Goal: Information Seeking & Learning: Learn about a topic

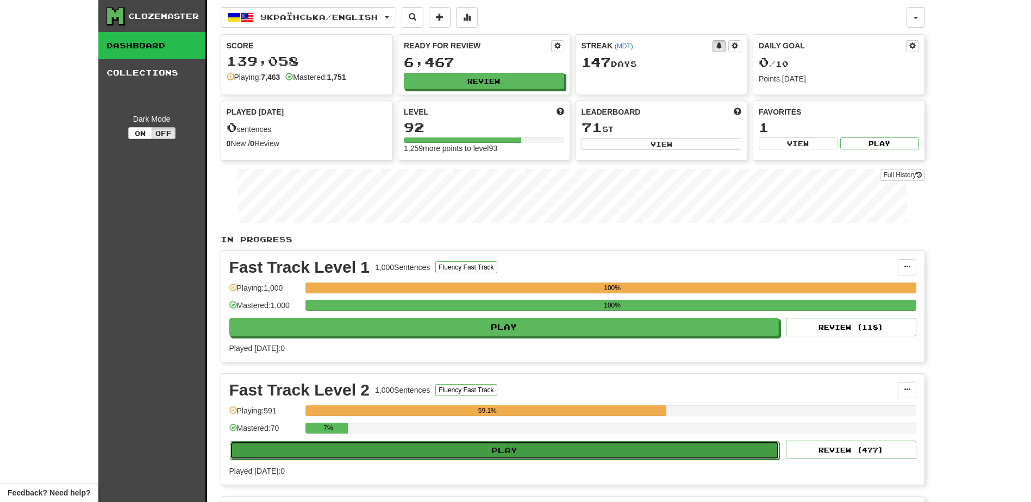
click at [458, 454] on button "Play" at bounding box center [505, 450] width 550 height 18
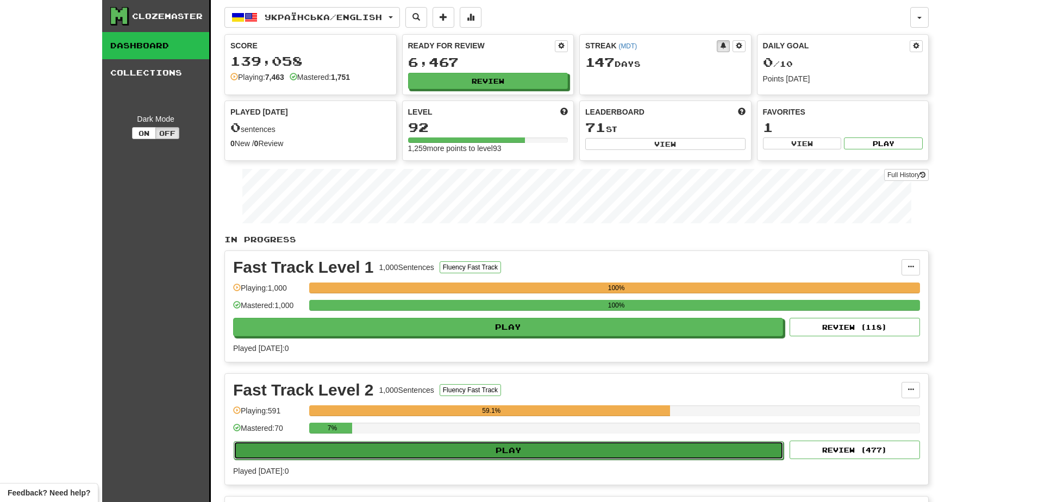
select select "**"
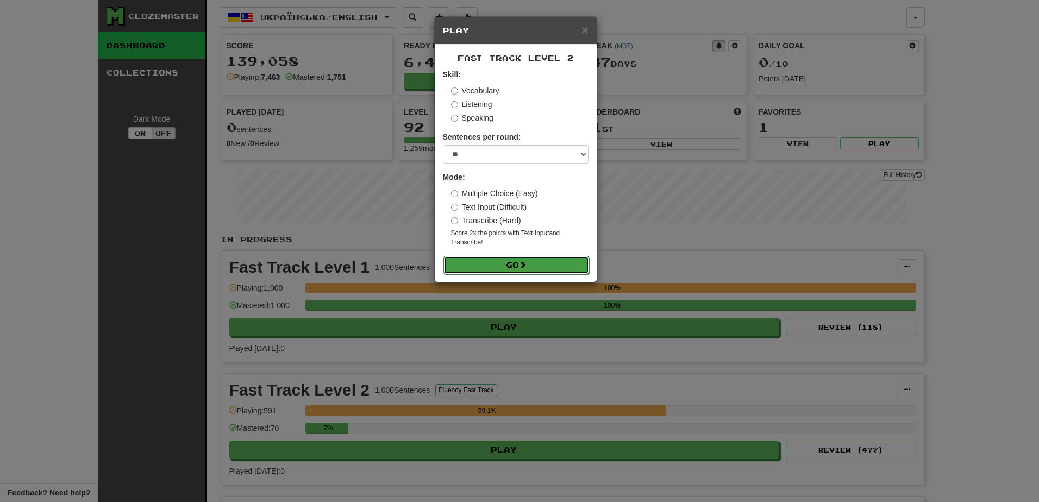
click at [525, 261] on span at bounding box center [523, 265] width 8 height 8
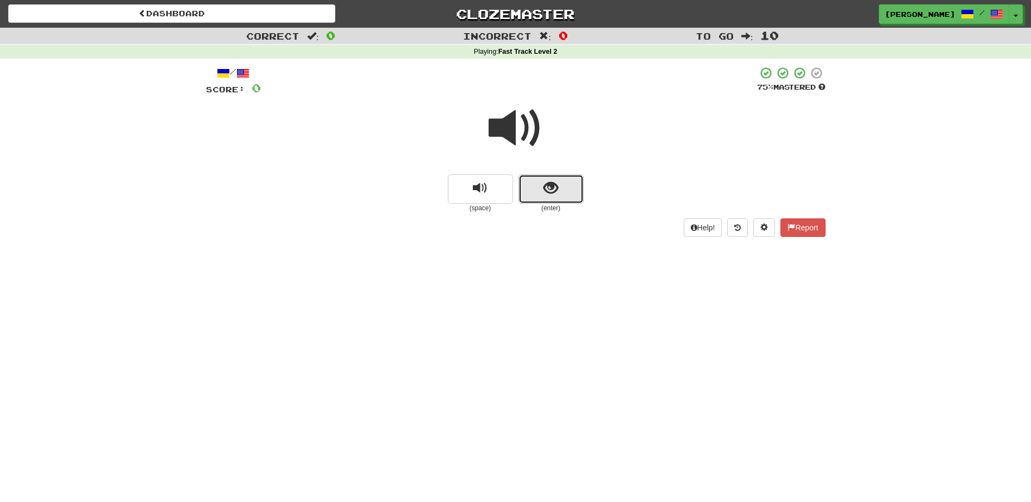
click at [524, 195] on button "show sentence" at bounding box center [551, 188] width 65 height 29
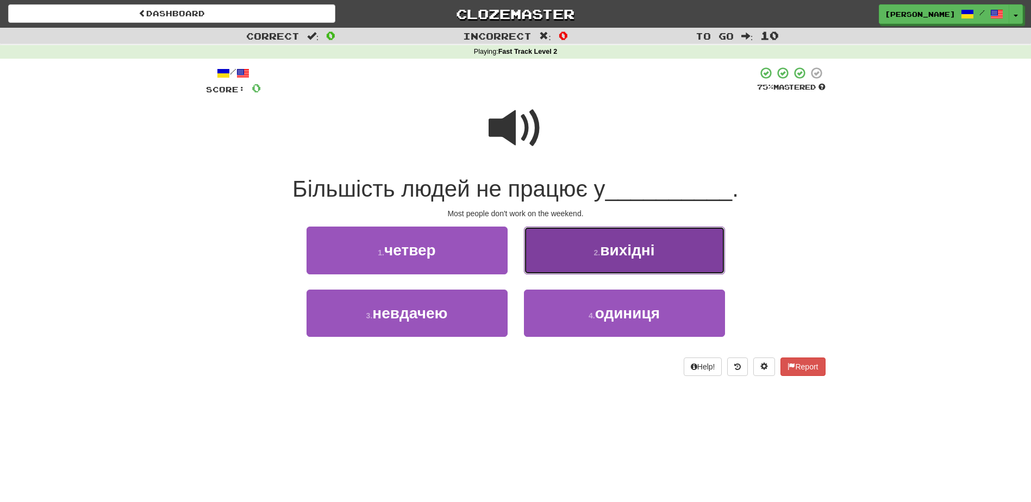
click at [552, 249] on button "2 . вихідні" at bounding box center [624, 250] width 201 height 47
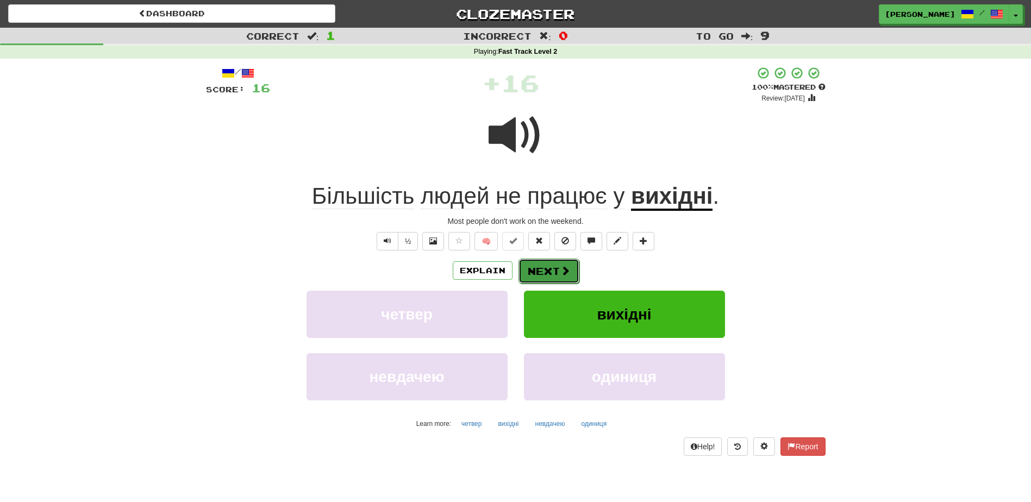
click at [541, 267] on button "Next" at bounding box center [549, 271] width 61 height 25
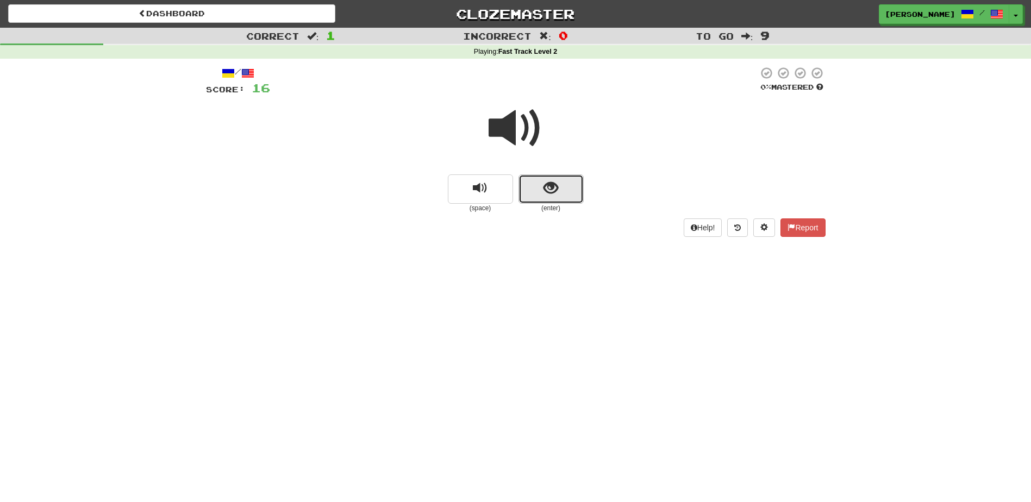
click at [542, 194] on button "show sentence" at bounding box center [551, 188] width 65 height 29
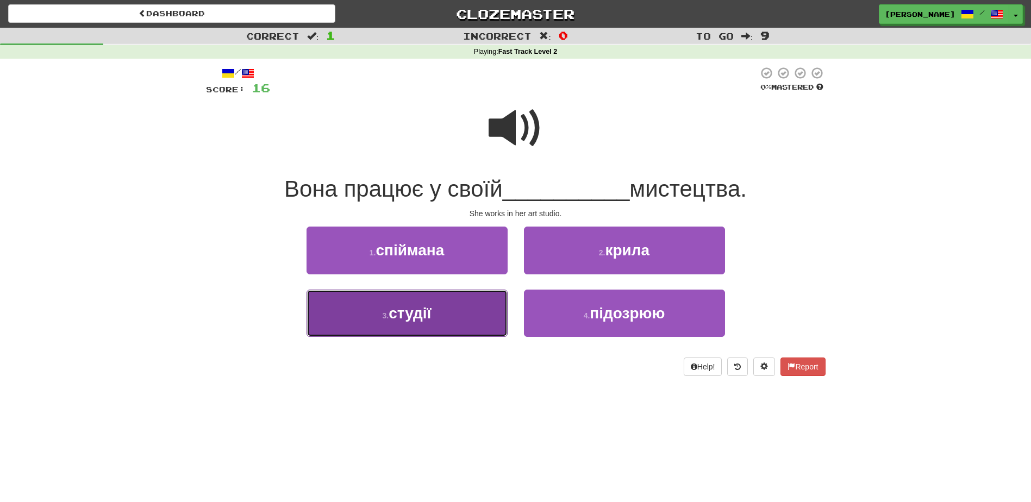
click at [473, 312] on button "3 . студії" at bounding box center [407, 313] width 201 height 47
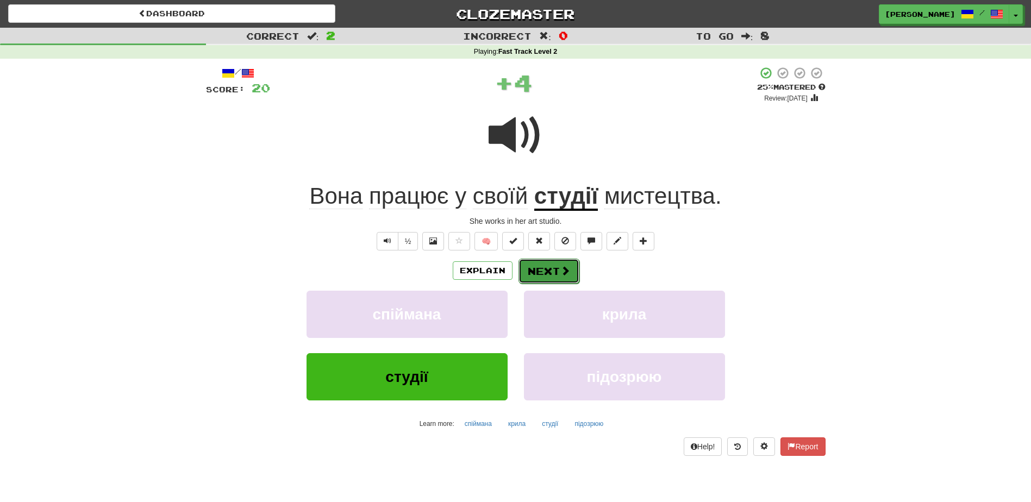
click at [539, 273] on button "Next" at bounding box center [549, 271] width 61 height 25
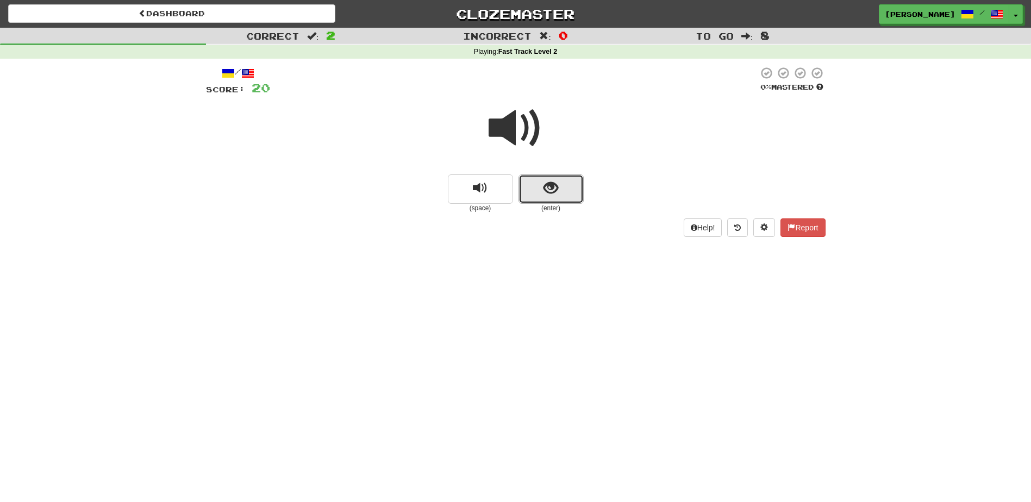
click at [535, 198] on button "show sentence" at bounding box center [551, 188] width 65 height 29
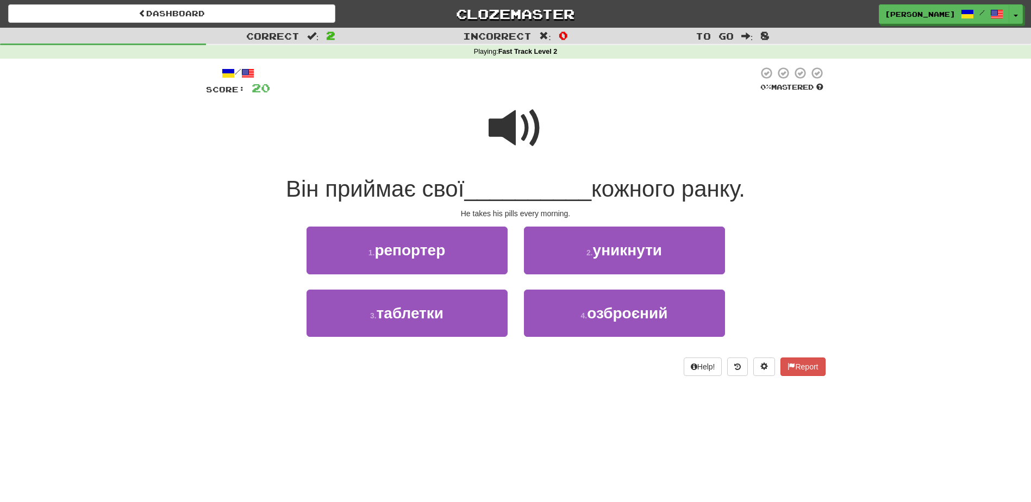
click at [520, 130] on span at bounding box center [516, 128] width 54 height 54
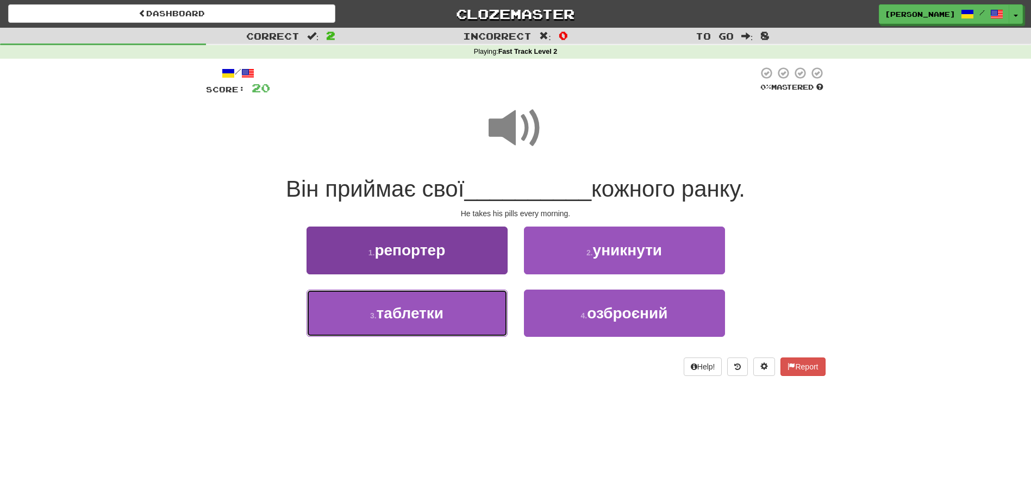
click at [434, 307] on span "таблетки" at bounding box center [410, 313] width 67 height 17
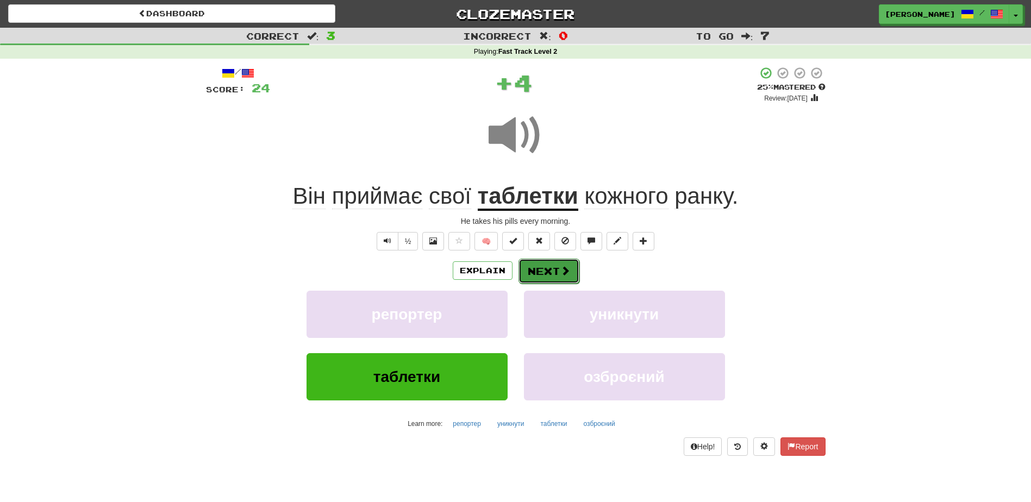
click at [532, 270] on button "Next" at bounding box center [549, 271] width 61 height 25
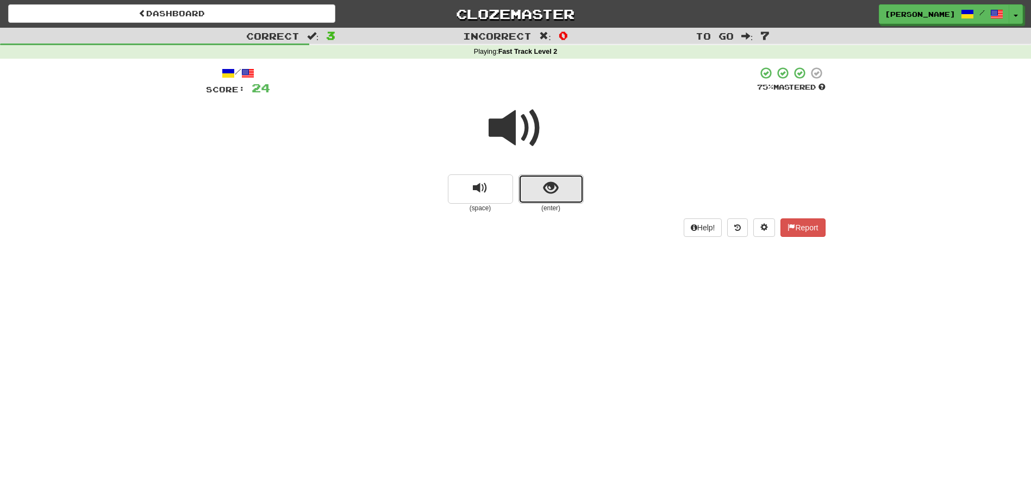
click at [540, 192] on button "show sentence" at bounding box center [551, 188] width 65 height 29
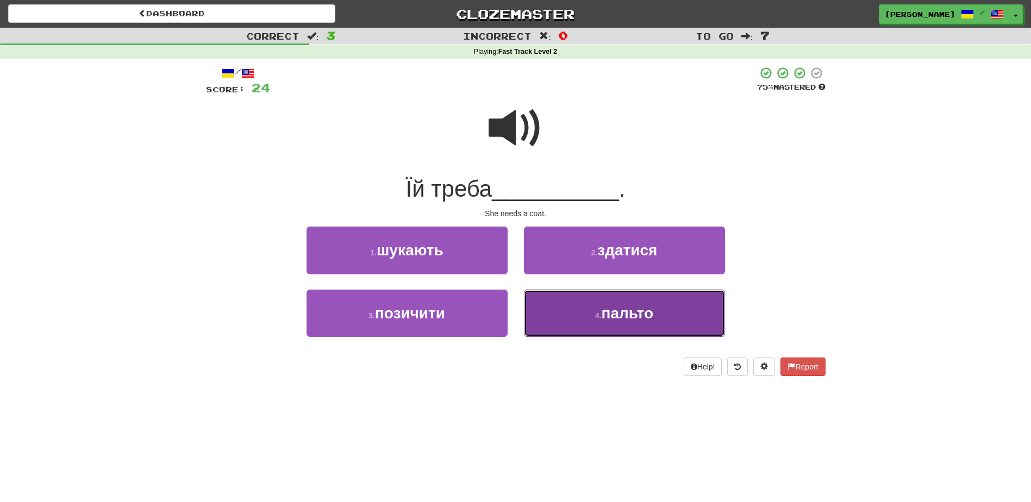
click at [584, 317] on button "4 . пальто" at bounding box center [624, 313] width 201 height 47
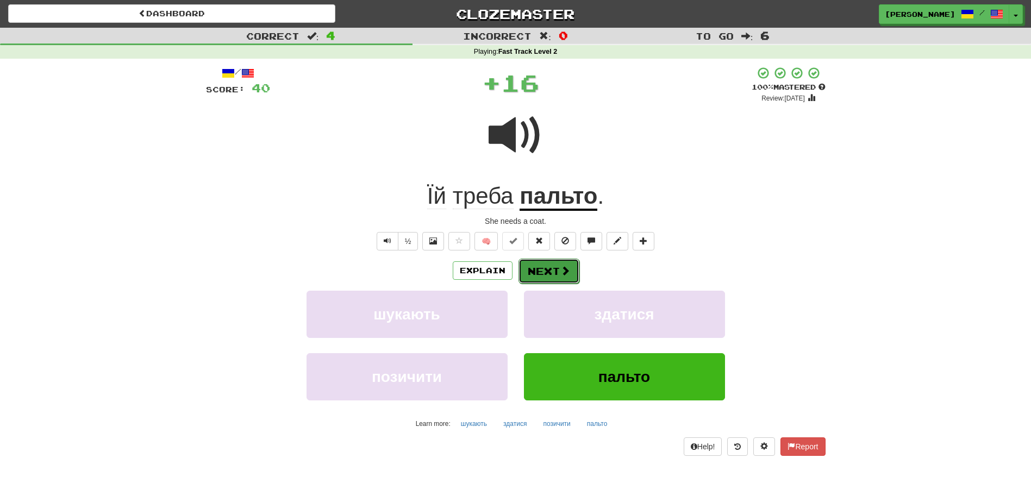
click at [554, 272] on button "Next" at bounding box center [549, 271] width 61 height 25
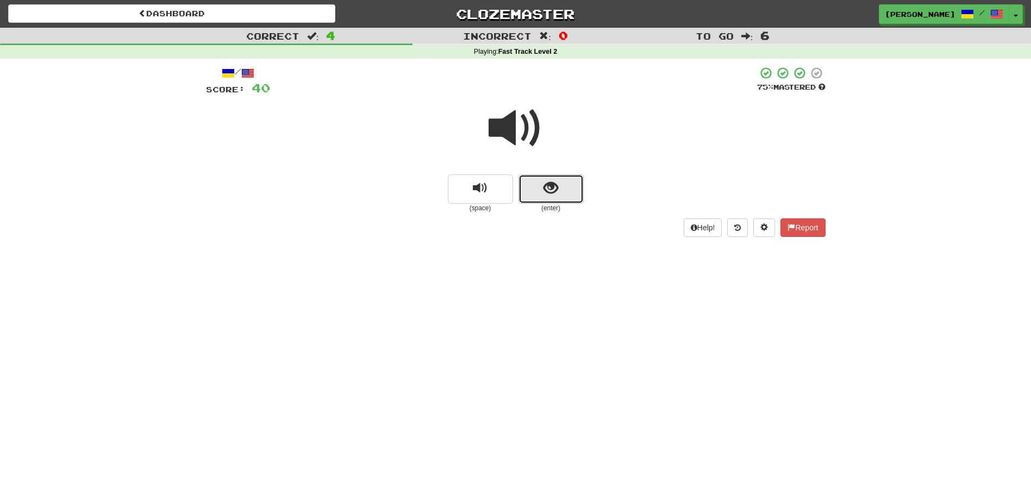
click at [537, 182] on button "show sentence" at bounding box center [551, 188] width 65 height 29
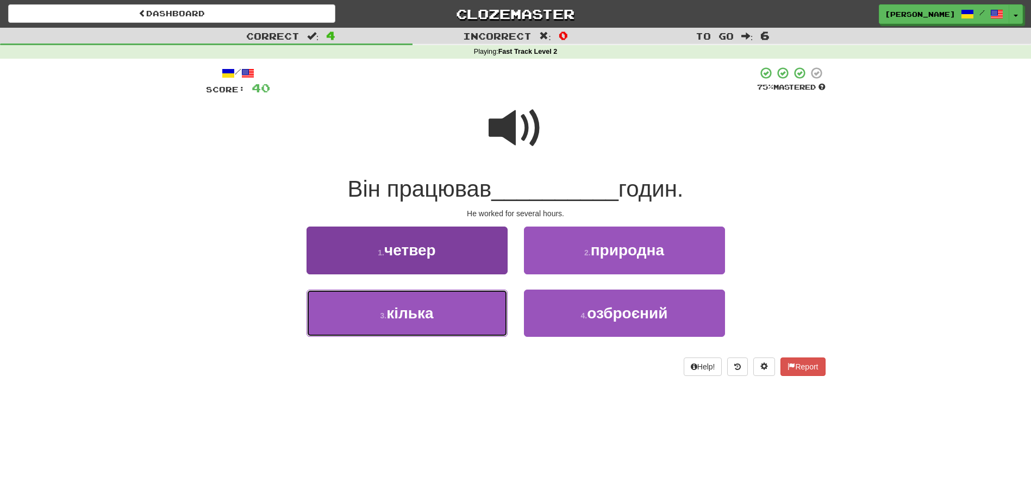
click at [463, 308] on button "3 . кілька" at bounding box center [407, 313] width 201 height 47
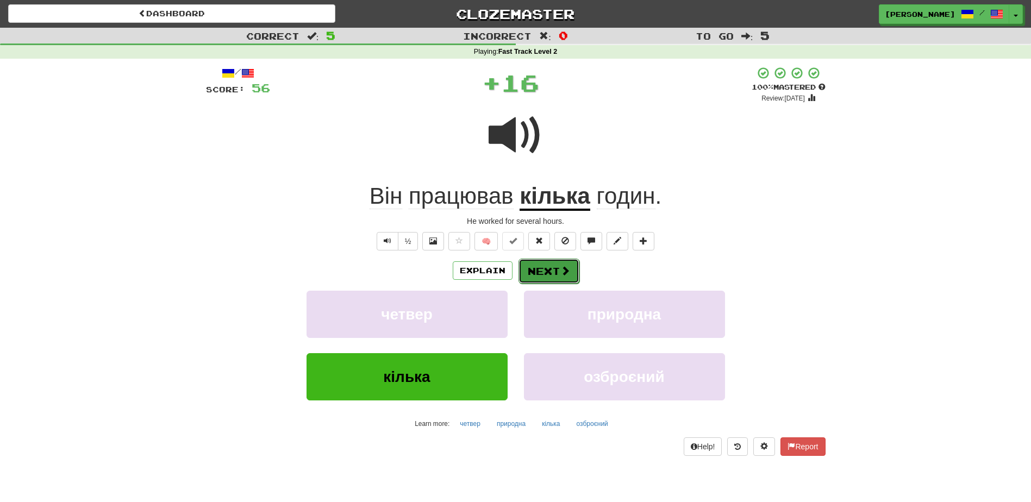
click at [533, 269] on button "Next" at bounding box center [549, 271] width 61 height 25
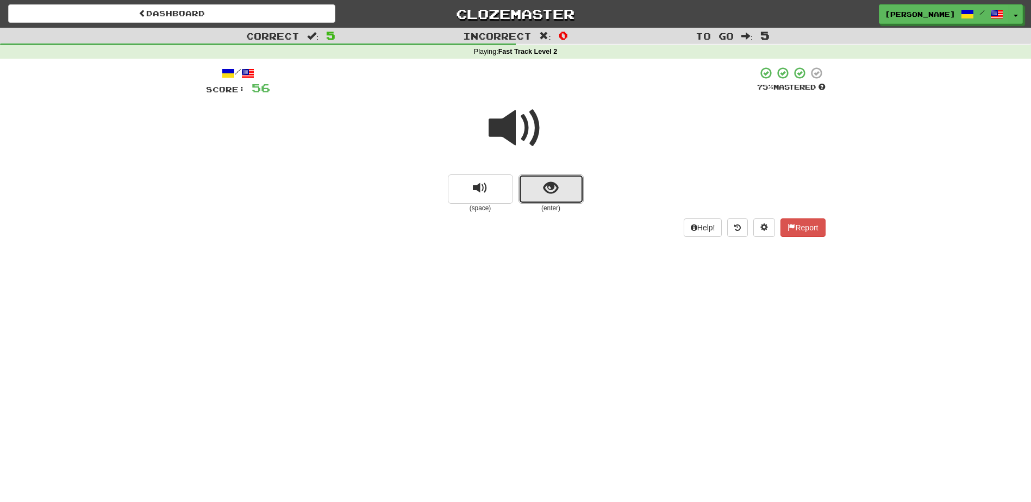
click at [538, 183] on button "show sentence" at bounding box center [551, 188] width 65 height 29
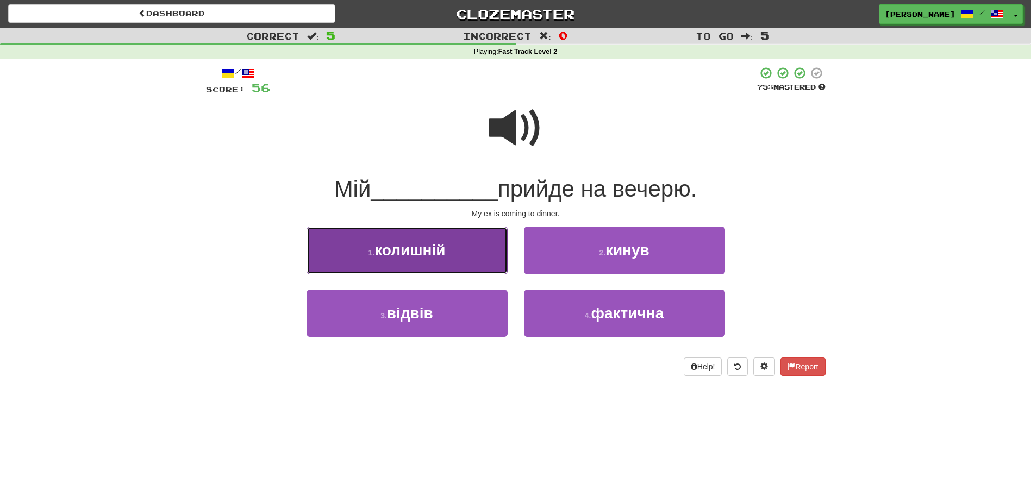
click at [454, 249] on button "1 . колишній" at bounding box center [407, 250] width 201 height 47
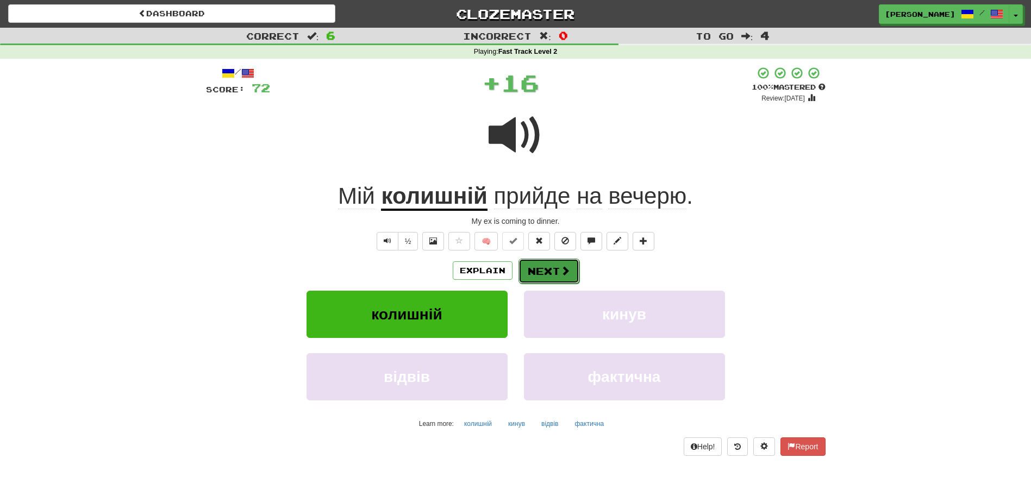
click at [547, 272] on button "Next" at bounding box center [549, 271] width 61 height 25
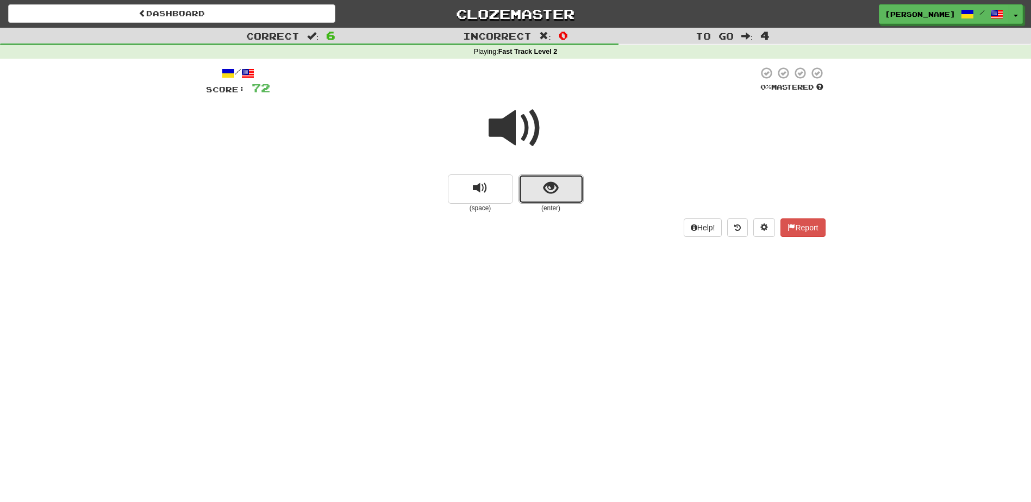
click at [533, 183] on button "show sentence" at bounding box center [551, 188] width 65 height 29
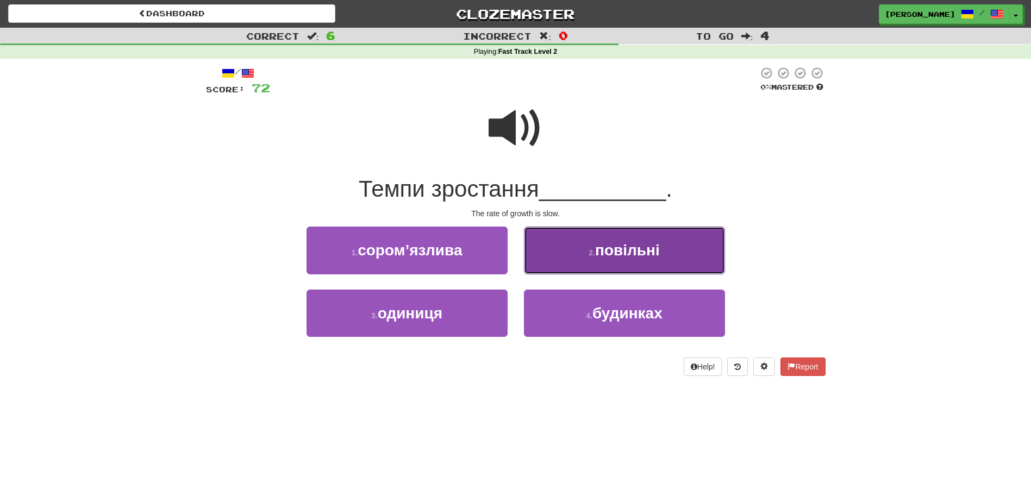
click at [566, 249] on button "2 . повільні" at bounding box center [624, 250] width 201 height 47
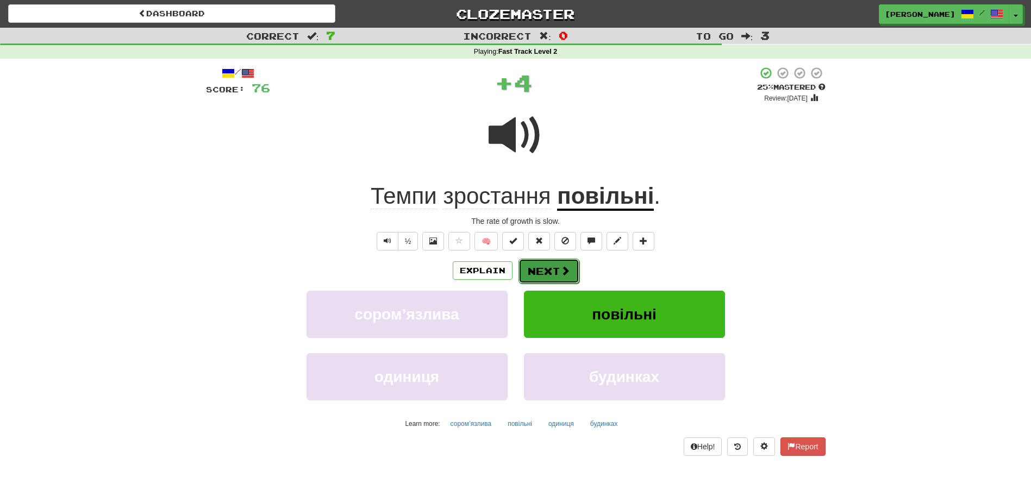
click at [543, 264] on button "Next" at bounding box center [549, 271] width 61 height 25
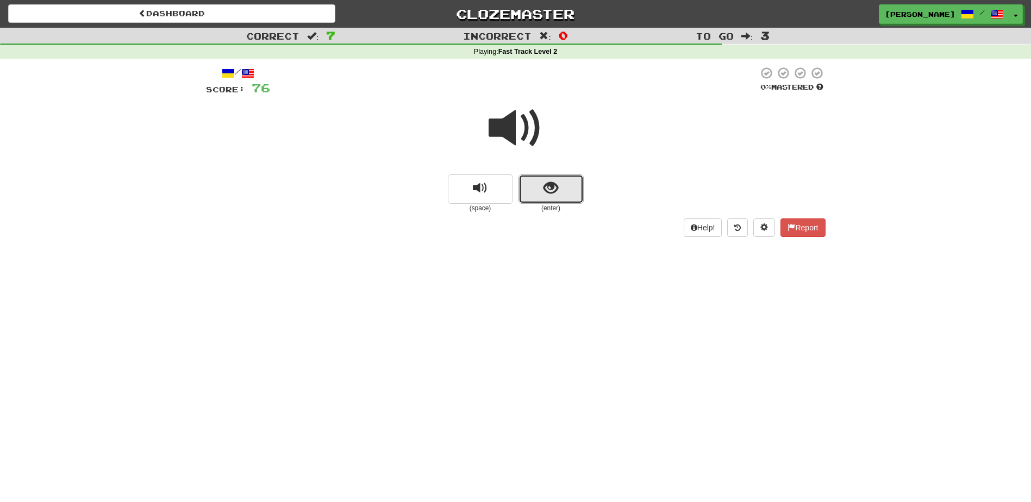
click at [537, 182] on button "show sentence" at bounding box center [551, 188] width 65 height 29
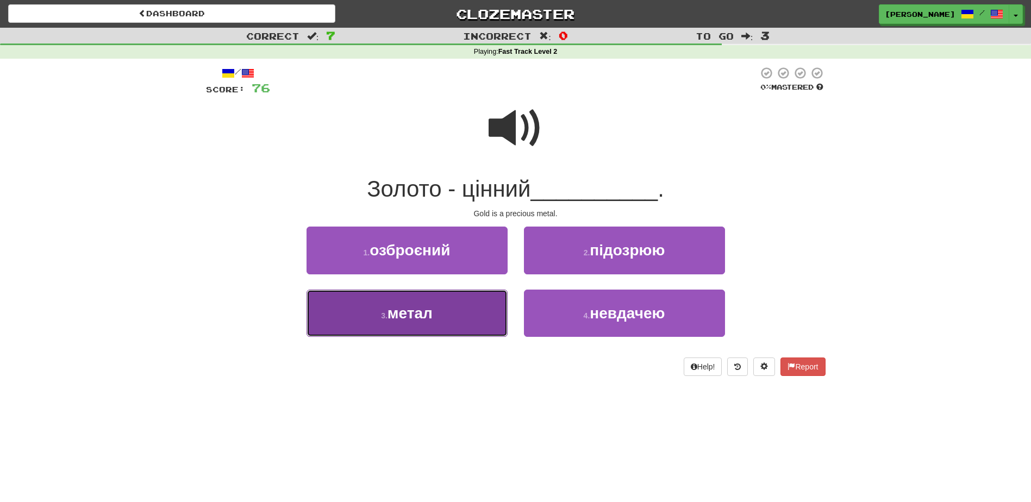
click at [445, 307] on button "3 . метал" at bounding box center [407, 313] width 201 height 47
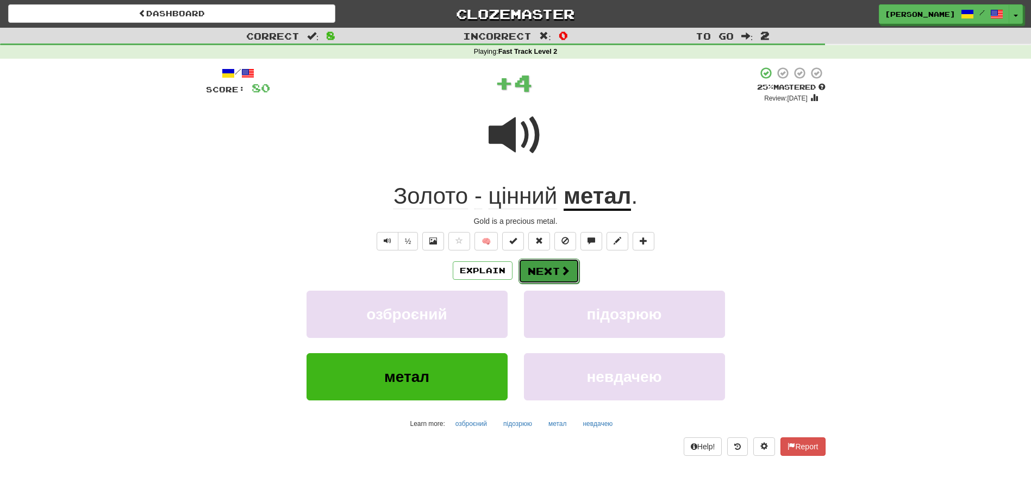
click at [538, 275] on button "Next" at bounding box center [549, 271] width 61 height 25
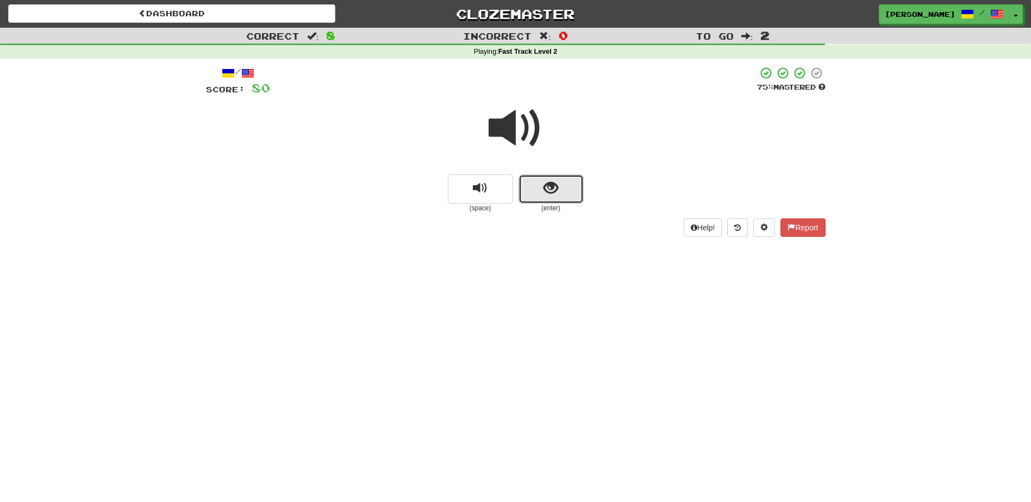
click at [548, 194] on span "show sentence" at bounding box center [551, 188] width 15 height 15
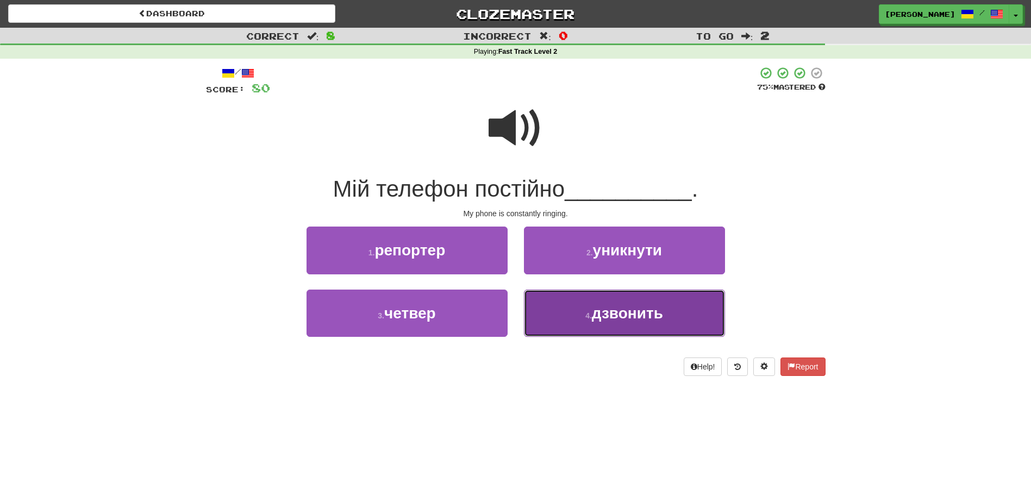
click at [565, 314] on button "4 . дзвонить" at bounding box center [624, 313] width 201 height 47
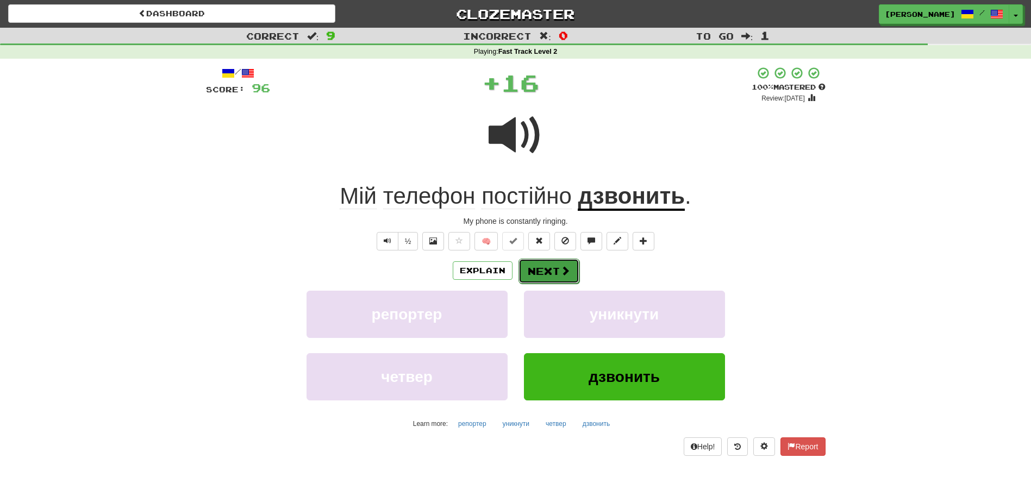
click at [546, 271] on button "Next" at bounding box center [549, 271] width 61 height 25
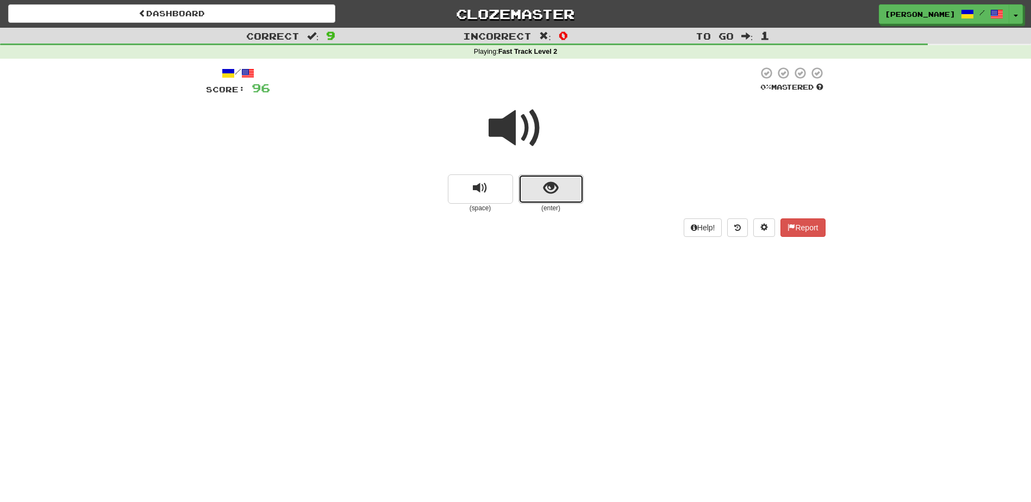
click at [540, 179] on button "show sentence" at bounding box center [551, 188] width 65 height 29
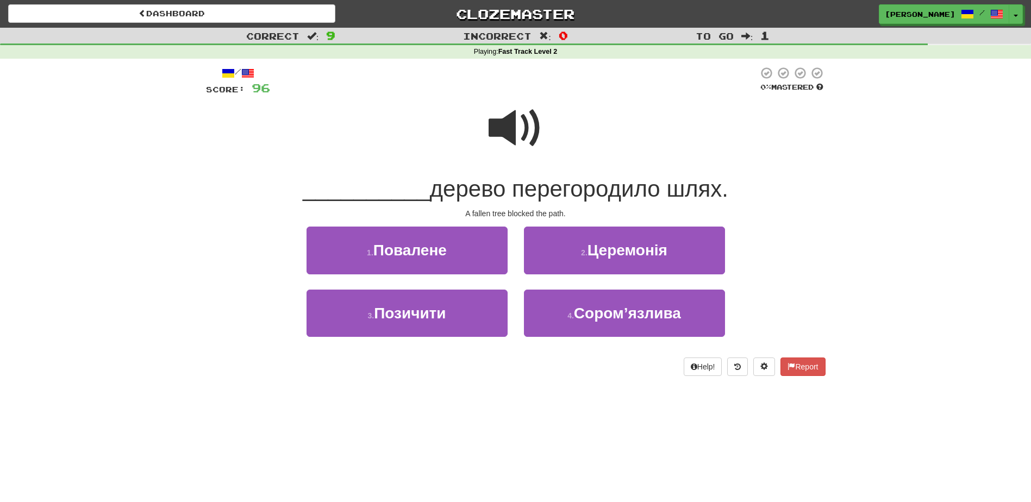
click at [509, 133] on span at bounding box center [516, 128] width 54 height 54
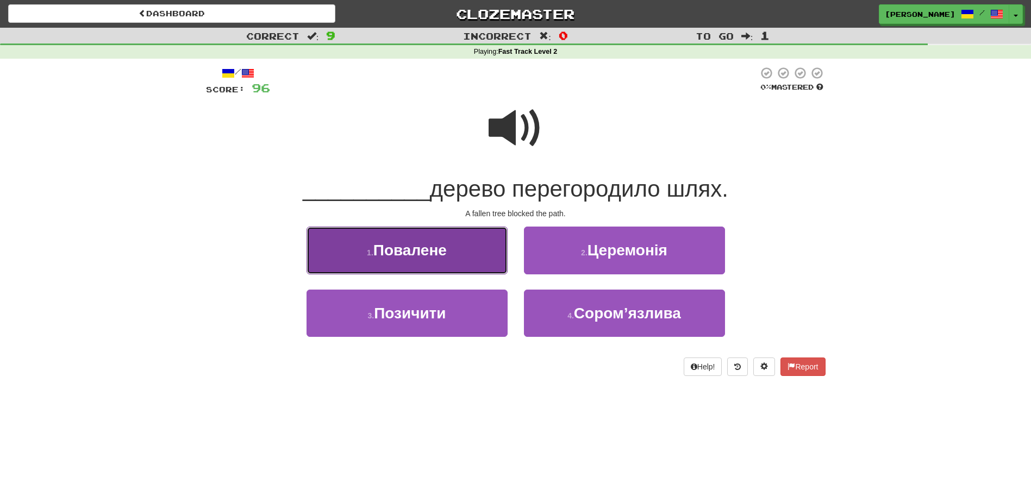
click at [477, 260] on button "1 . Повалене" at bounding box center [407, 250] width 201 height 47
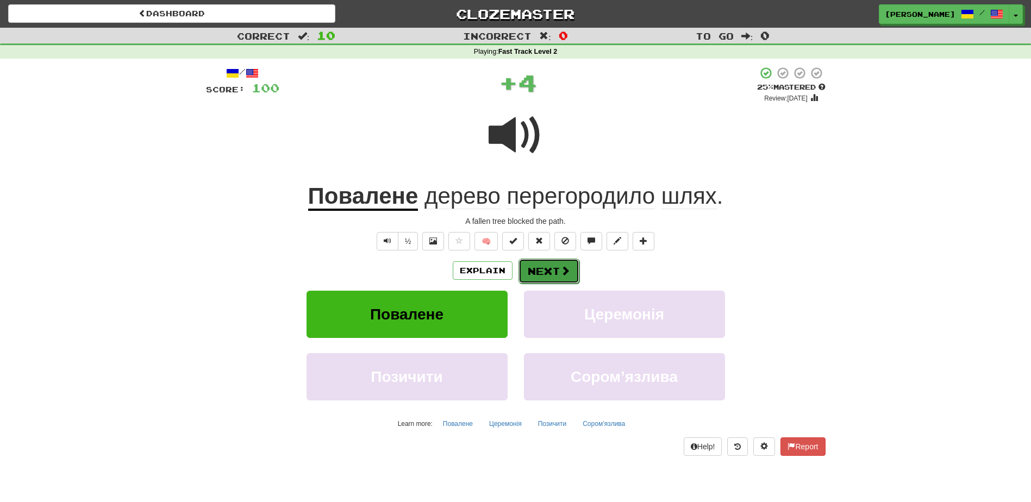
click at [536, 269] on button "Next" at bounding box center [549, 271] width 61 height 25
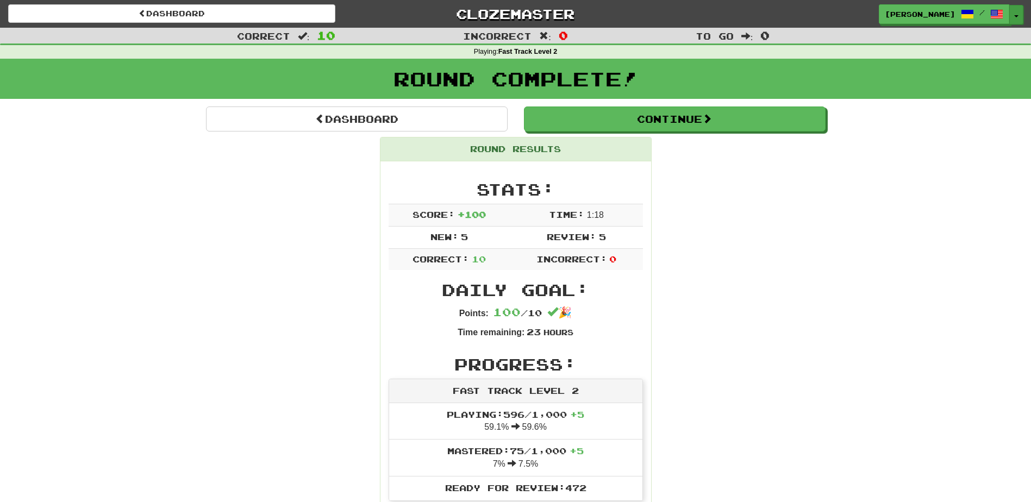
click at [1019, 10] on button "Toggle Dropdown" at bounding box center [1016, 15] width 14 height 20
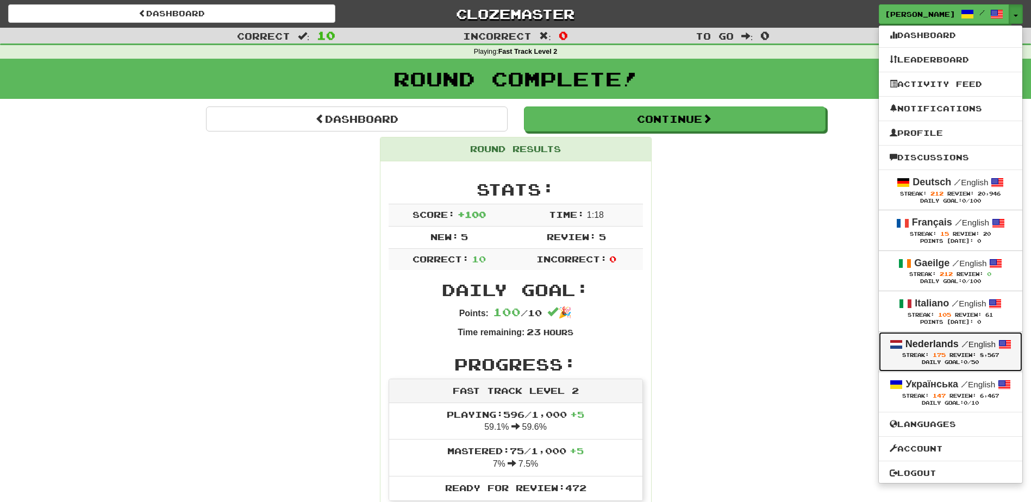
click at [915, 348] on strong "Nederlands" at bounding box center [932, 344] width 53 height 11
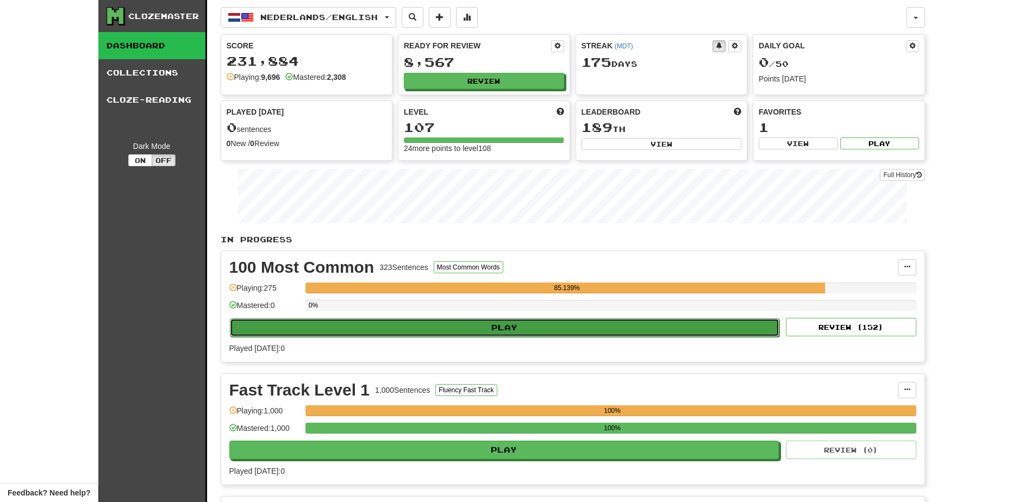
click at [515, 322] on button "Play" at bounding box center [505, 328] width 550 height 18
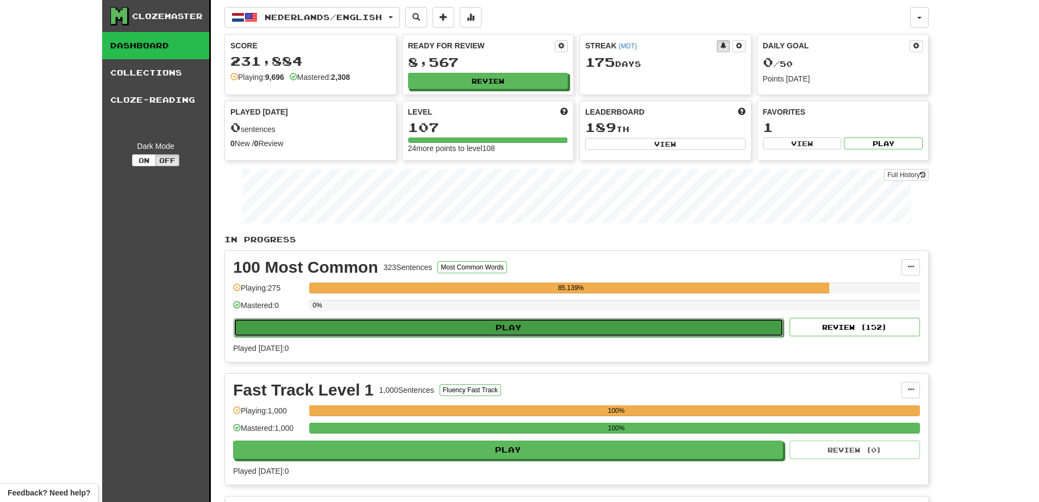
select select "**"
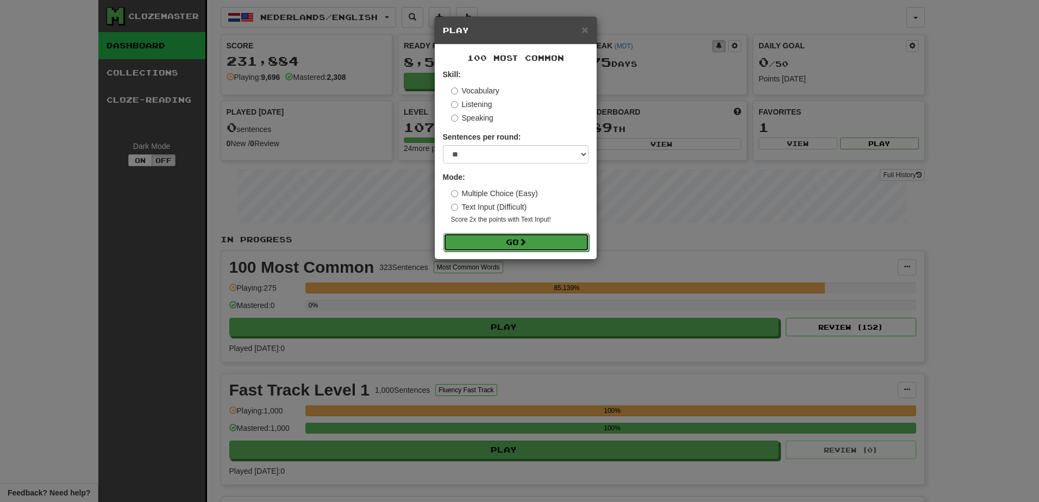
click at [515, 243] on button "Go" at bounding box center [517, 242] width 146 height 18
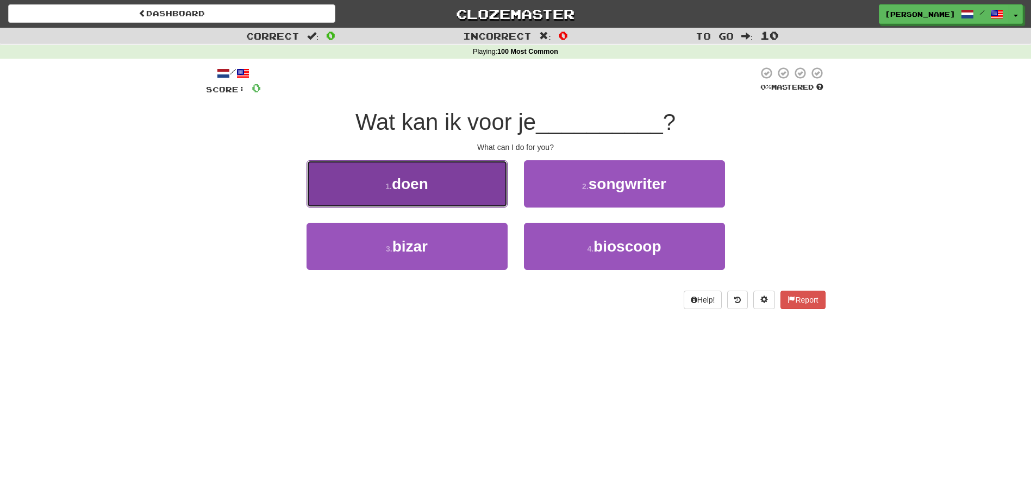
click at [439, 183] on button "1 . doen" at bounding box center [407, 183] width 201 height 47
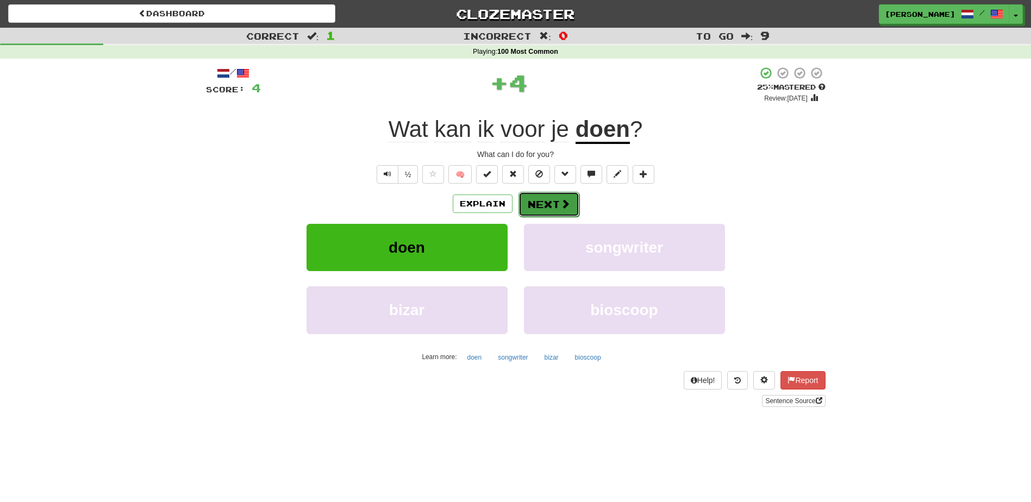
click at [537, 202] on button "Next" at bounding box center [549, 204] width 61 height 25
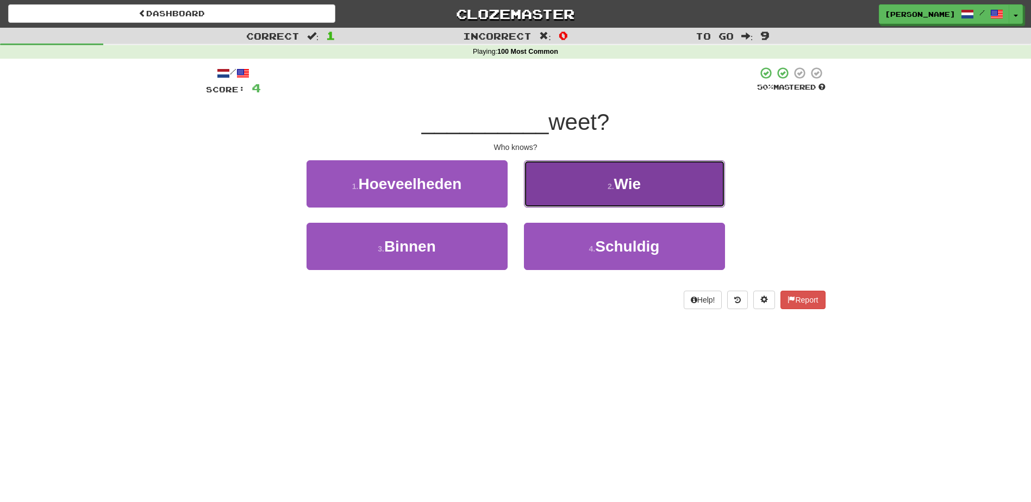
click at [577, 189] on button "2 . Wie" at bounding box center [624, 183] width 201 height 47
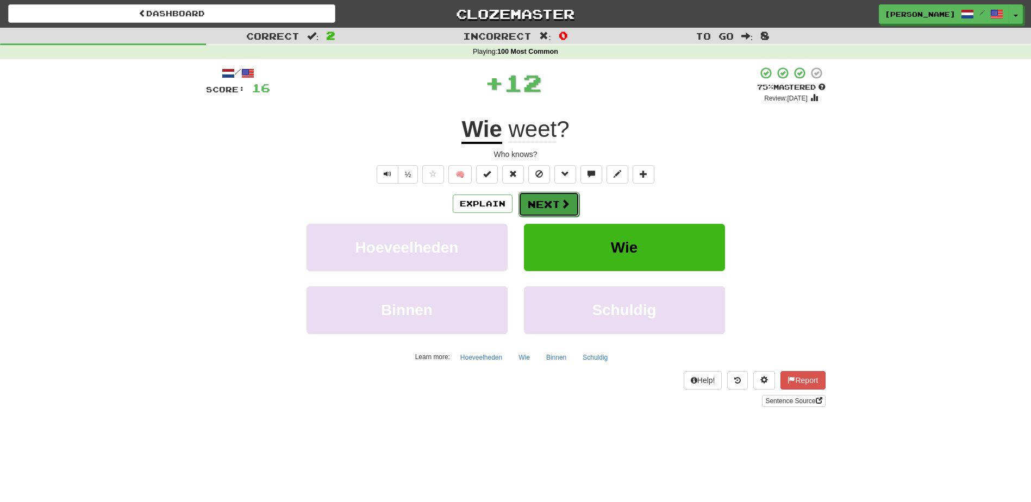
click at [551, 202] on button "Next" at bounding box center [549, 204] width 61 height 25
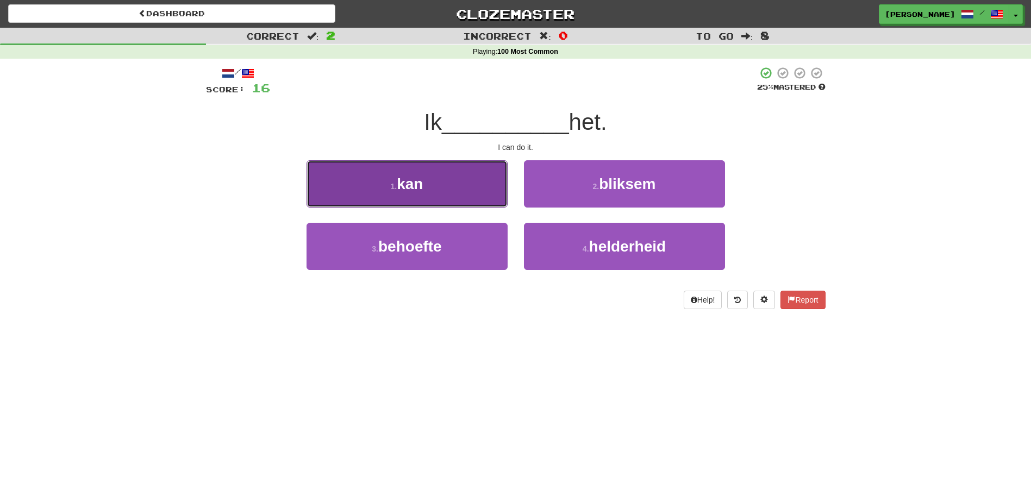
click at [484, 189] on button "1 . kan" at bounding box center [407, 183] width 201 height 47
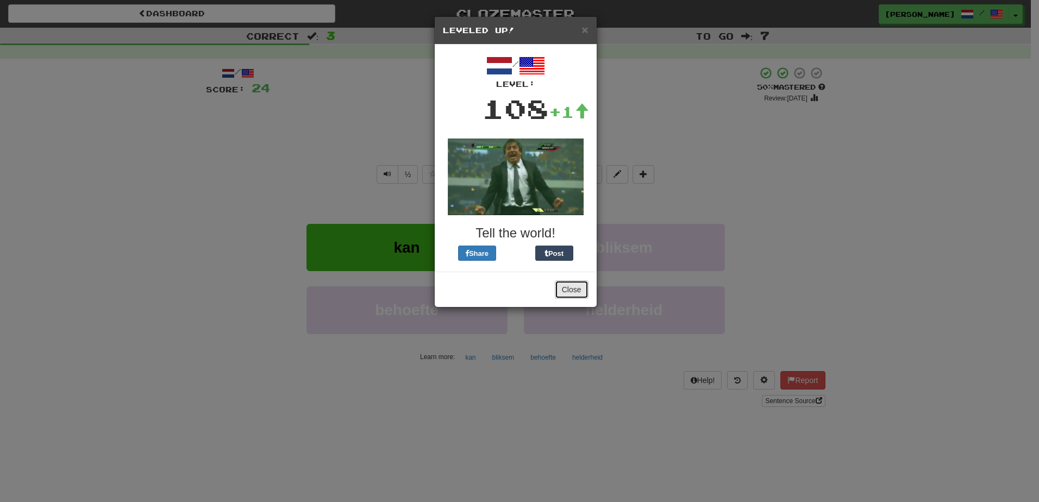
click at [575, 288] on button "Close" at bounding box center [572, 289] width 34 height 18
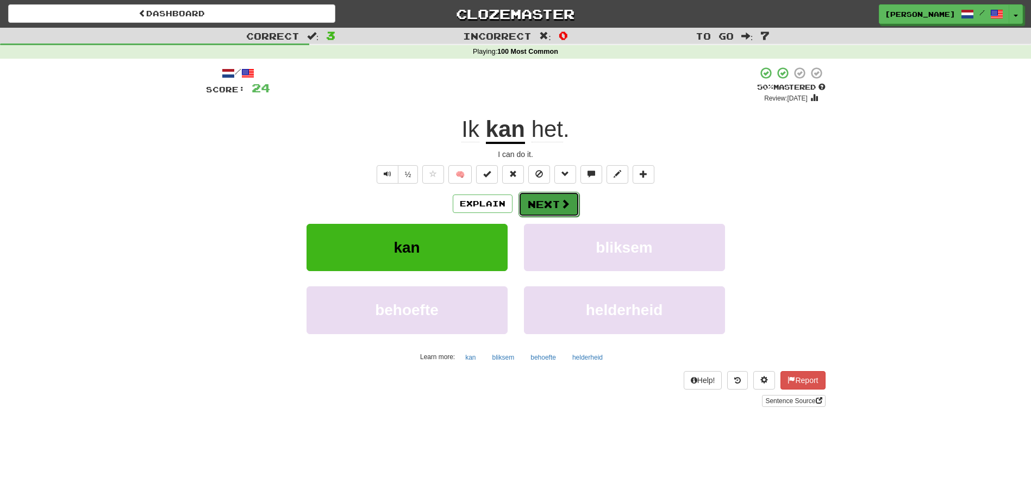
click at [565, 203] on span at bounding box center [565, 204] width 10 height 10
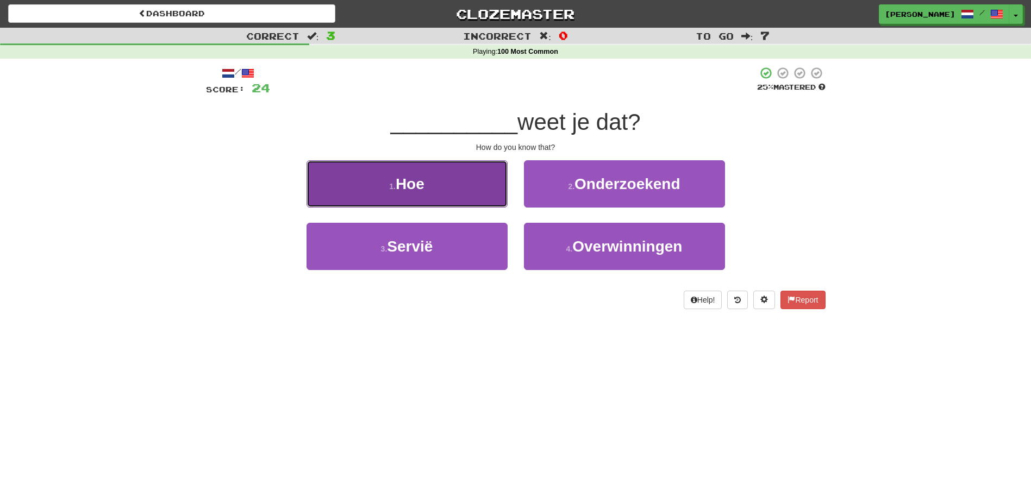
click at [461, 186] on button "1 . Hoe" at bounding box center [407, 183] width 201 height 47
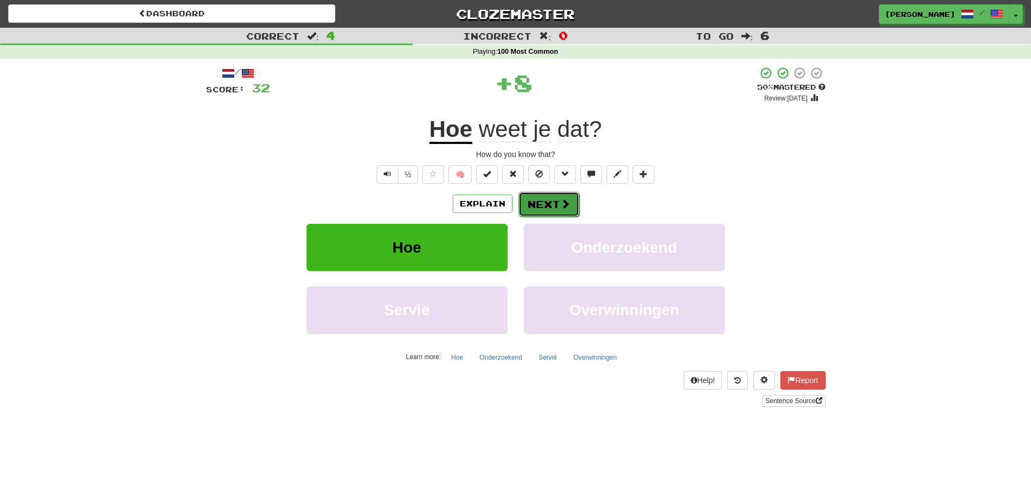
click at [532, 205] on button "Next" at bounding box center [549, 204] width 61 height 25
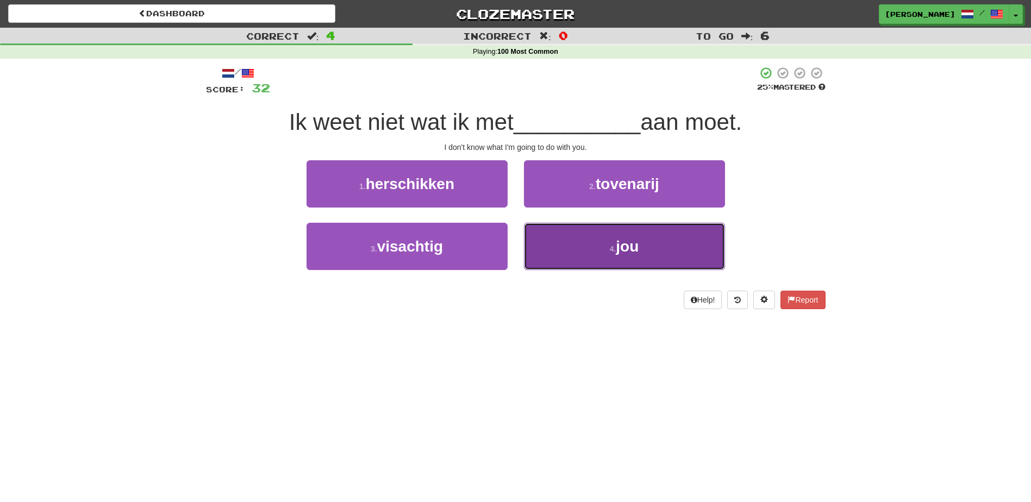
click at [554, 252] on button "4 . jou" at bounding box center [624, 246] width 201 height 47
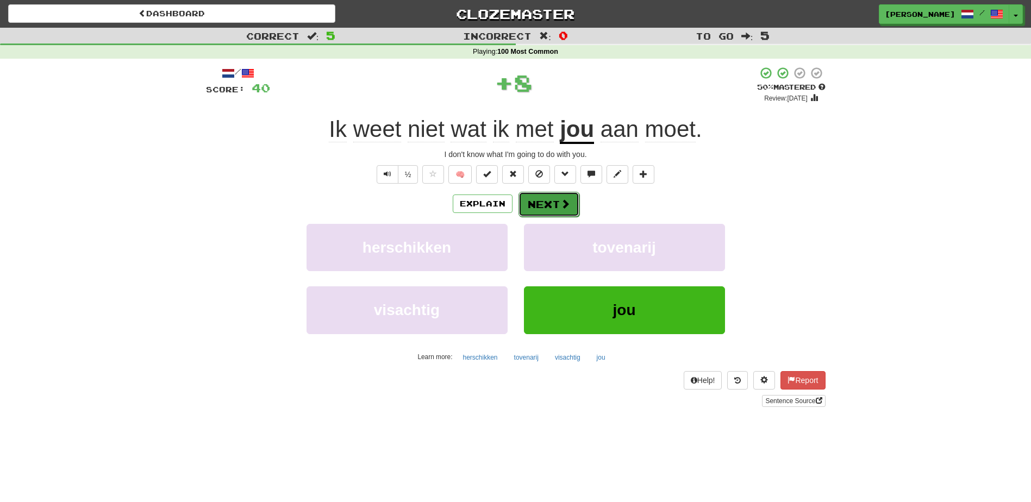
click at [547, 199] on button "Next" at bounding box center [549, 204] width 61 height 25
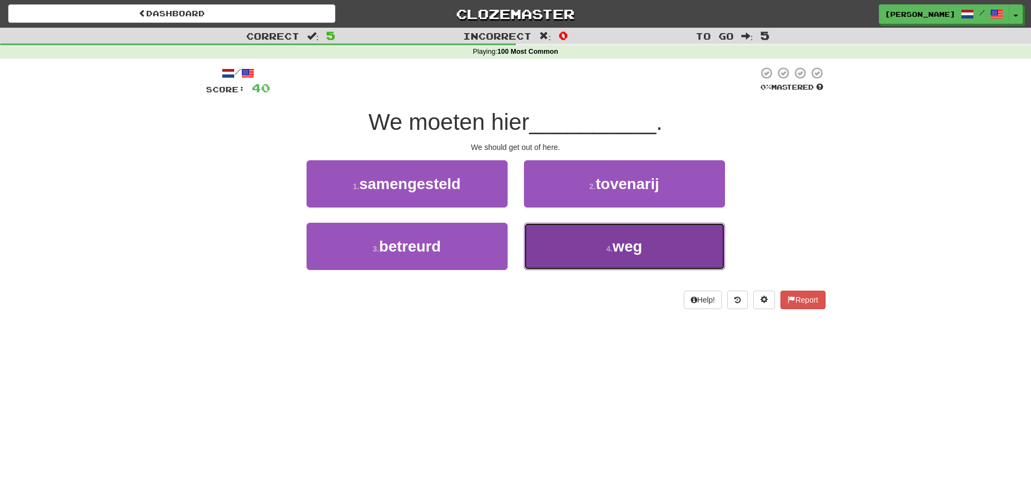
click at [558, 246] on button "4 . weg" at bounding box center [624, 246] width 201 height 47
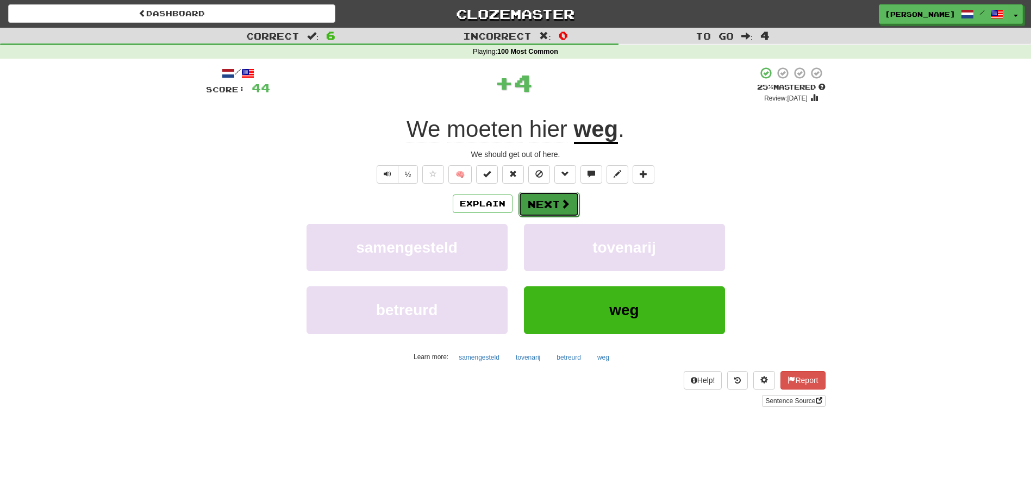
click at [542, 194] on button "Next" at bounding box center [549, 204] width 61 height 25
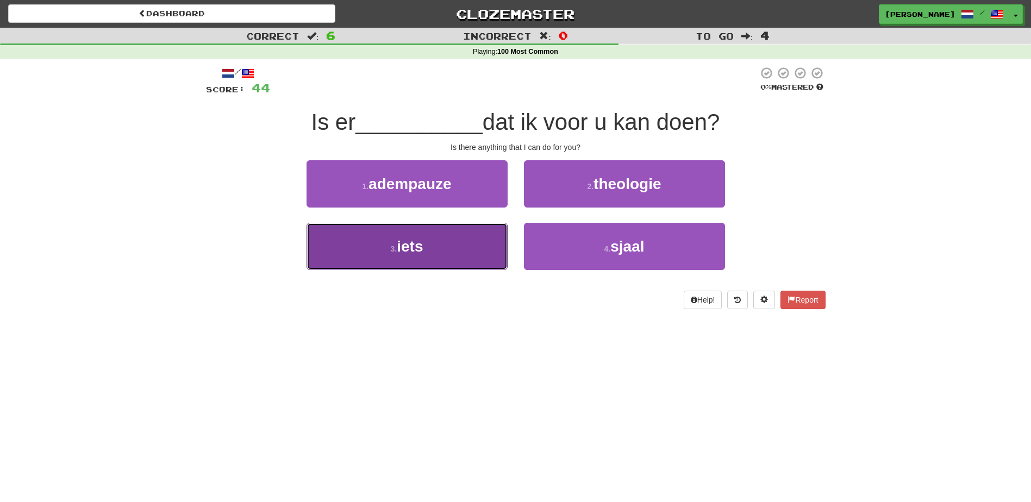
click at [478, 240] on button "3 . iets" at bounding box center [407, 246] width 201 height 47
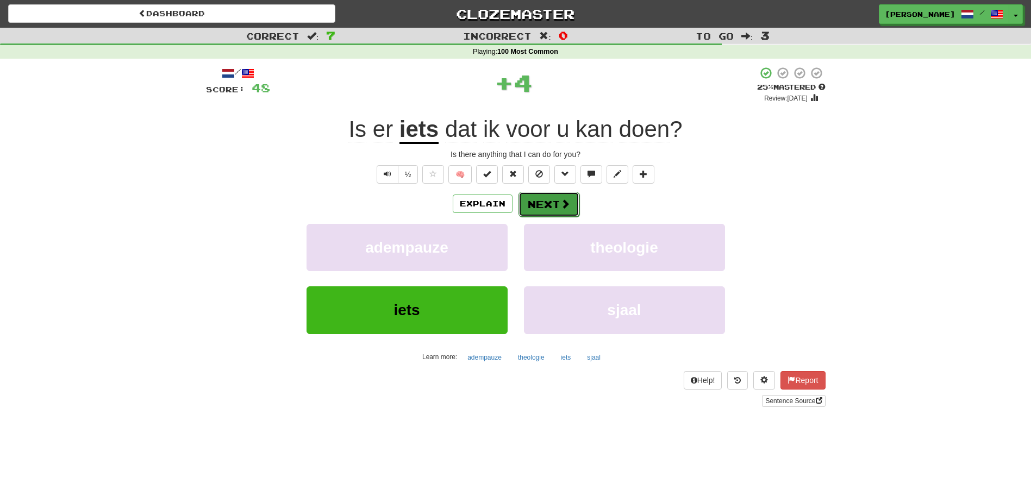
click at [538, 200] on button "Next" at bounding box center [549, 204] width 61 height 25
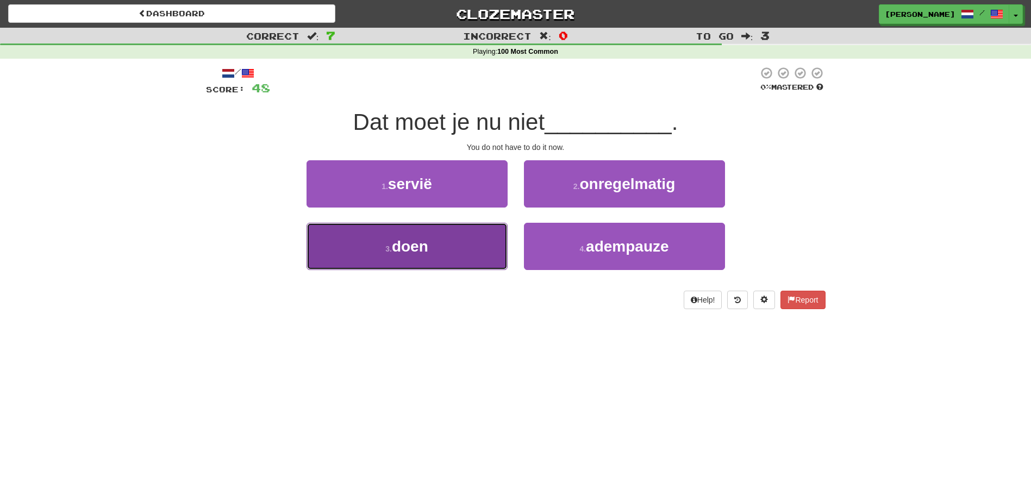
click at [460, 229] on button "3 . doen" at bounding box center [407, 246] width 201 height 47
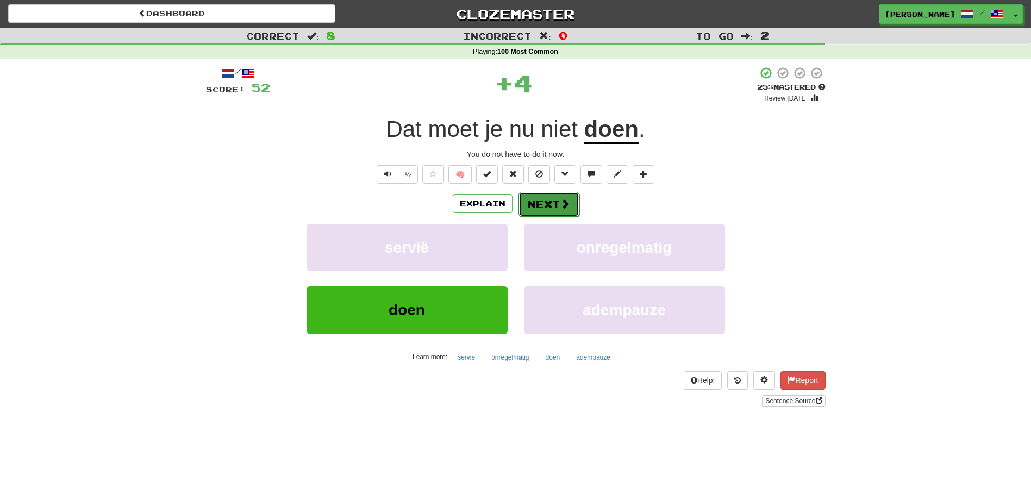
click at [541, 195] on button "Next" at bounding box center [549, 204] width 61 height 25
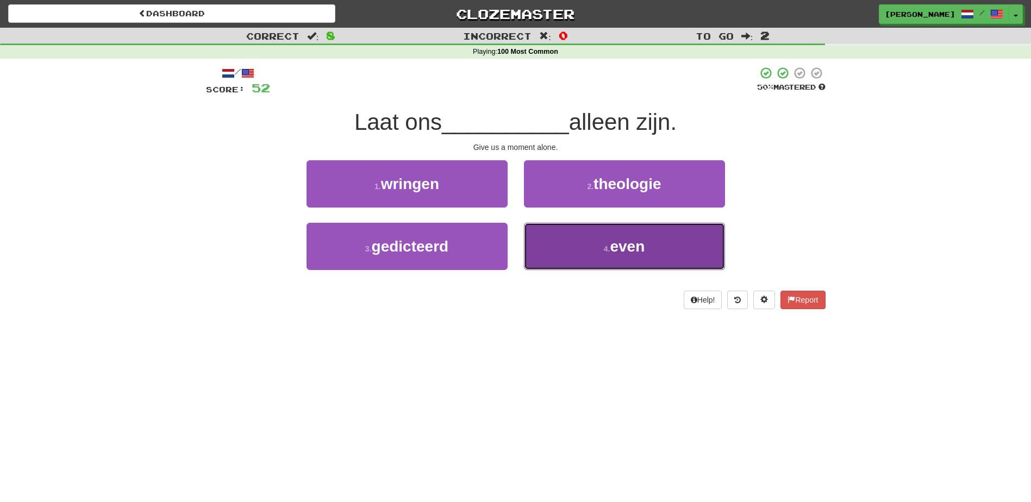
click at [569, 247] on button "4 . even" at bounding box center [624, 246] width 201 height 47
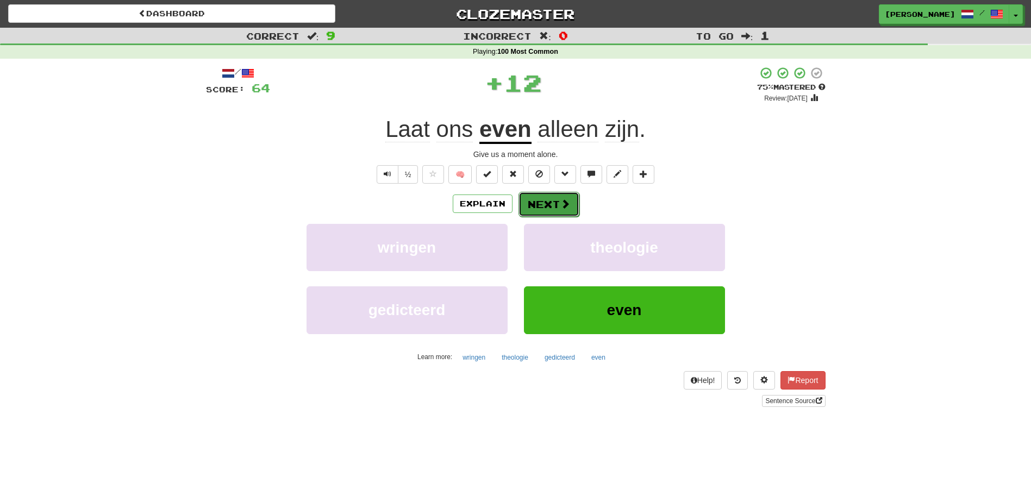
click at [548, 204] on button "Next" at bounding box center [549, 204] width 61 height 25
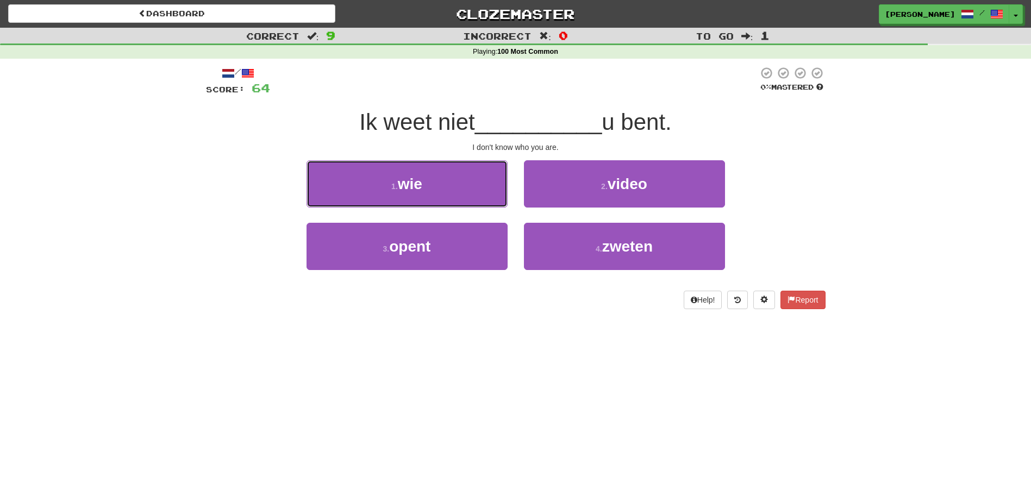
click at [481, 186] on button "1 . wie" at bounding box center [407, 183] width 201 height 47
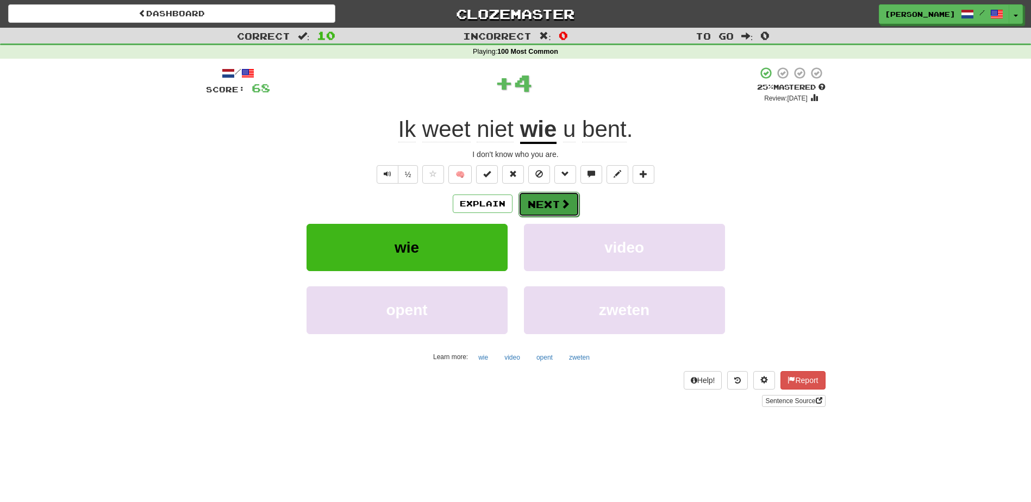
click at [538, 195] on button "Next" at bounding box center [549, 204] width 61 height 25
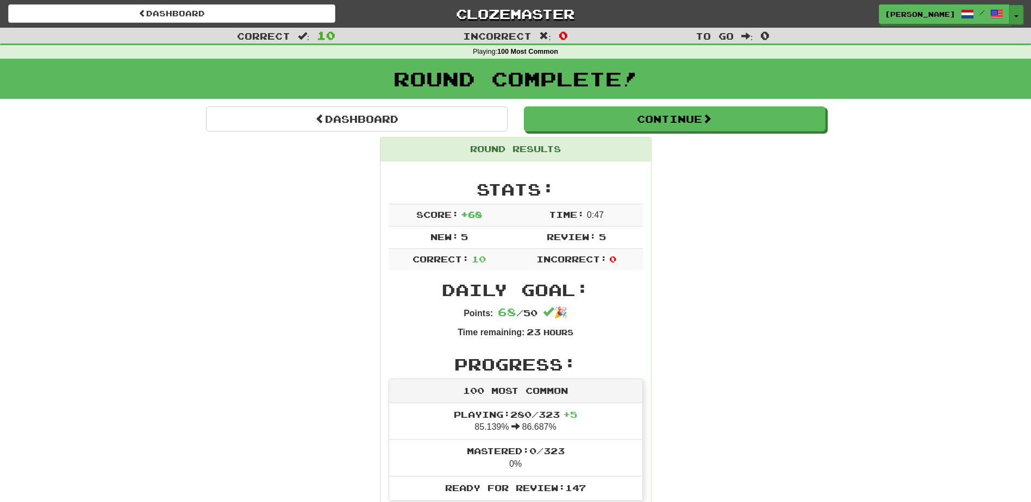
click at [1020, 16] on button "Toggle Dropdown" at bounding box center [1016, 15] width 14 height 20
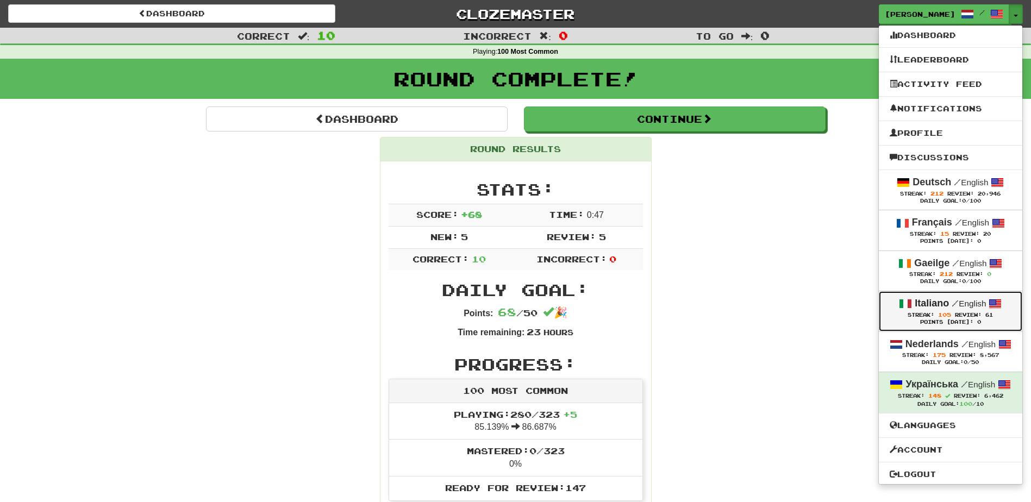
click at [935, 304] on strong "Italiano" at bounding box center [932, 303] width 34 height 11
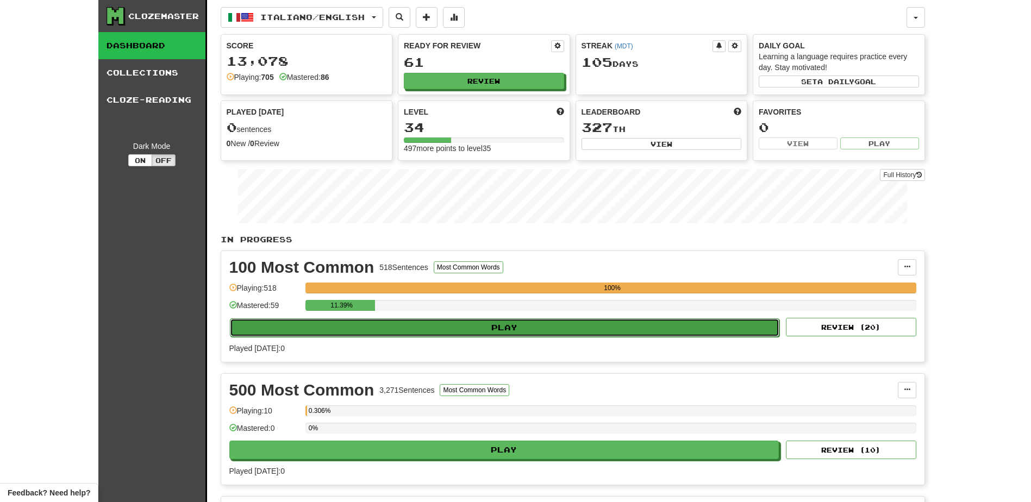
click at [465, 331] on button "Play" at bounding box center [505, 328] width 550 height 18
select select "**"
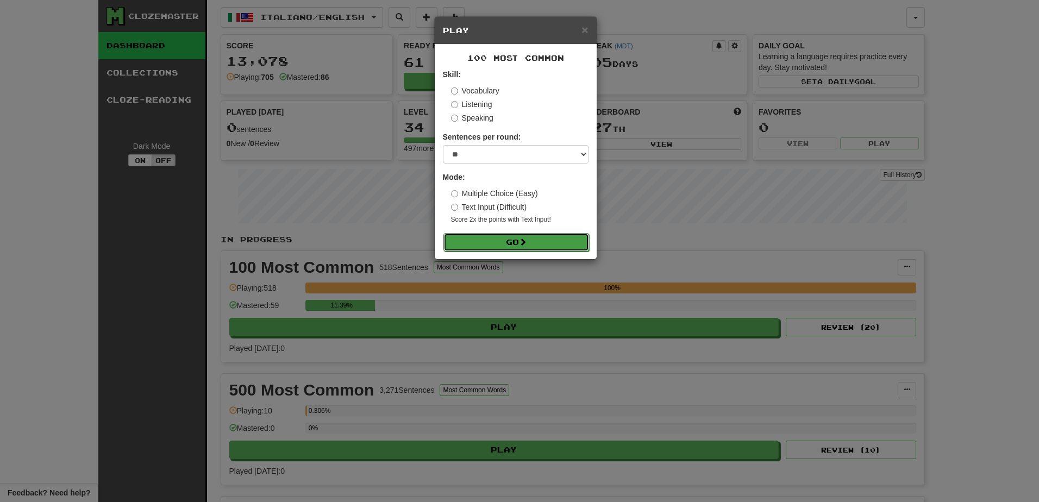
click at [501, 246] on button "Go" at bounding box center [517, 242] width 146 height 18
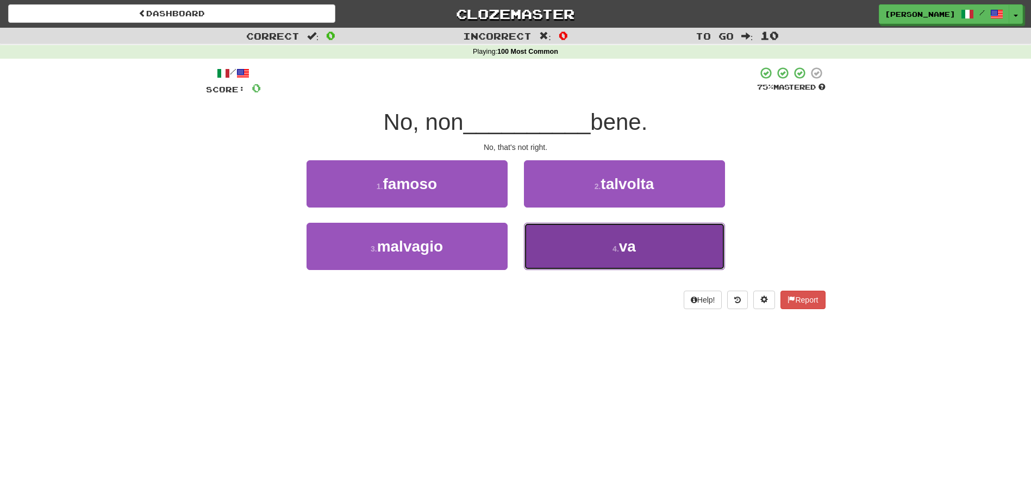
click at [569, 253] on button "4 . va" at bounding box center [624, 246] width 201 height 47
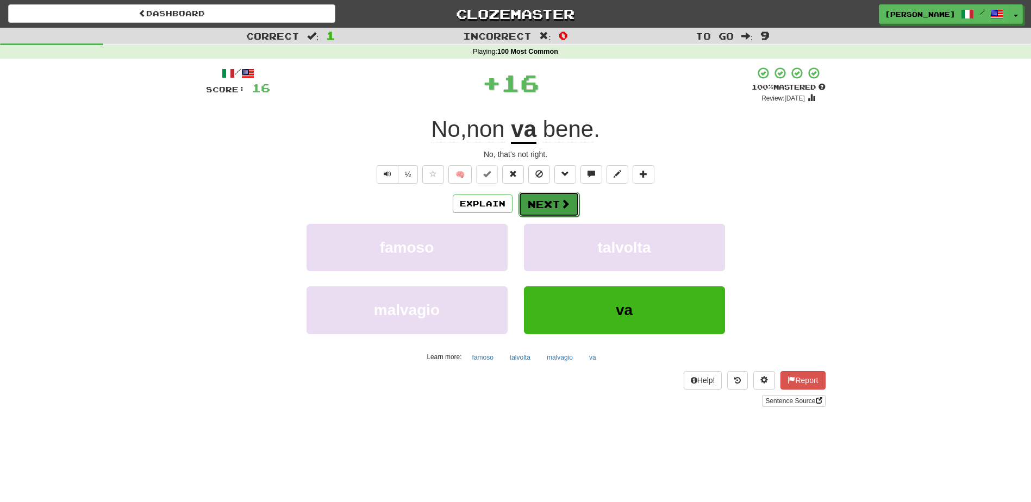
click at [563, 201] on span at bounding box center [565, 204] width 10 height 10
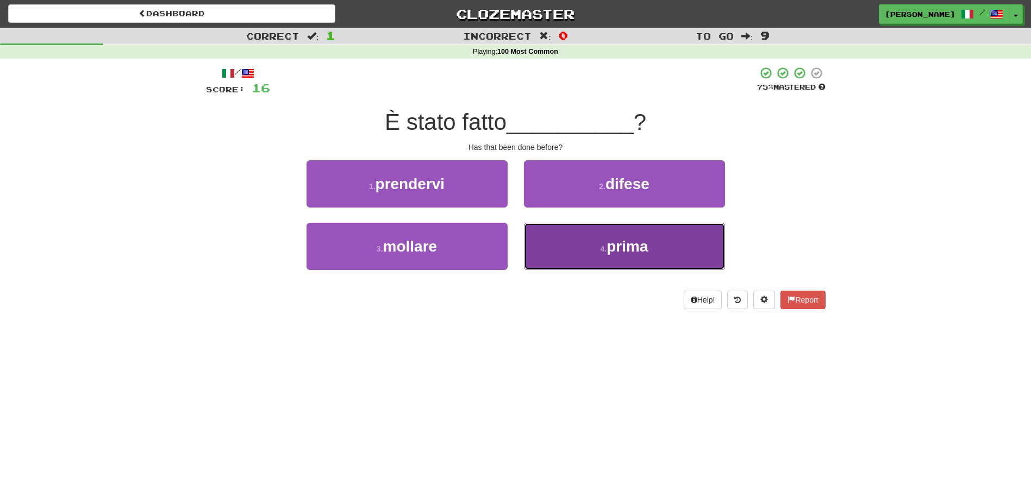
click at [556, 238] on button "4 . prima" at bounding box center [624, 246] width 201 height 47
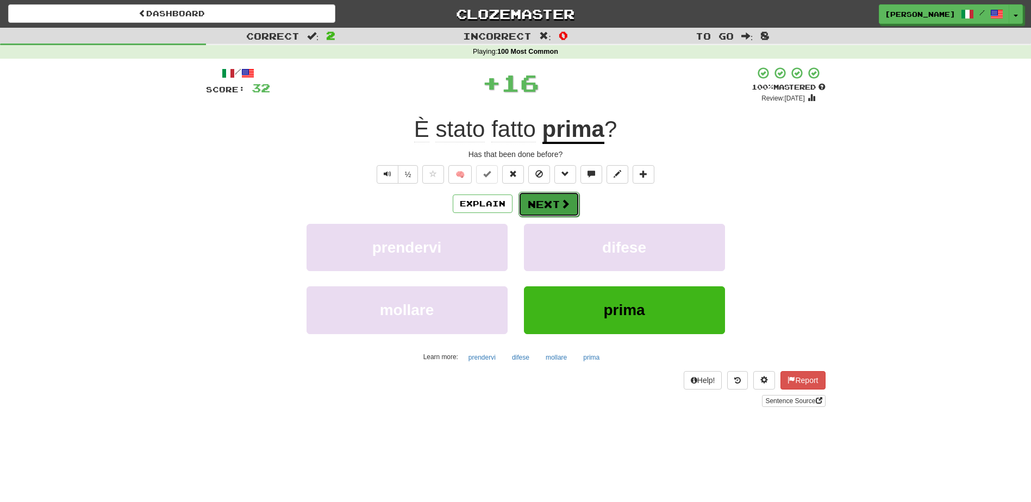
click at [552, 196] on button "Next" at bounding box center [549, 204] width 61 height 25
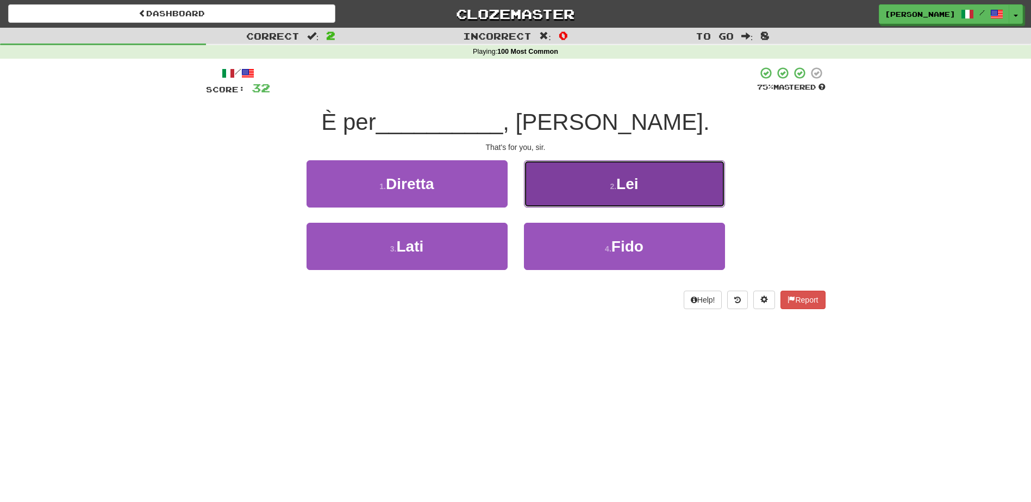
click at [557, 190] on button "2 . Lei" at bounding box center [624, 183] width 201 height 47
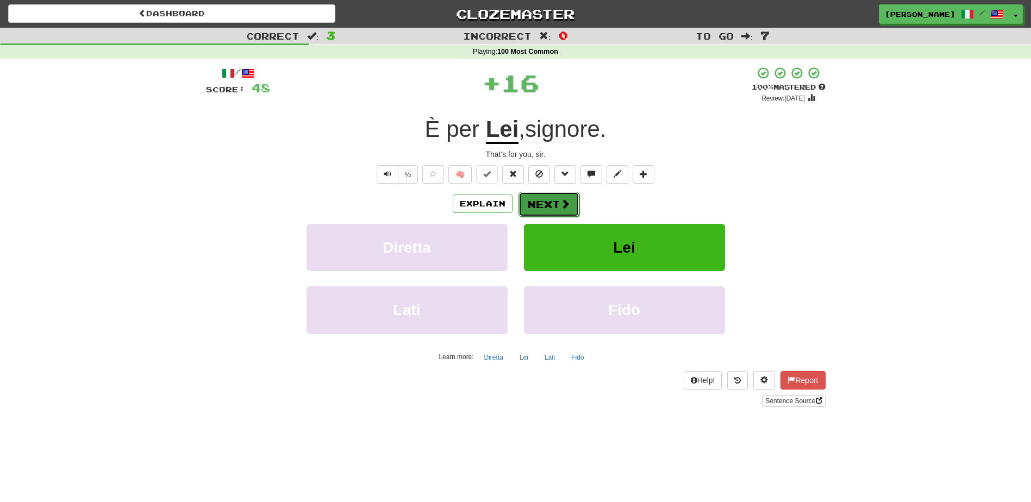
click at [554, 198] on button "Next" at bounding box center [549, 204] width 61 height 25
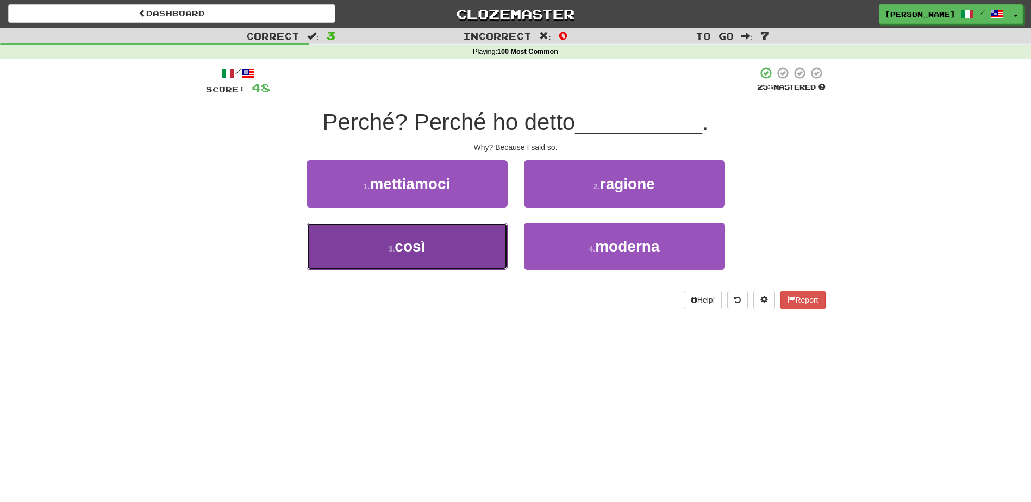
click at [467, 236] on button "3 . così" at bounding box center [407, 246] width 201 height 47
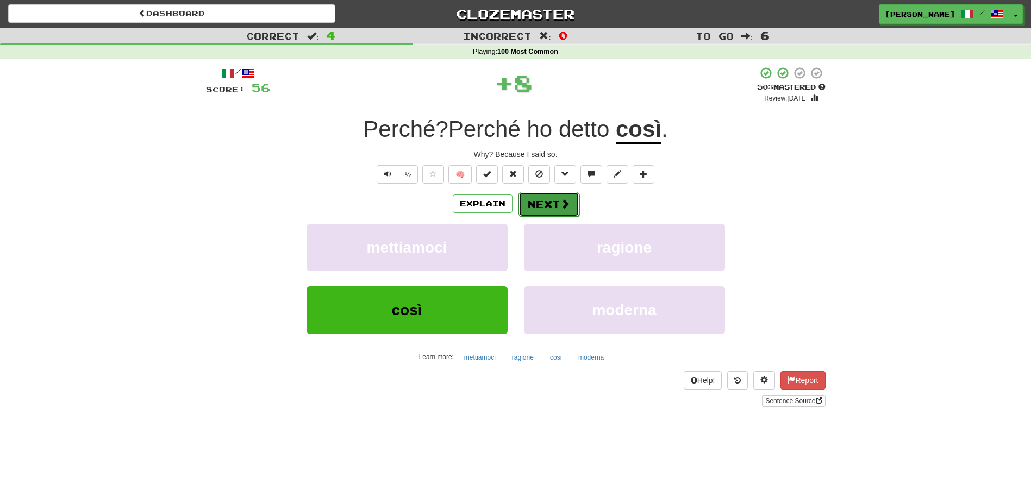
click at [537, 200] on button "Next" at bounding box center [549, 204] width 61 height 25
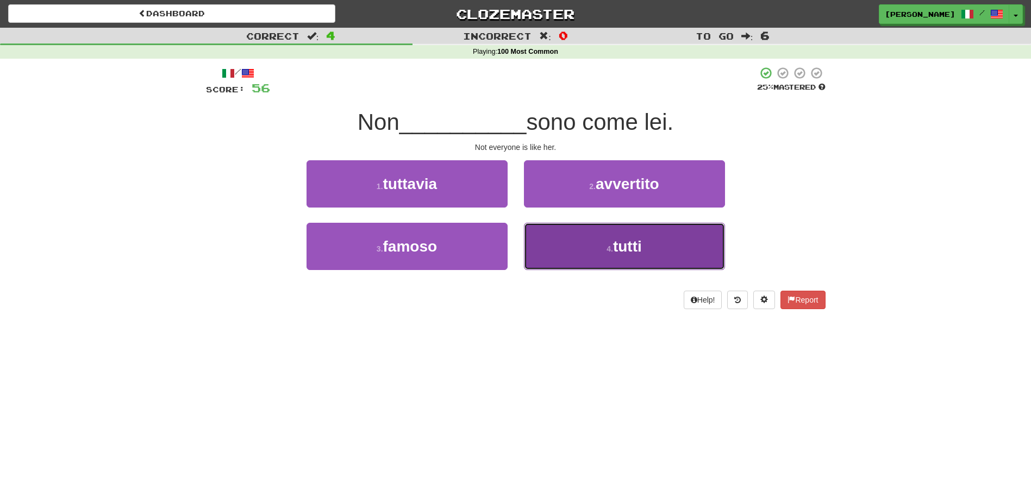
click at [586, 255] on button "4 . tutti" at bounding box center [624, 246] width 201 height 47
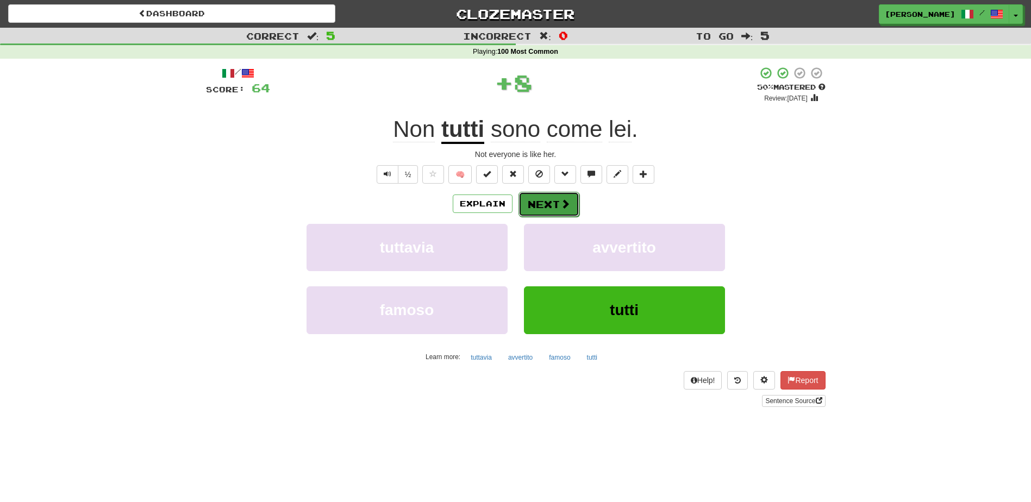
click at [551, 196] on button "Next" at bounding box center [549, 204] width 61 height 25
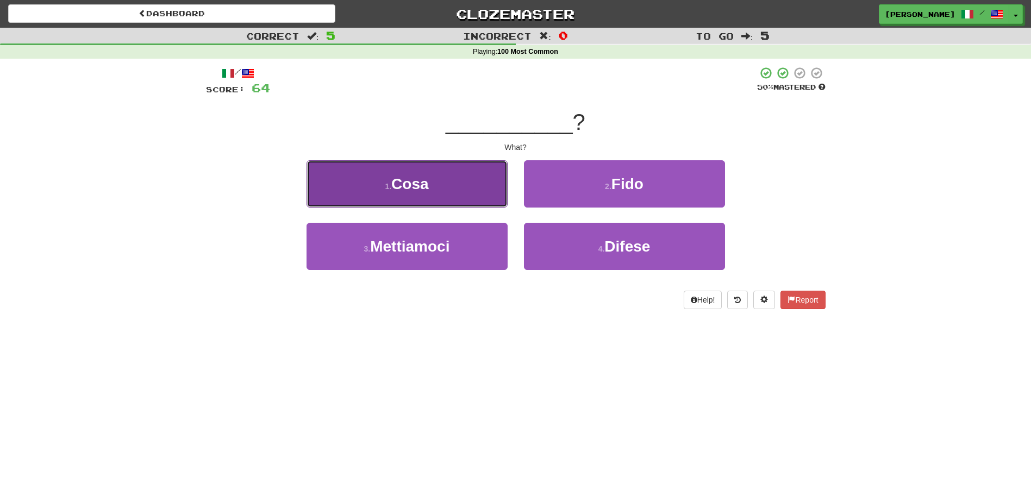
click at [457, 179] on button "1 . Cosa" at bounding box center [407, 183] width 201 height 47
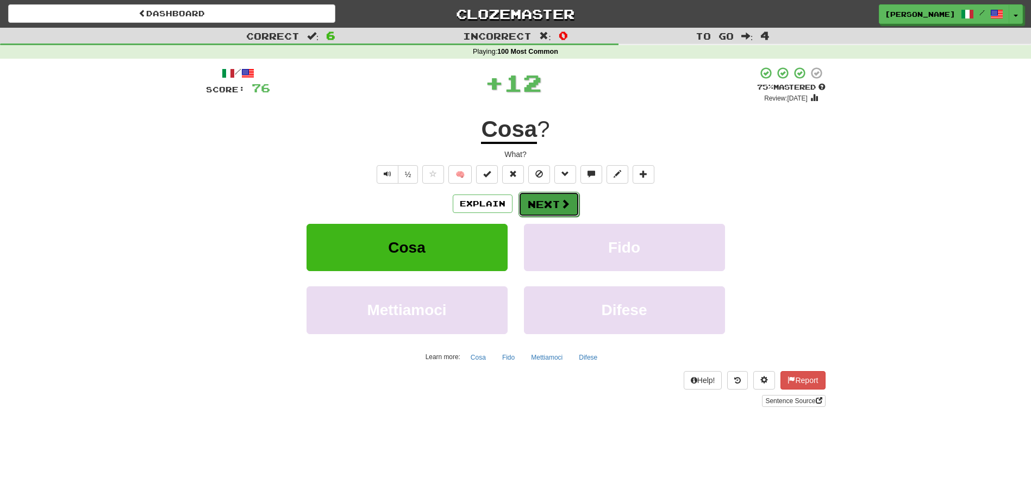
click at [553, 204] on button "Next" at bounding box center [549, 204] width 61 height 25
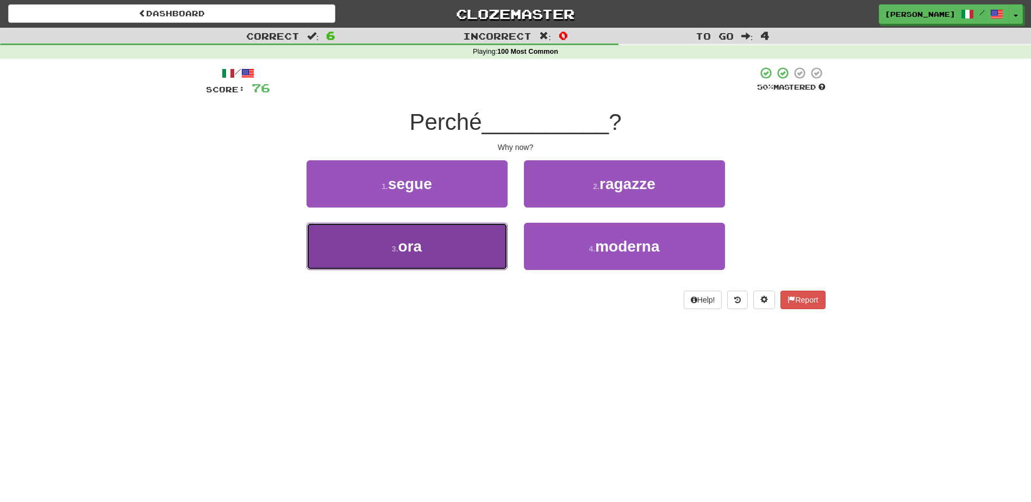
click at [478, 233] on button "3 . ora" at bounding box center [407, 246] width 201 height 47
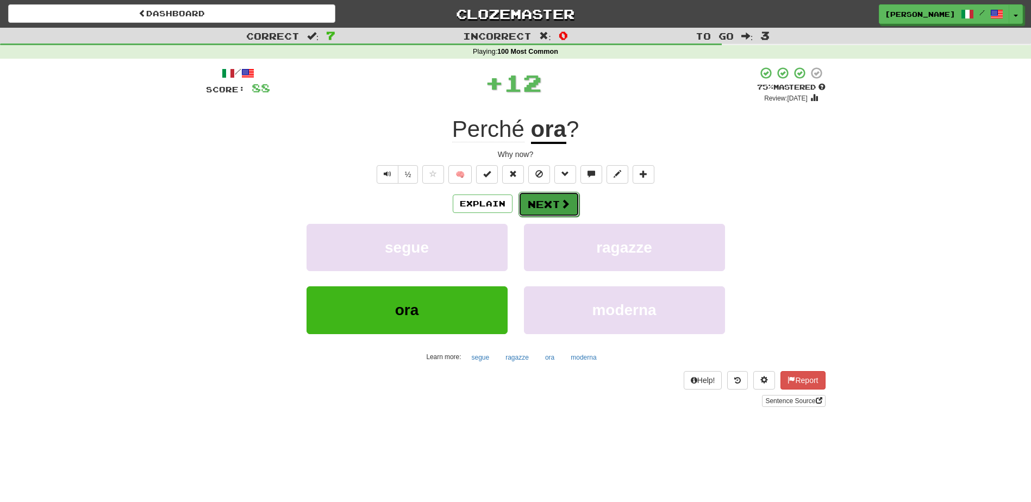
click at [541, 199] on button "Next" at bounding box center [549, 204] width 61 height 25
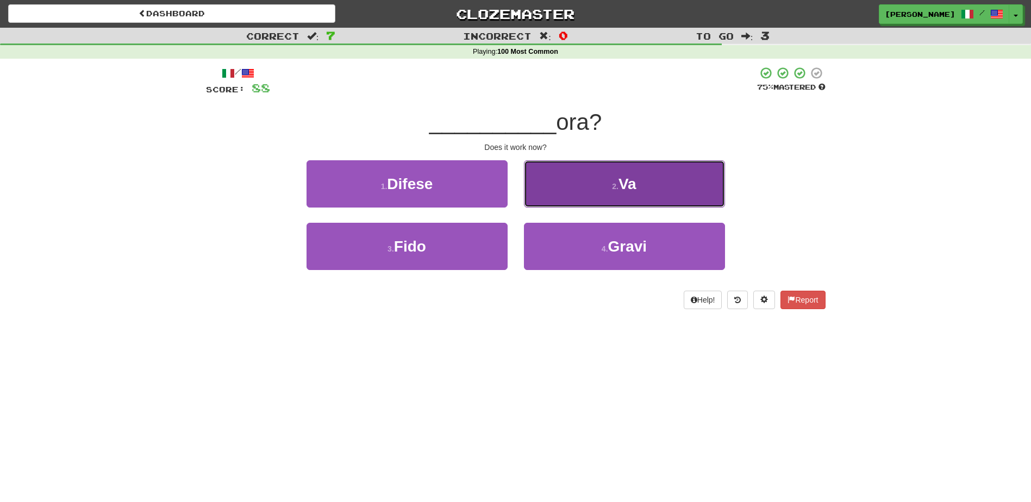
click at [547, 192] on button "2 . Va" at bounding box center [624, 183] width 201 height 47
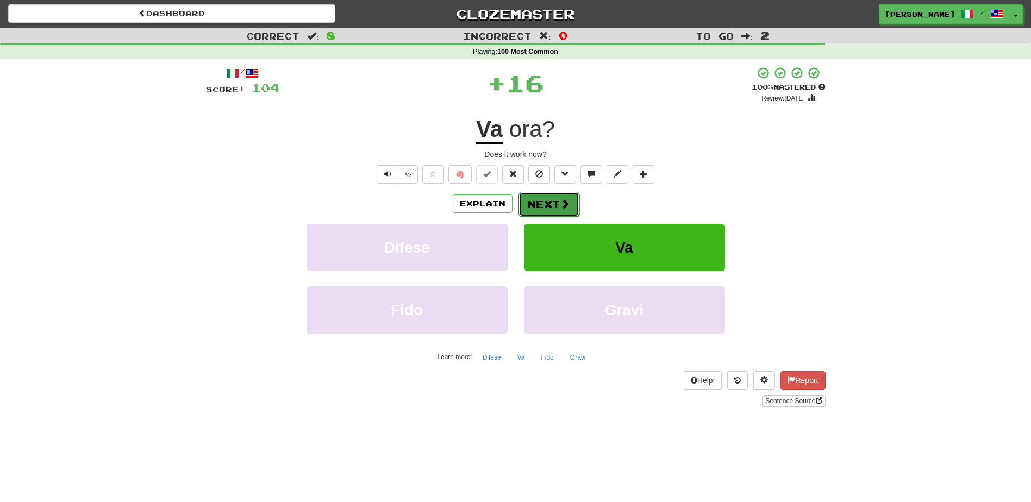
click at [545, 199] on button "Next" at bounding box center [549, 204] width 61 height 25
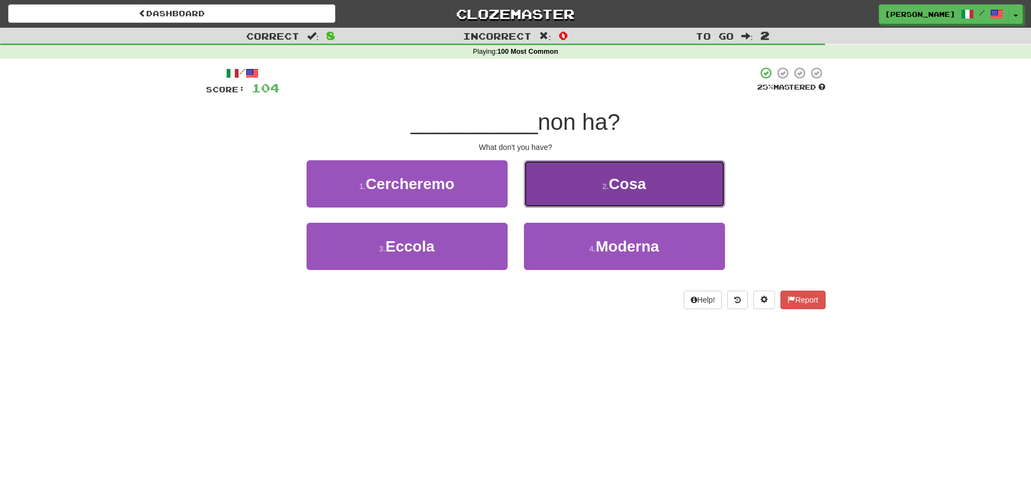
click at [545, 199] on button "2 . Cosa" at bounding box center [624, 183] width 201 height 47
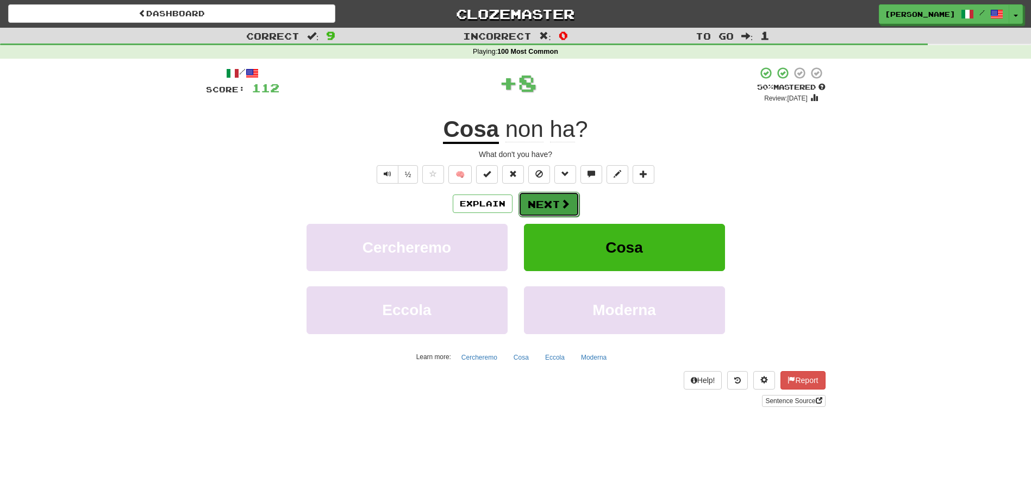
click at [541, 203] on button "Next" at bounding box center [549, 204] width 61 height 25
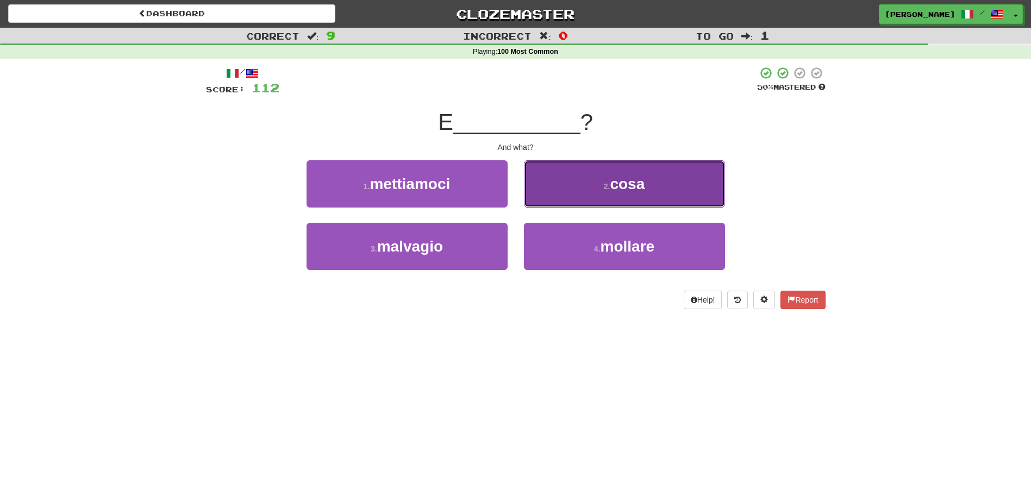
click at [546, 202] on button "2 . cosa" at bounding box center [624, 183] width 201 height 47
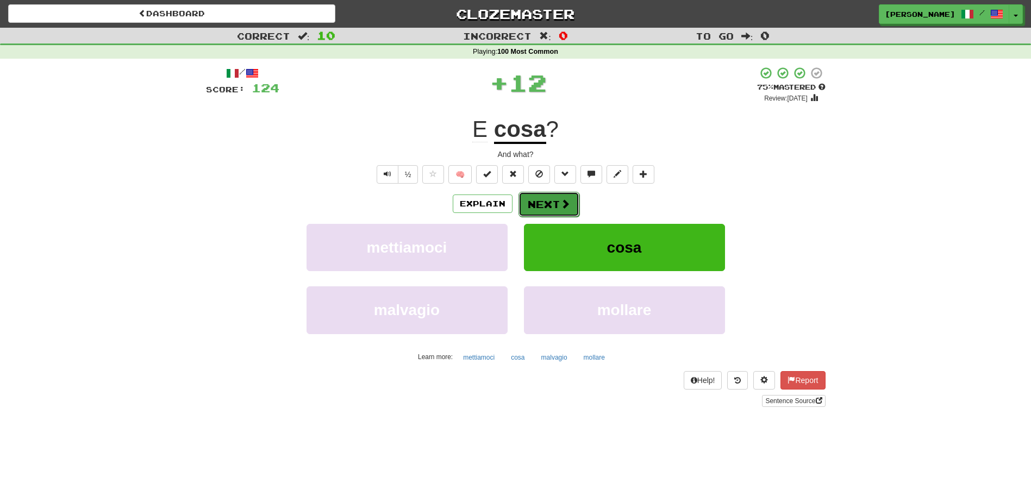
click at [545, 204] on button "Next" at bounding box center [549, 204] width 61 height 25
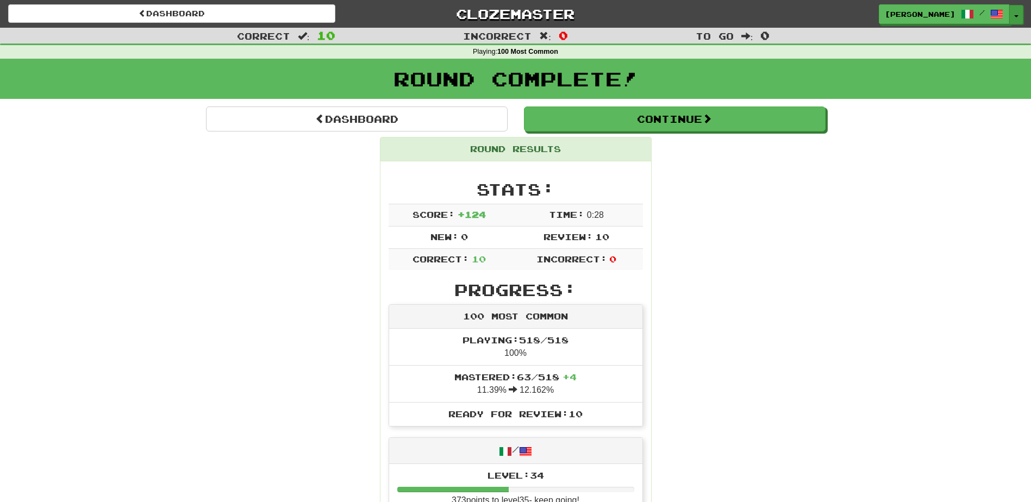
click at [1016, 17] on button "Toggle Dropdown" at bounding box center [1016, 15] width 14 height 20
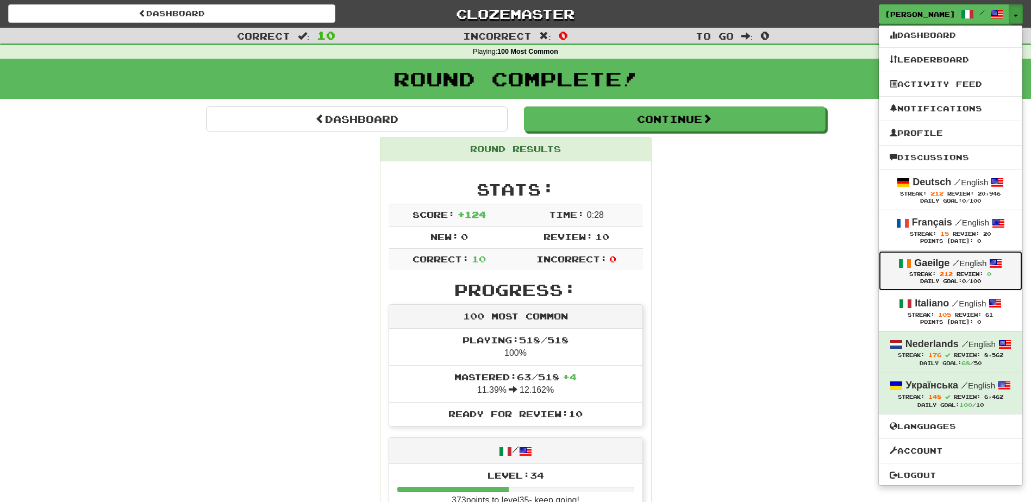
click at [940, 263] on strong "Gaeilge" at bounding box center [931, 263] width 35 height 11
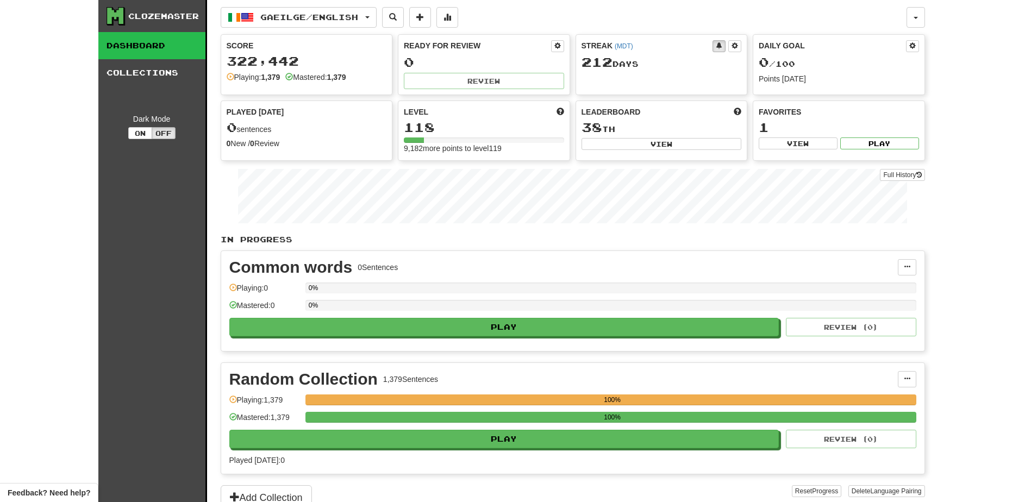
click at [448, 425] on div "100%" at bounding box center [610, 421] width 611 height 18
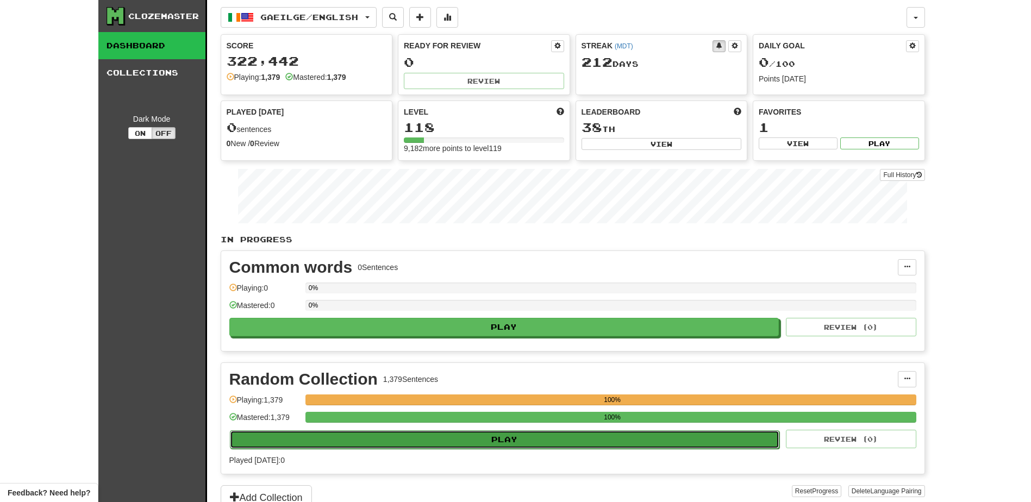
click at [466, 437] on button "Play" at bounding box center [505, 440] width 550 height 18
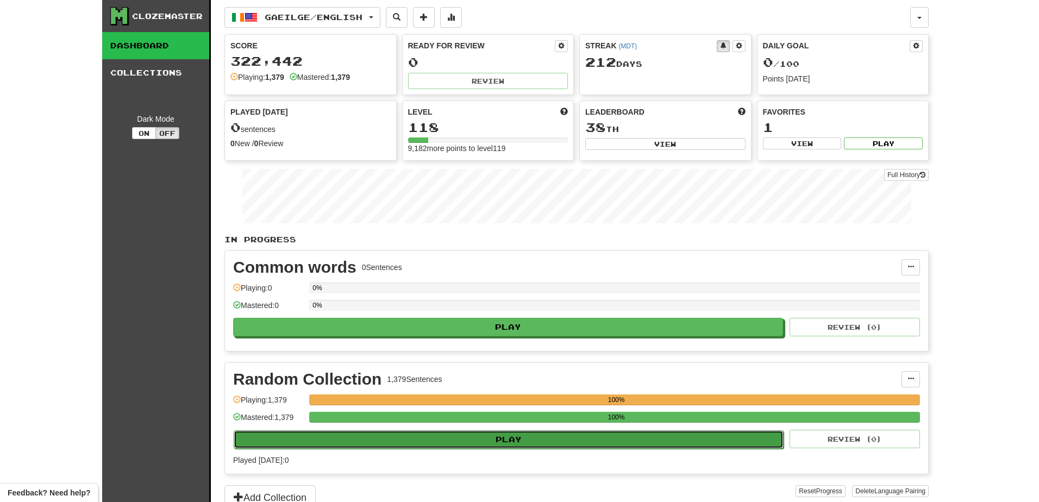
select select "**"
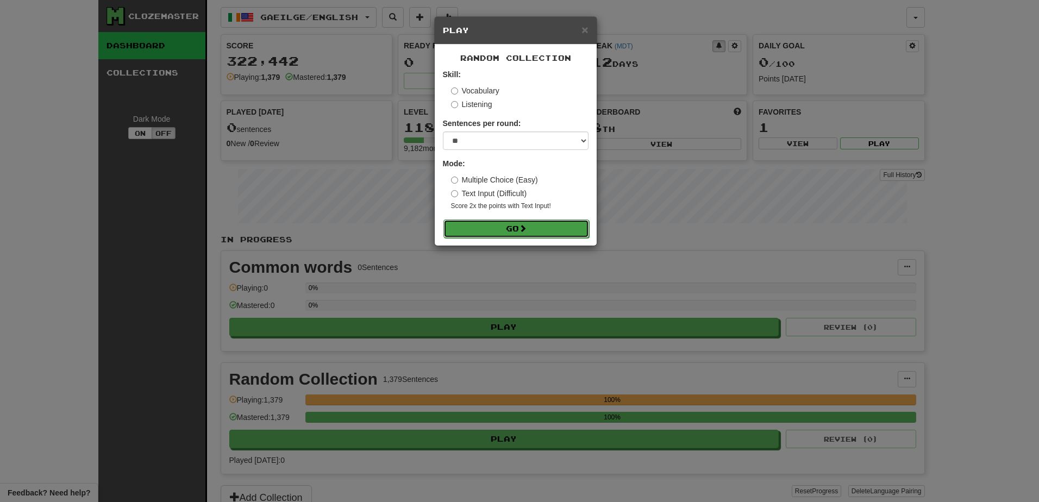
click at [516, 230] on button "Go" at bounding box center [517, 229] width 146 height 18
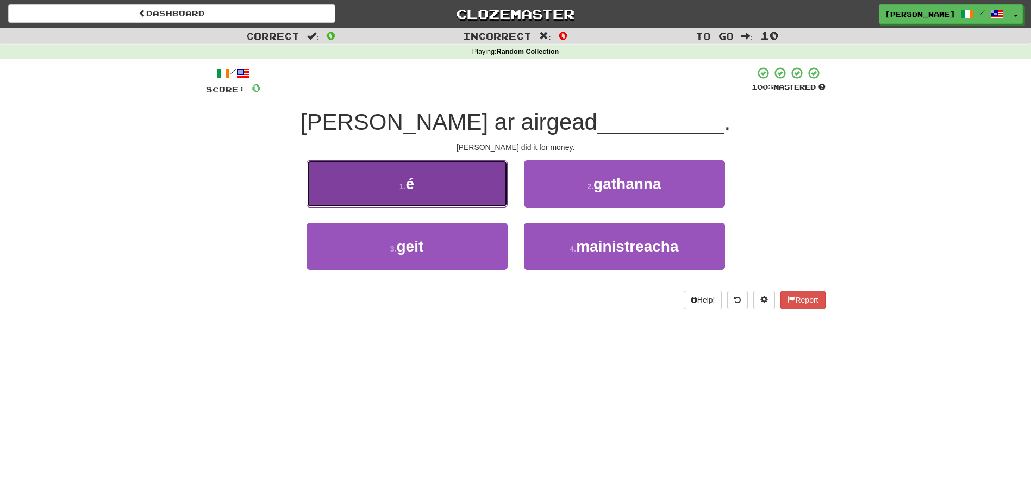
click at [487, 188] on button "1 . é" at bounding box center [407, 183] width 201 height 47
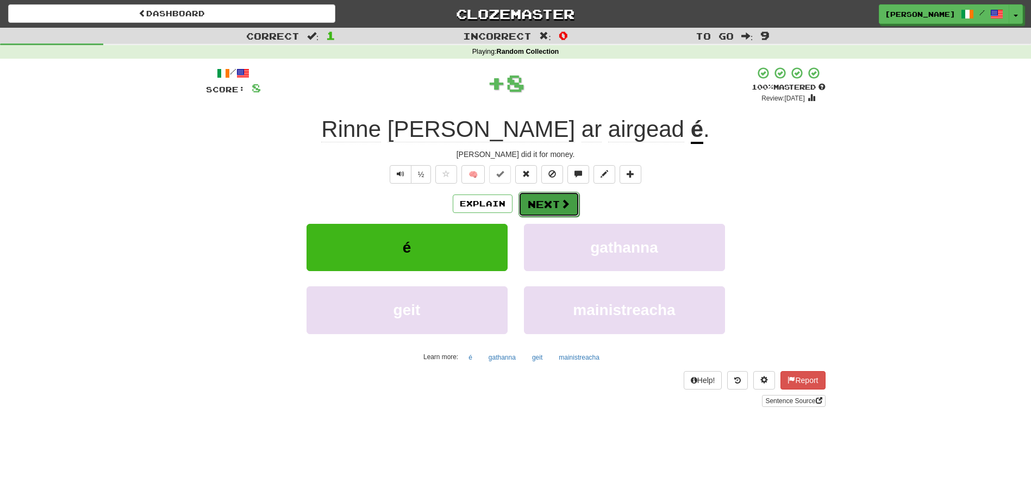
click at [542, 201] on button "Next" at bounding box center [549, 204] width 61 height 25
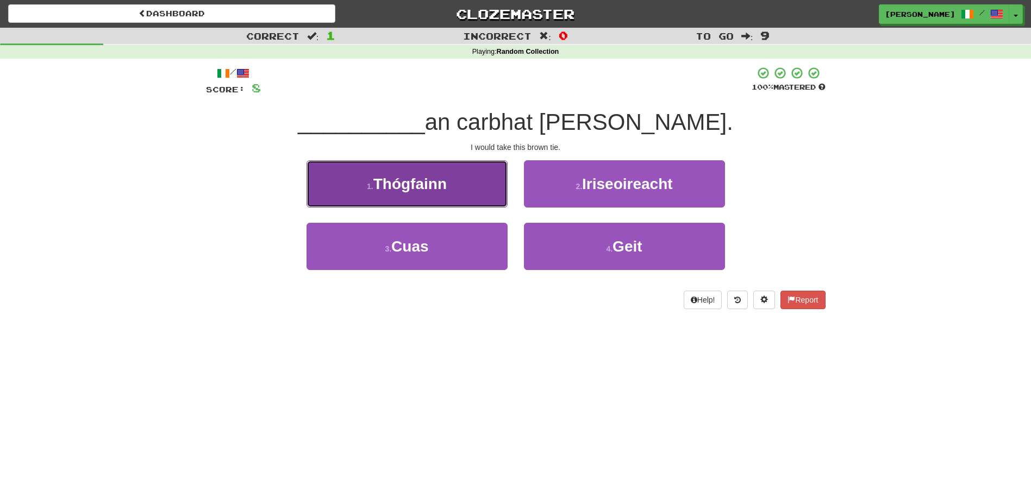
click at [483, 197] on button "1 . Thógfainn" at bounding box center [407, 183] width 201 height 47
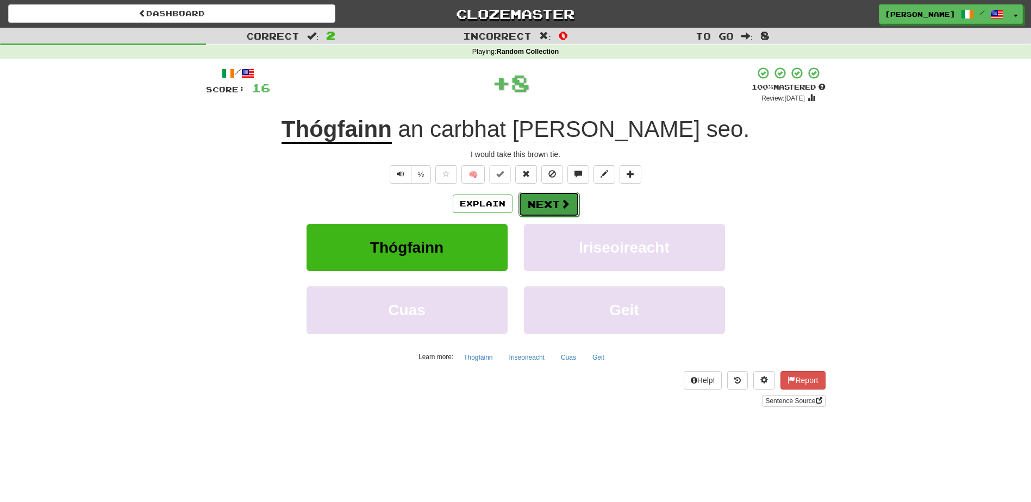
click at [532, 207] on button "Next" at bounding box center [549, 204] width 61 height 25
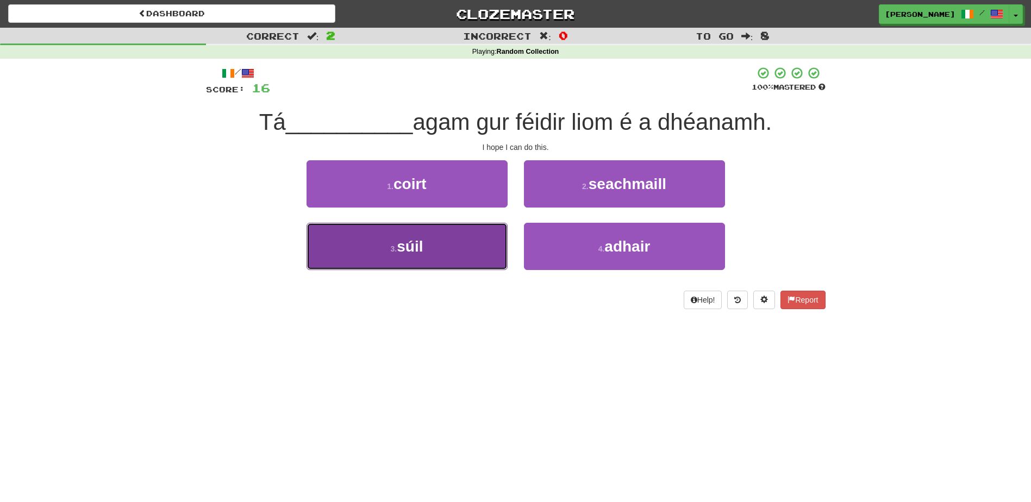
click at [442, 244] on button "3 . súil" at bounding box center [407, 246] width 201 height 47
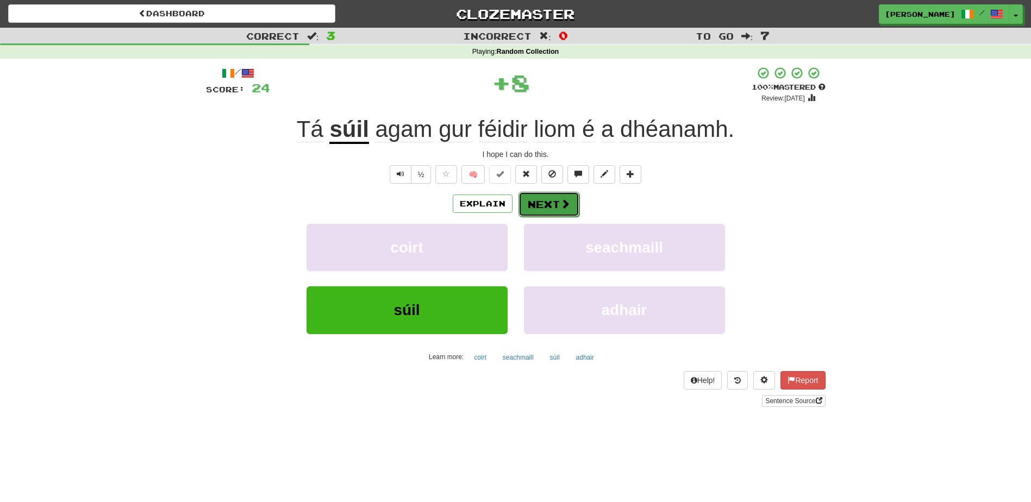
click at [542, 201] on button "Next" at bounding box center [549, 204] width 61 height 25
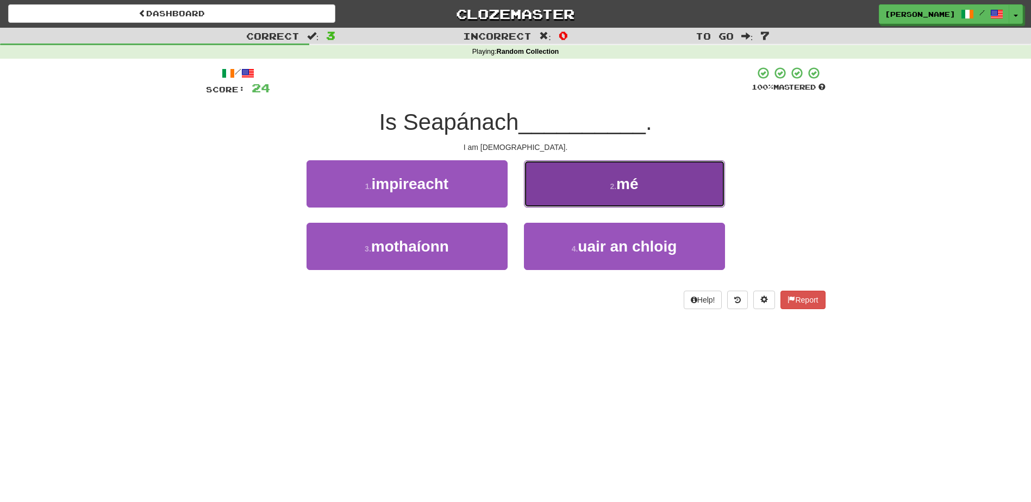
click at [539, 197] on button "2 . mé" at bounding box center [624, 183] width 201 height 47
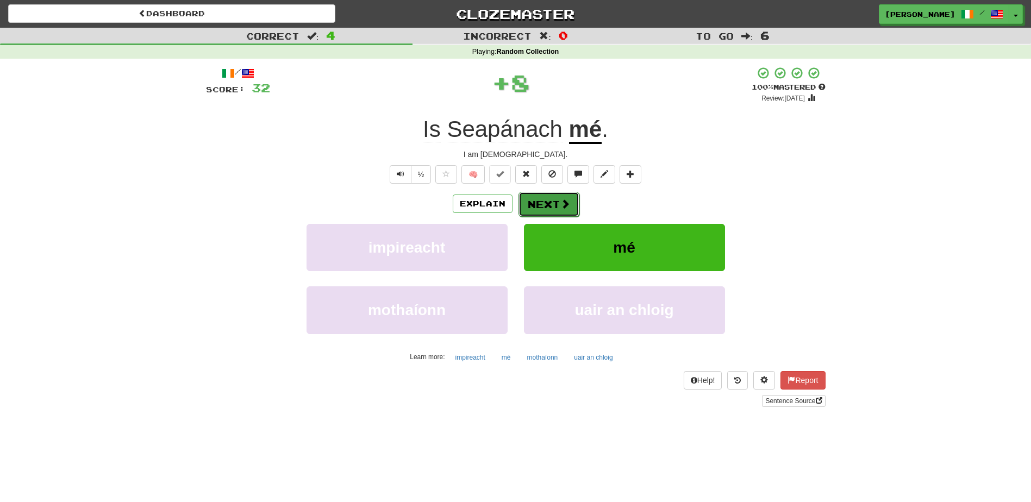
click at [541, 203] on button "Next" at bounding box center [549, 204] width 61 height 25
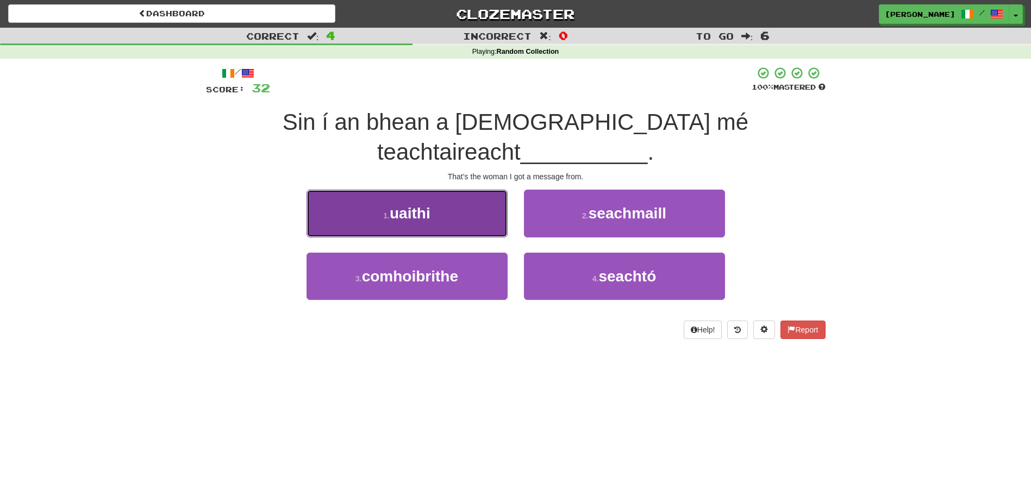
click at [493, 190] on button "1 . uaithi" at bounding box center [407, 213] width 201 height 47
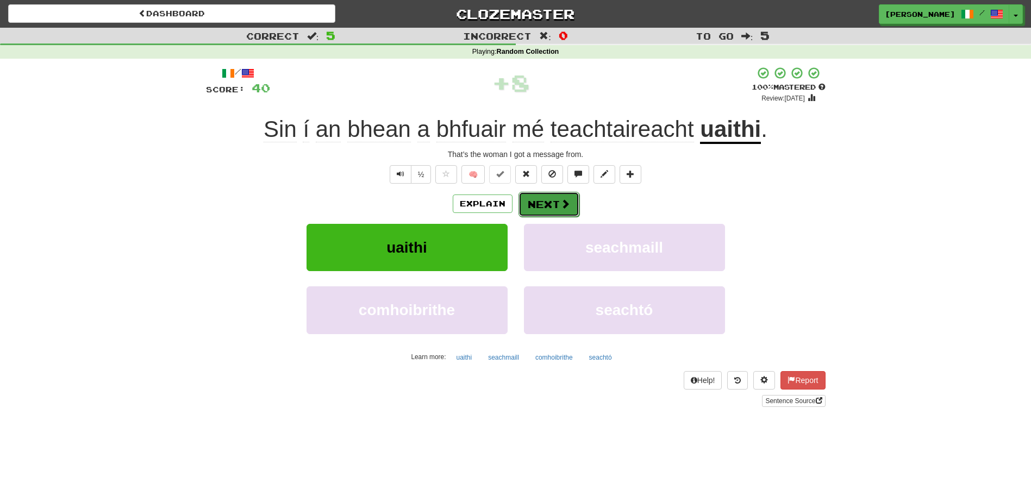
click at [560, 207] on span at bounding box center [565, 204] width 10 height 10
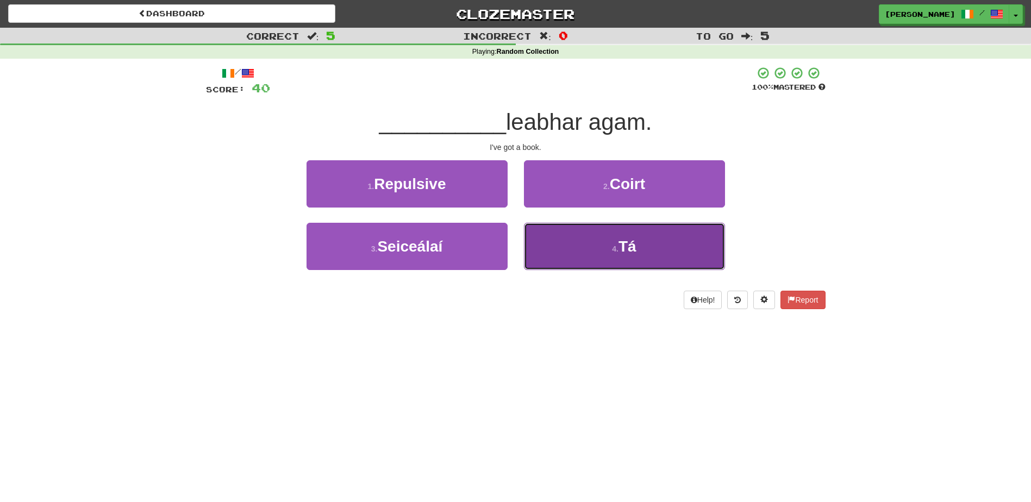
click at [549, 246] on button "4 . Tá" at bounding box center [624, 246] width 201 height 47
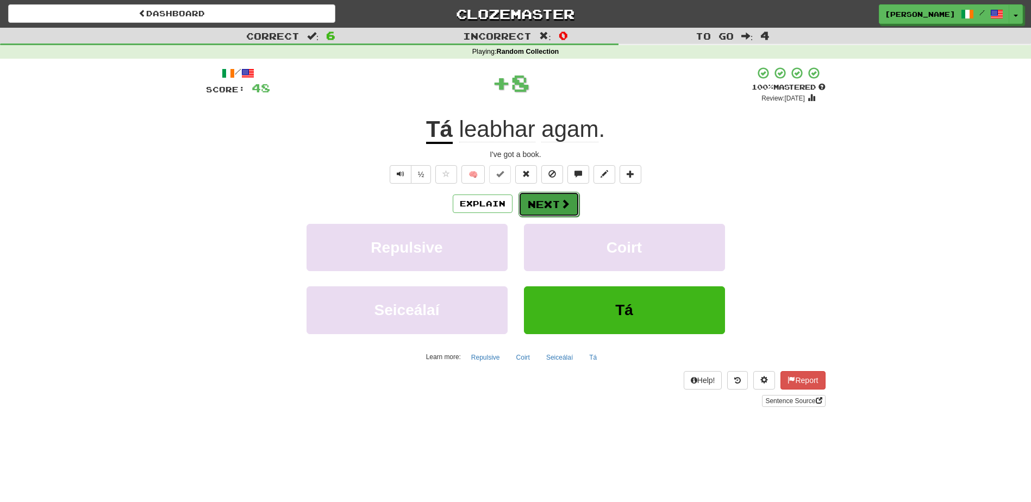
click at [548, 208] on button "Next" at bounding box center [549, 204] width 61 height 25
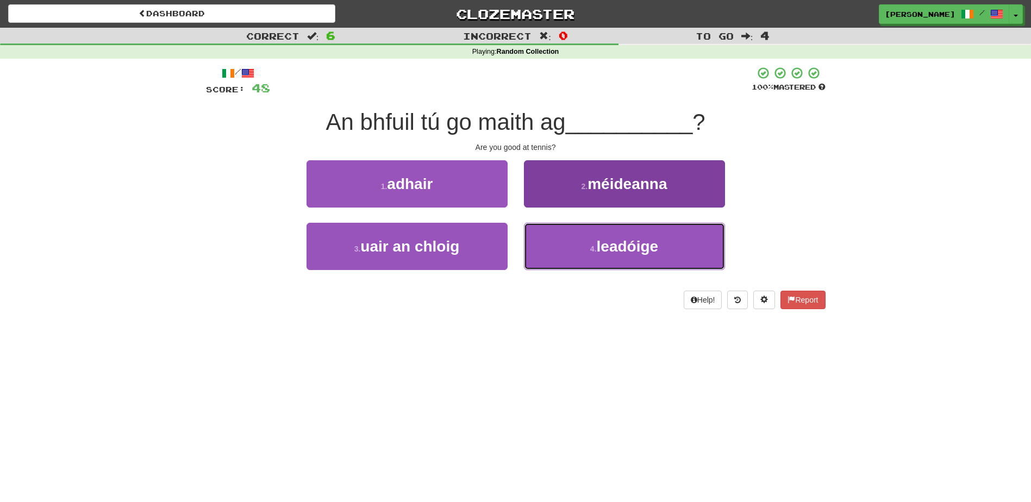
click at [559, 251] on button "4 . leadóige" at bounding box center [624, 246] width 201 height 47
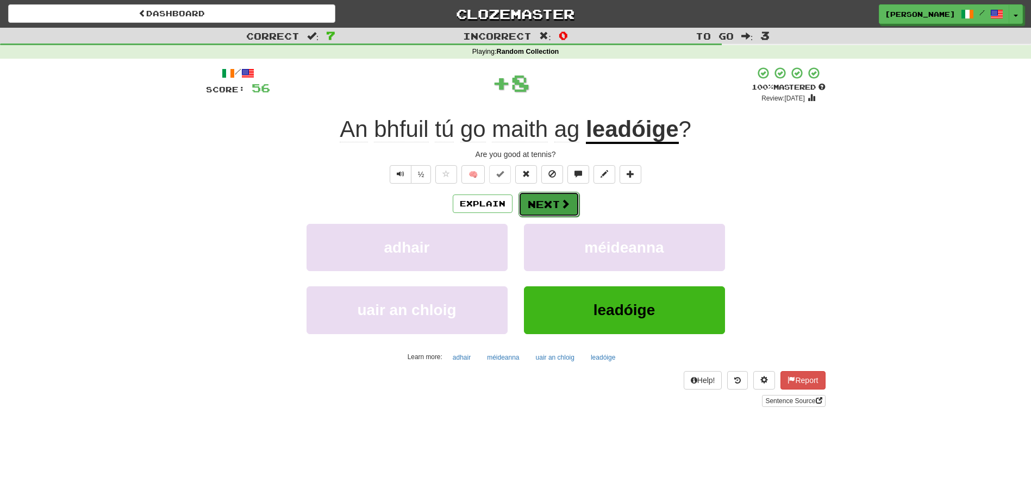
click at [550, 201] on button "Next" at bounding box center [549, 204] width 61 height 25
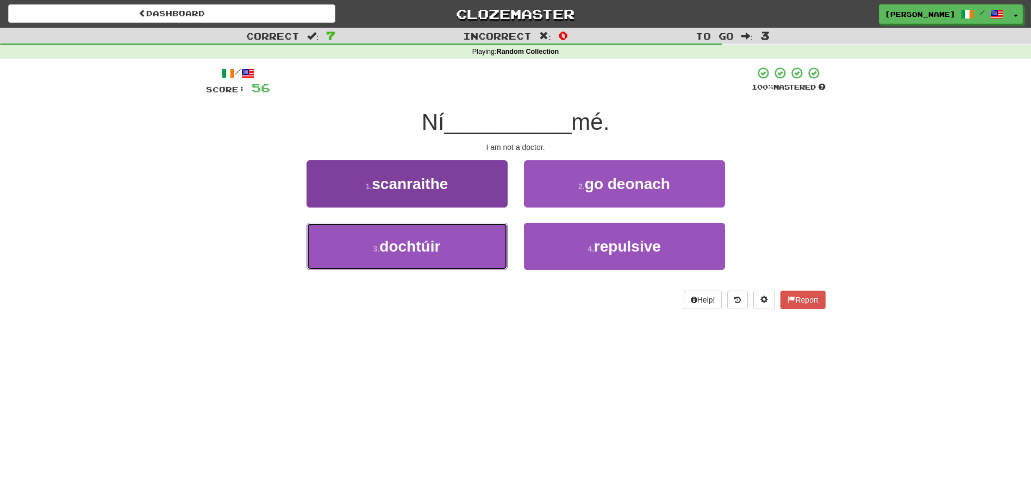
click at [482, 249] on button "3 . dochtúir" at bounding box center [407, 246] width 201 height 47
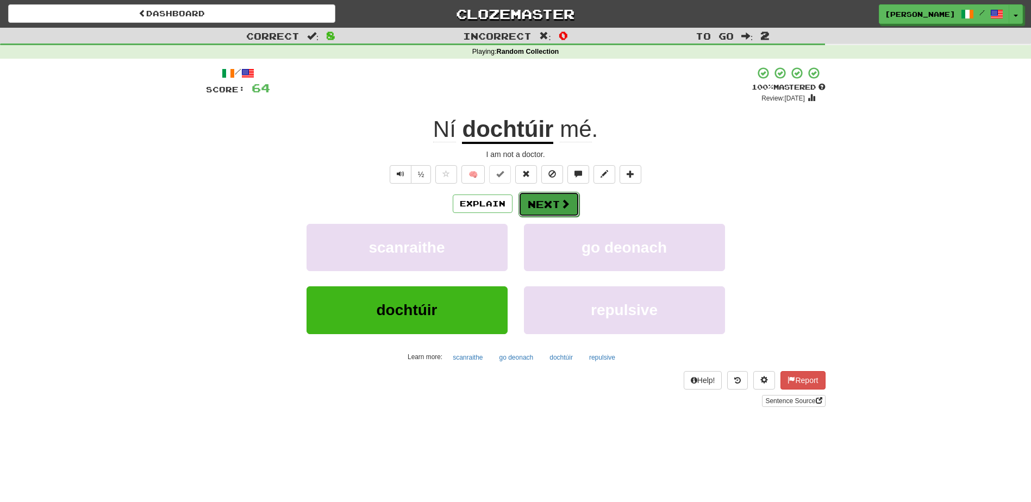
click at [560, 202] on span at bounding box center [565, 204] width 10 height 10
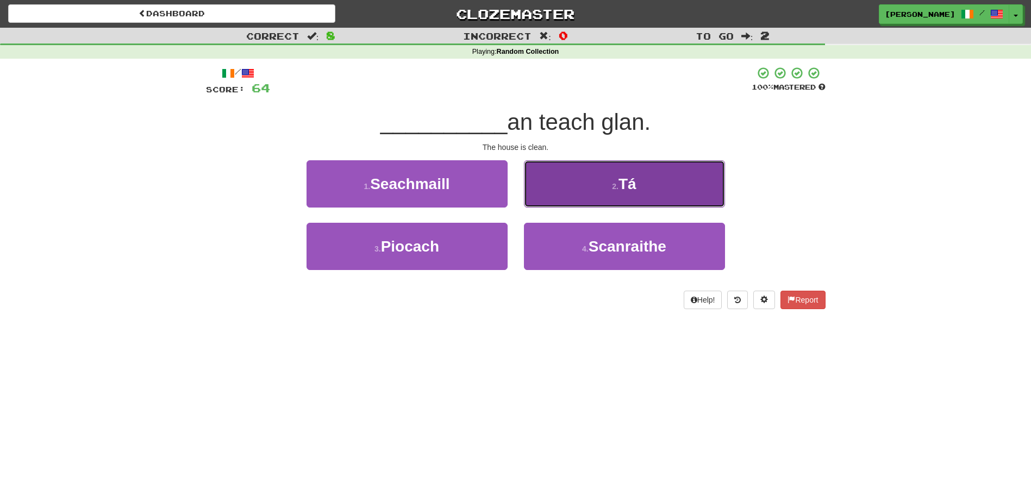
click at [582, 198] on button "2 . Tá" at bounding box center [624, 183] width 201 height 47
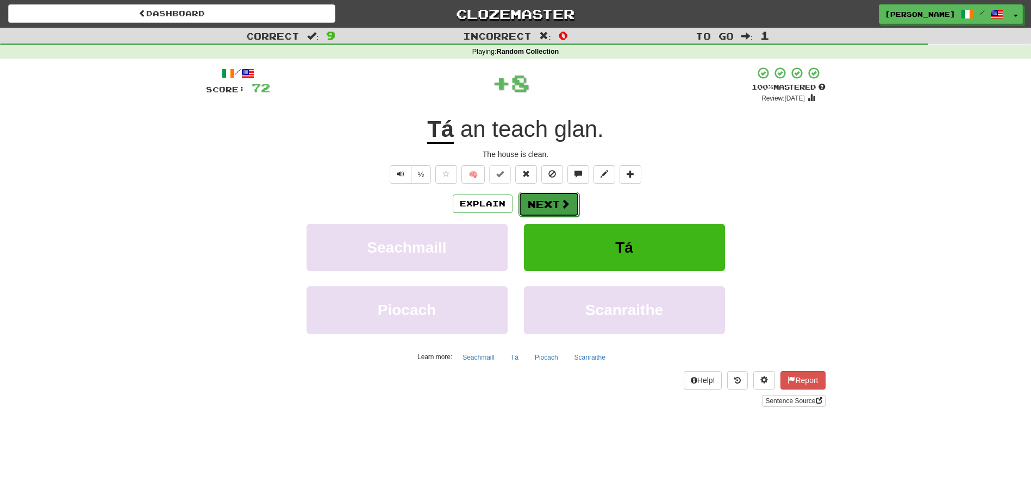
click at [553, 198] on button "Next" at bounding box center [549, 204] width 61 height 25
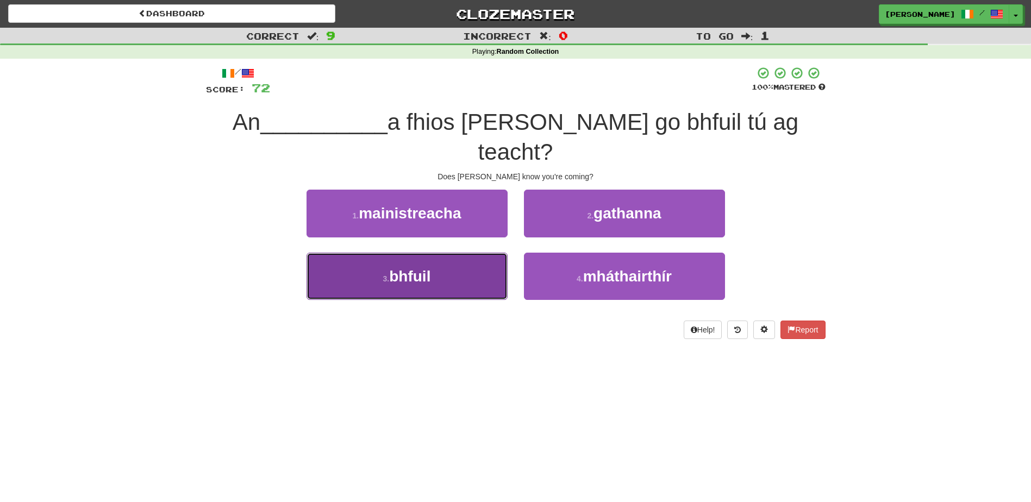
click at [497, 253] on button "3 . bhfuil" at bounding box center [407, 276] width 201 height 47
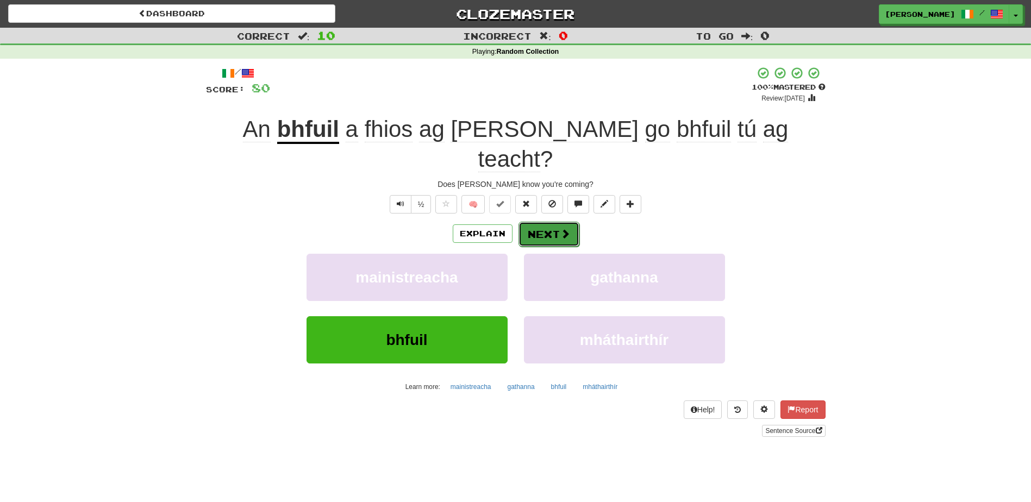
click at [537, 222] on button "Next" at bounding box center [549, 234] width 61 height 25
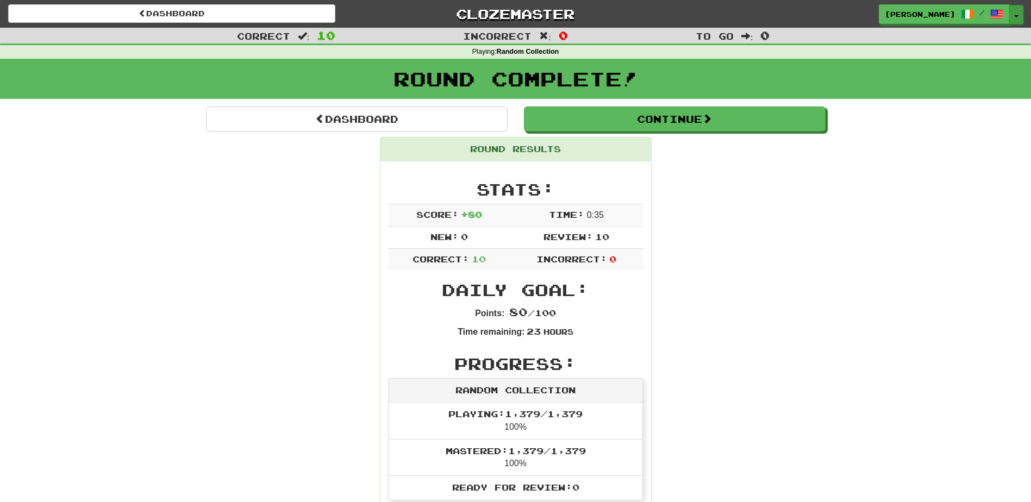
click at [1015, 15] on span "button" at bounding box center [1016, 16] width 4 height 2
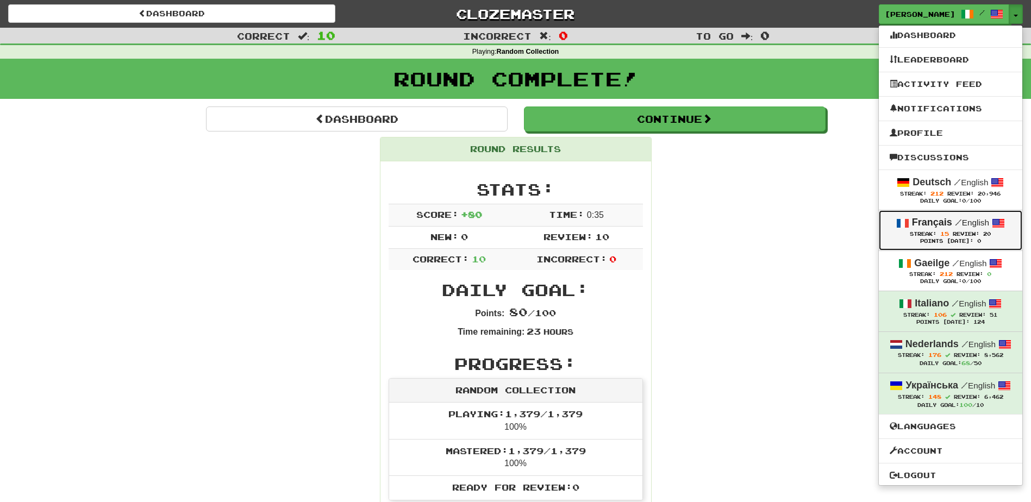
click at [933, 220] on strong "Français" at bounding box center [932, 222] width 40 height 11
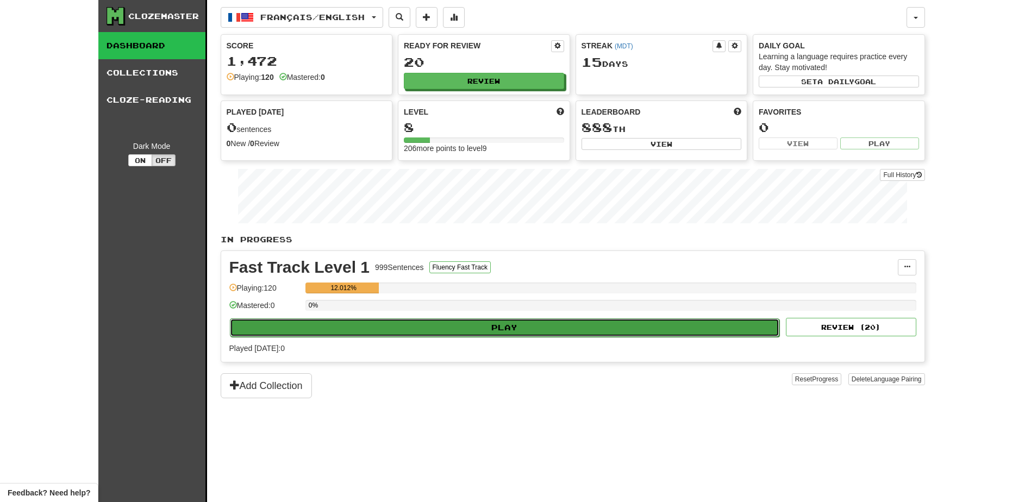
click at [488, 327] on button "Play" at bounding box center [505, 328] width 550 height 18
select select "**"
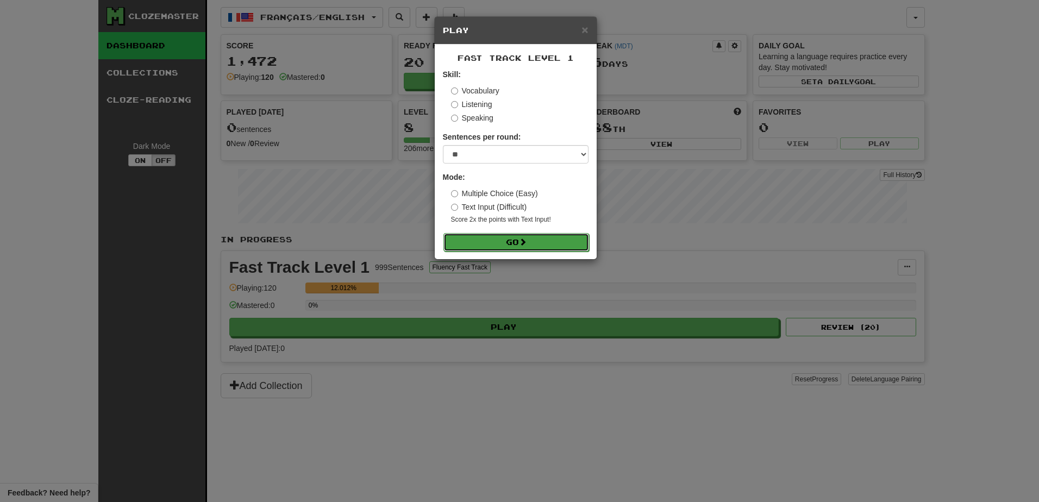
click at [484, 238] on button "Go" at bounding box center [517, 242] width 146 height 18
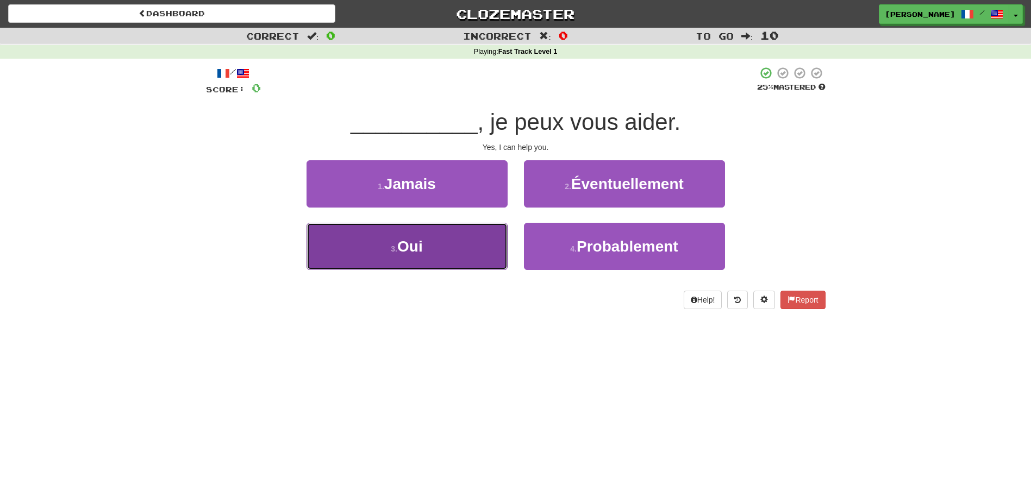
click at [459, 249] on button "3 . Oui" at bounding box center [407, 246] width 201 height 47
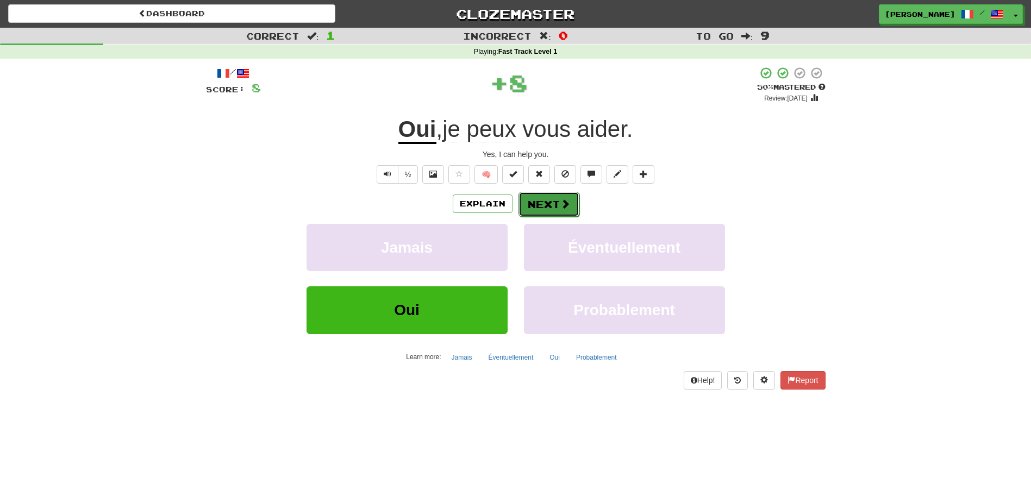
click at [540, 204] on button "Next" at bounding box center [549, 204] width 61 height 25
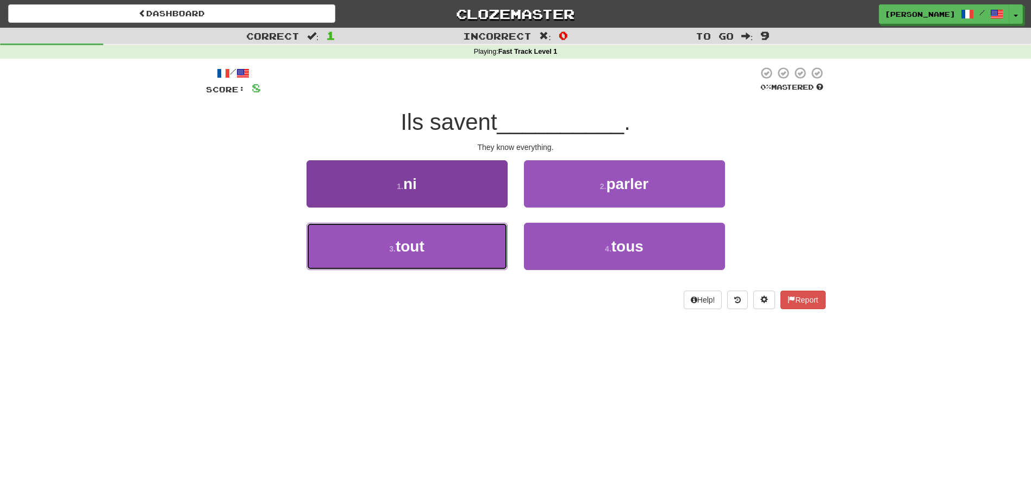
drag, startPoint x: 471, startPoint y: 251, endPoint x: 476, endPoint y: 244, distance: 8.6
click at [471, 252] on button "3 . tout" at bounding box center [407, 246] width 201 height 47
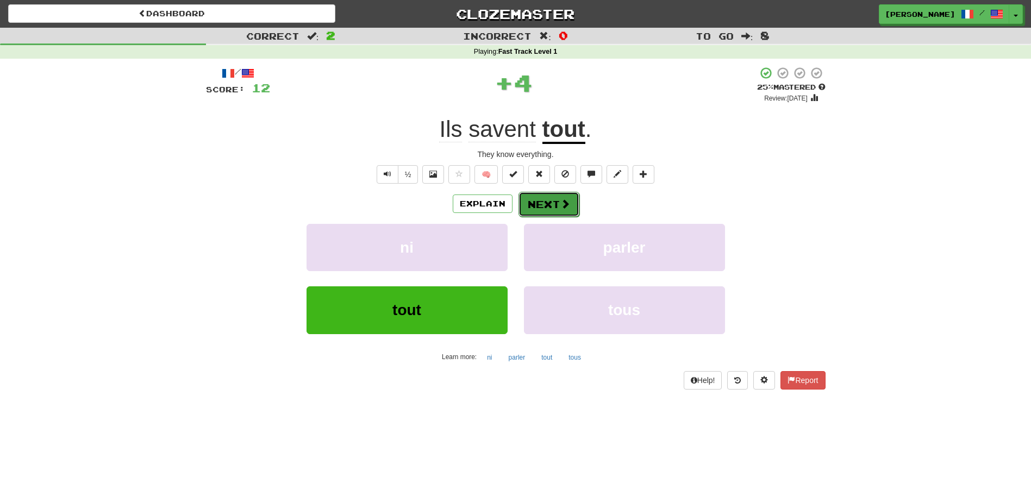
click at [541, 201] on button "Next" at bounding box center [549, 204] width 61 height 25
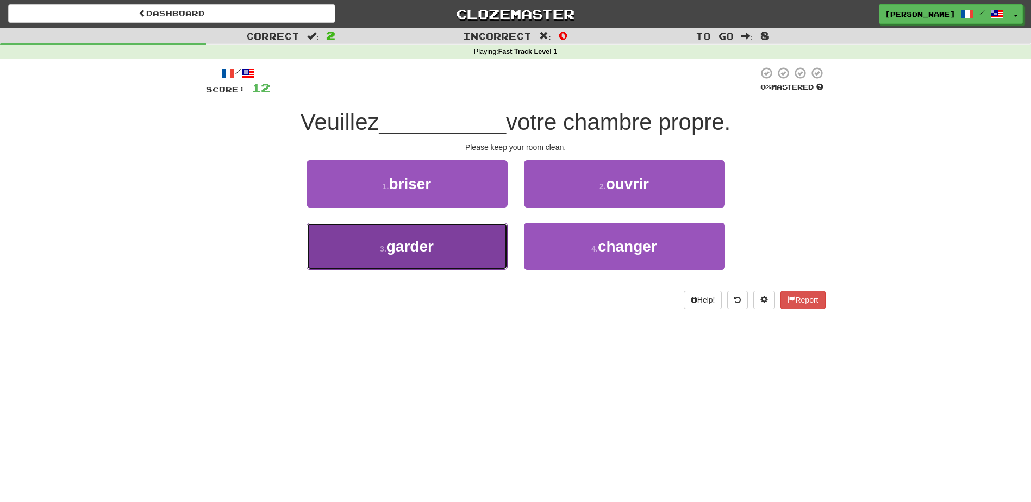
click at [488, 243] on button "3 . garder" at bounding box center [407, 246] width 201 height 47
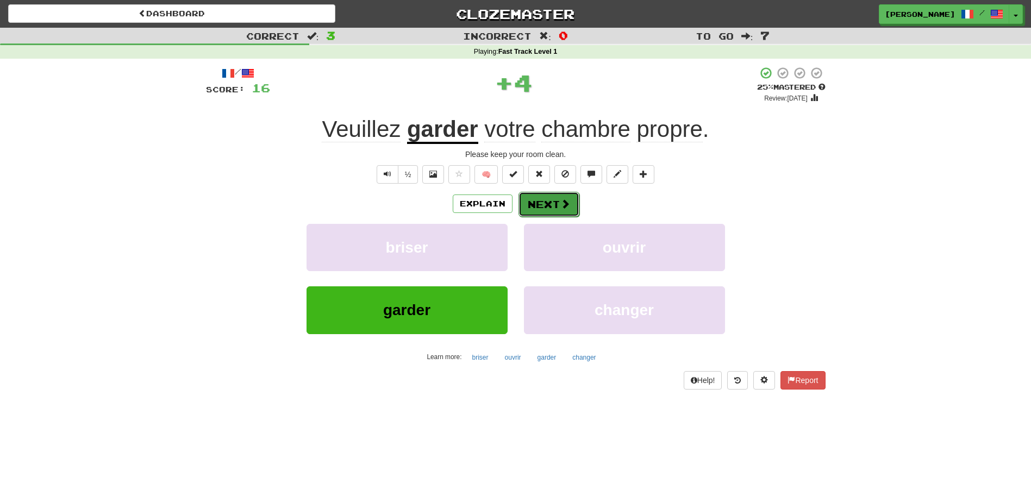
click at [542, 200] on button "Next" at bounding box center [549, 204] width 61 height 25
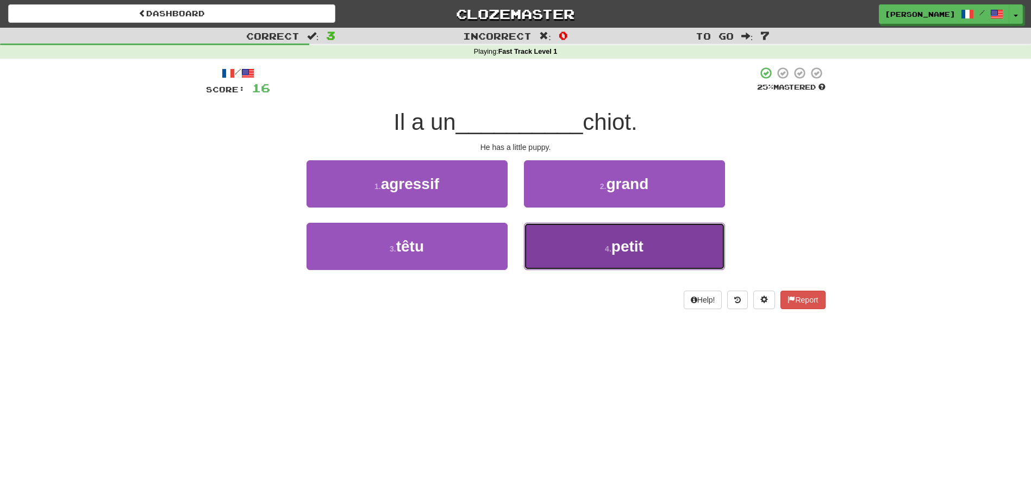
click at [574, 259] on button "4 . petit" at bounding box center [624, 246] width 201 height 47
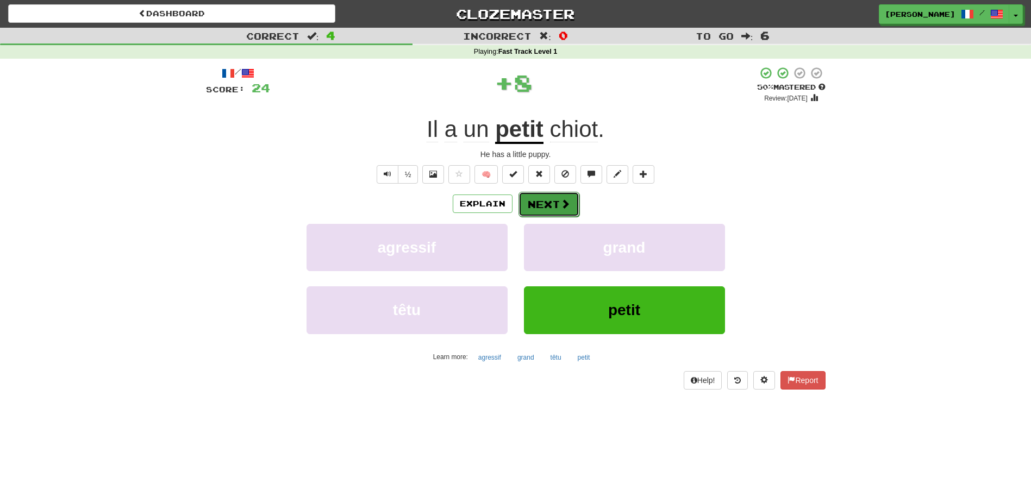
click at [560, 205] on span at bounding box center [565, 204] width 10 height 10
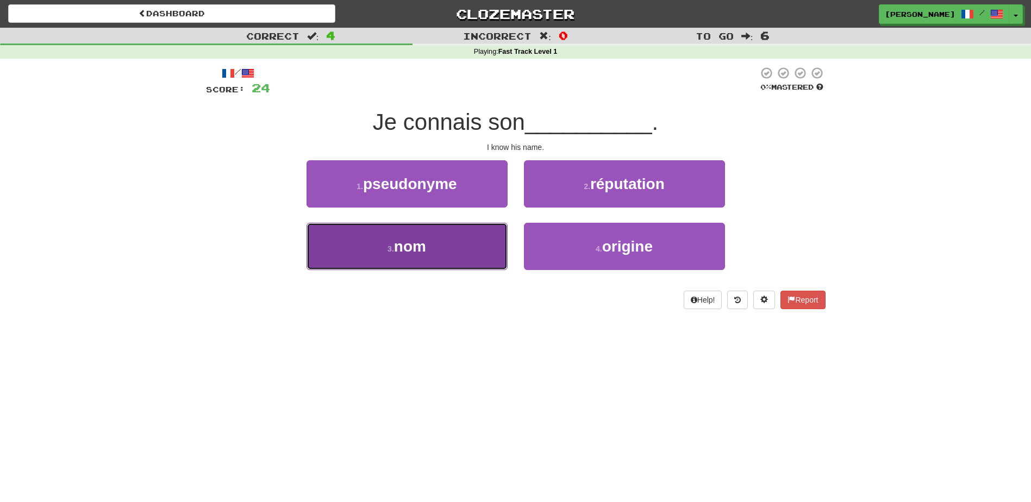
click at [478, 245] on button "3 . nom" at bounding box center [407, 246] width 201 height 47
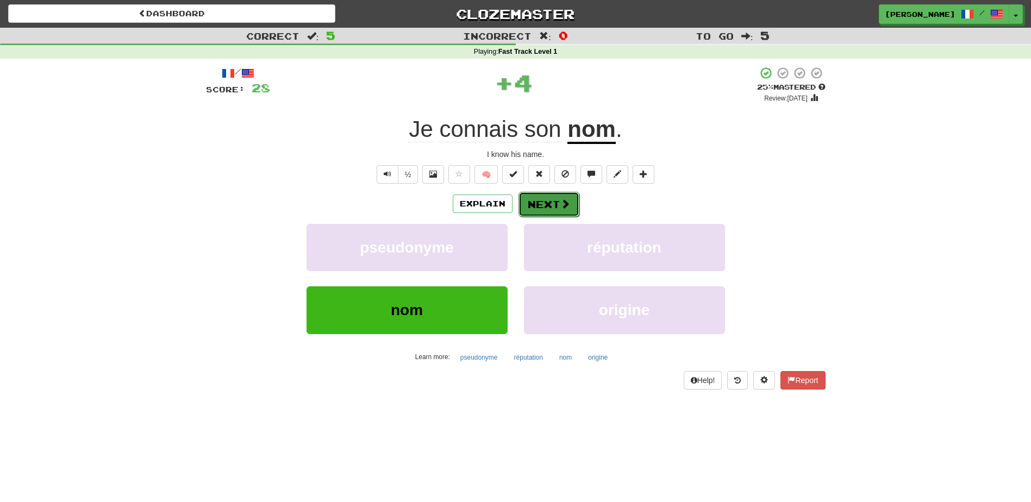
click at [535, 207] on button "Next" at bounding box center [549, 204] width 61 height 25
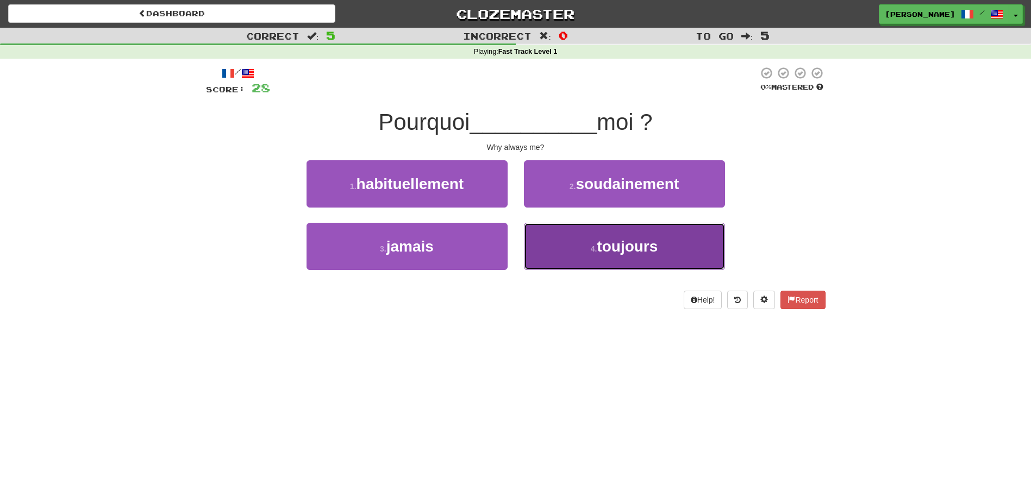
click at [557, 252] on button "4 . toujours" at bounding box center [624, 246] width 201 height 47
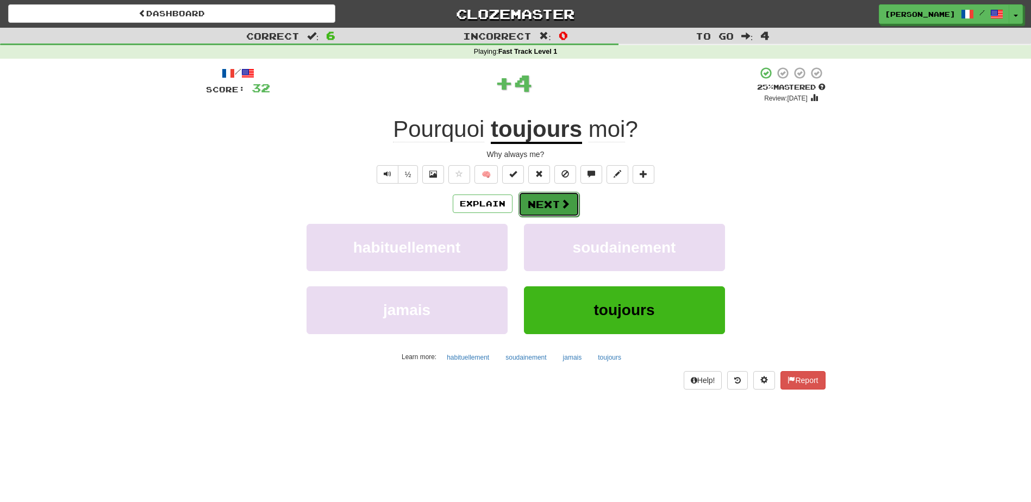
click at [541, 200] on button "Next" at bounding box center [549, 204] width 61 height 25
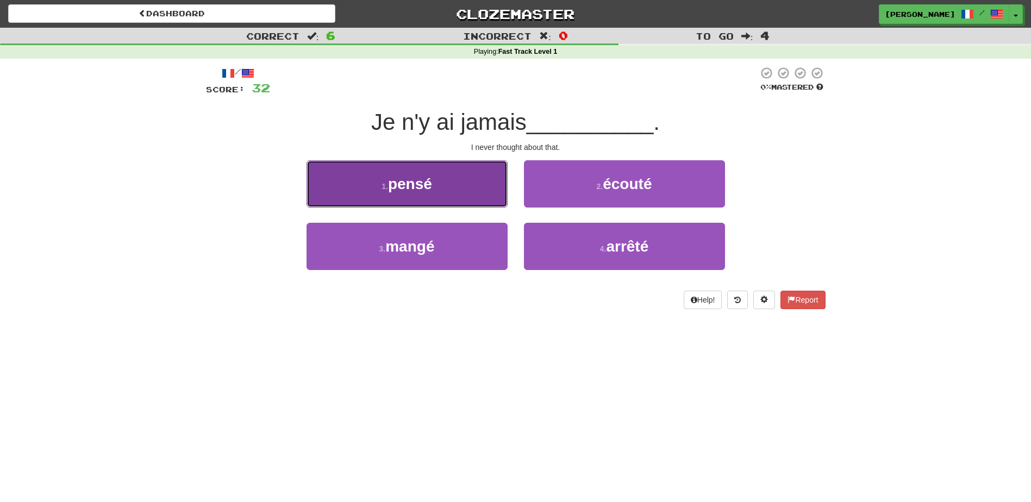
click at [487, 176] on button "1 . pensé" at bounding box center [407, 183] width 201 height 47
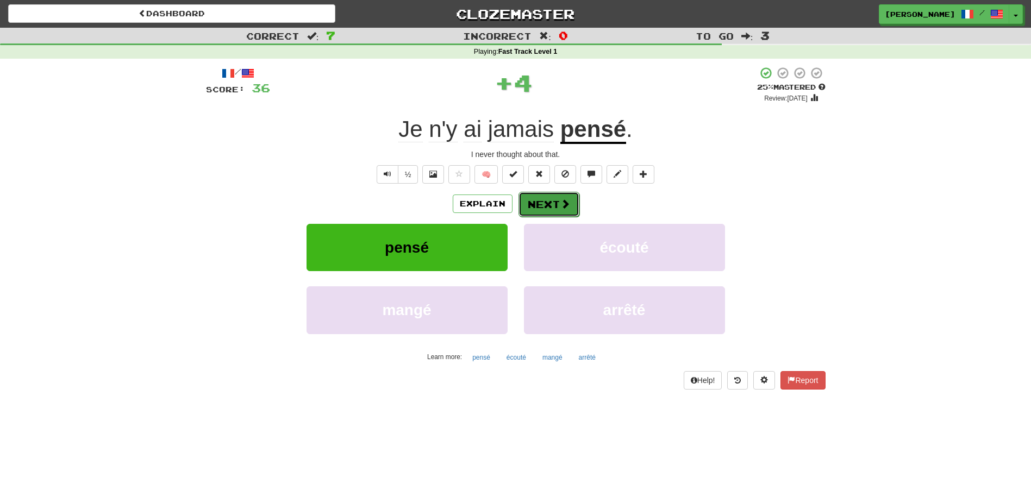
click at [550, 199] on button "Next" at bounding box center [549, 204] width 61 height 25
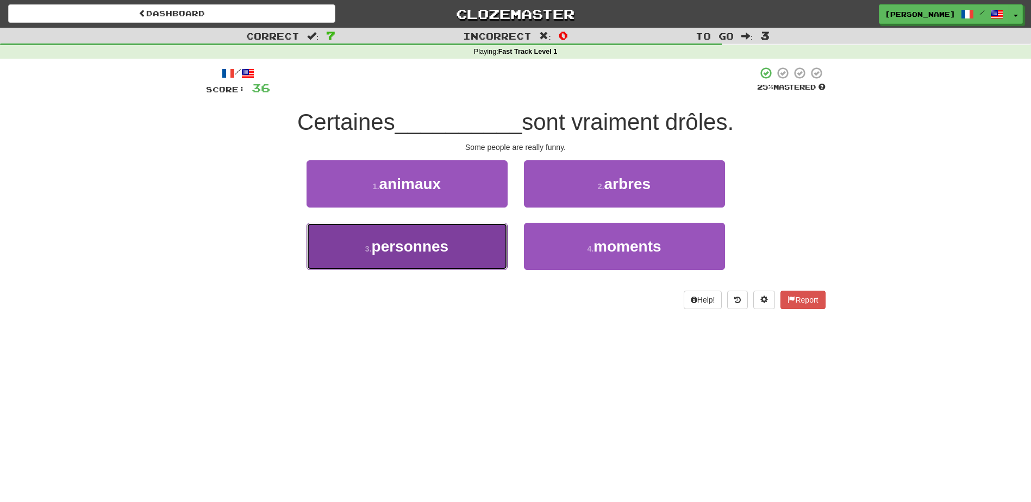
click at [471, 254] on button "3 . personnes" at bounding box center [407, 246] width 201 height 47
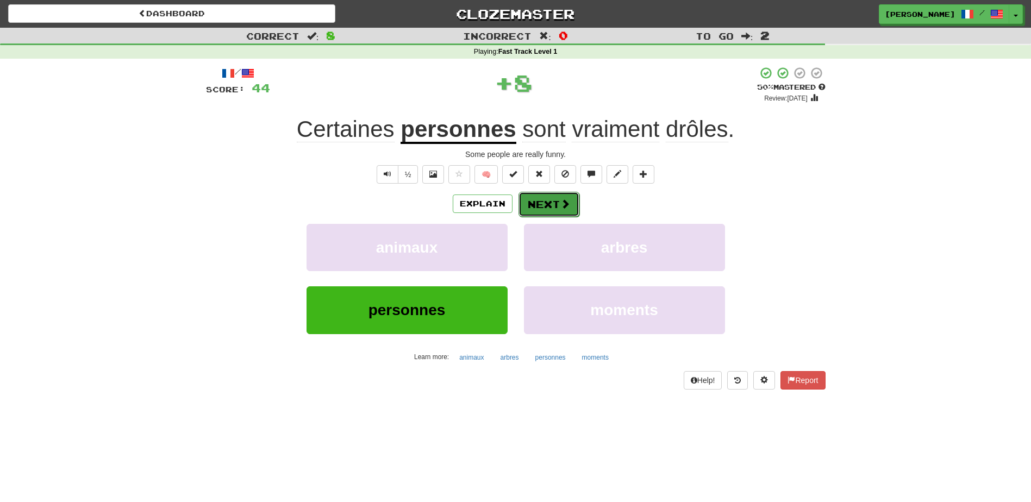
click at [534, 199] on button "Next" at bounding box center [549, 204] width 61 height 25
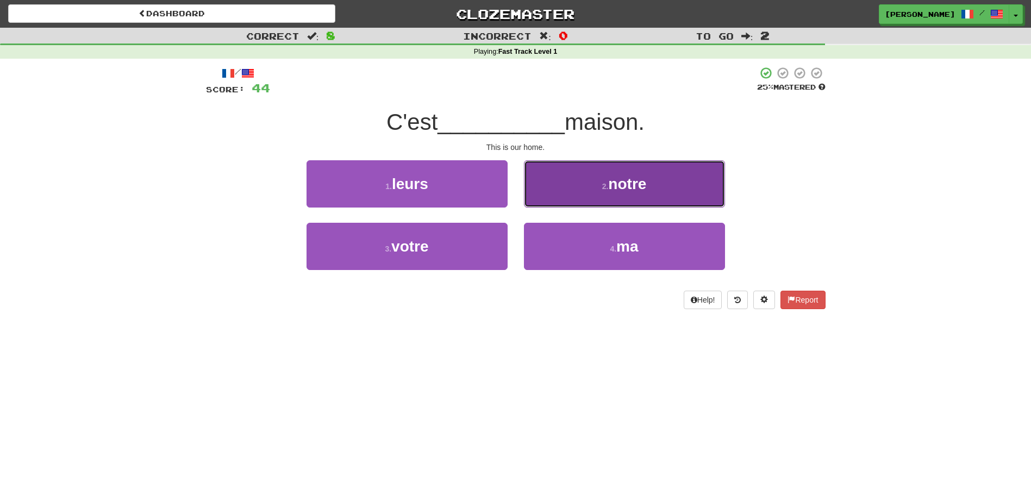
click at [613, 194] on button "2 . notre" at bounding box center [624, 183] width 201 height 47
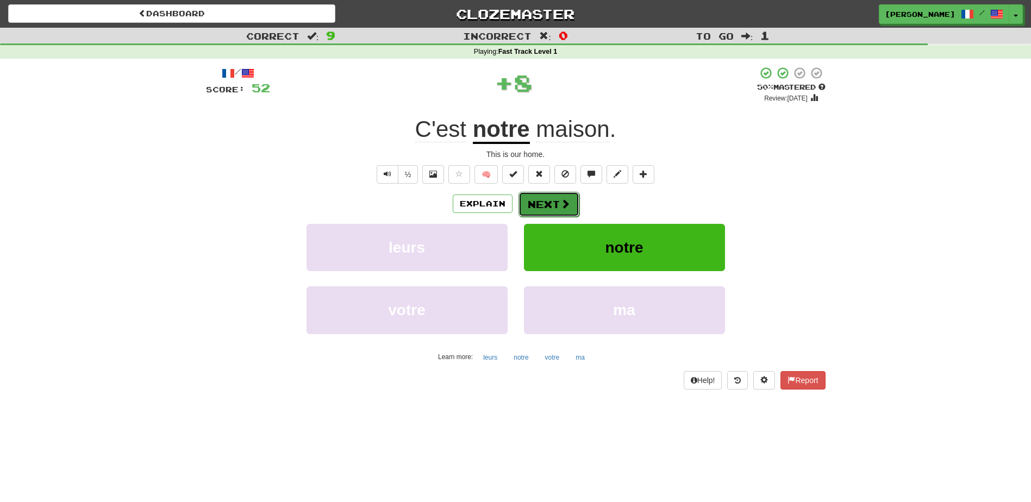
click at [563, 201] on span at bounding box center [565, 204] width 10 height 10
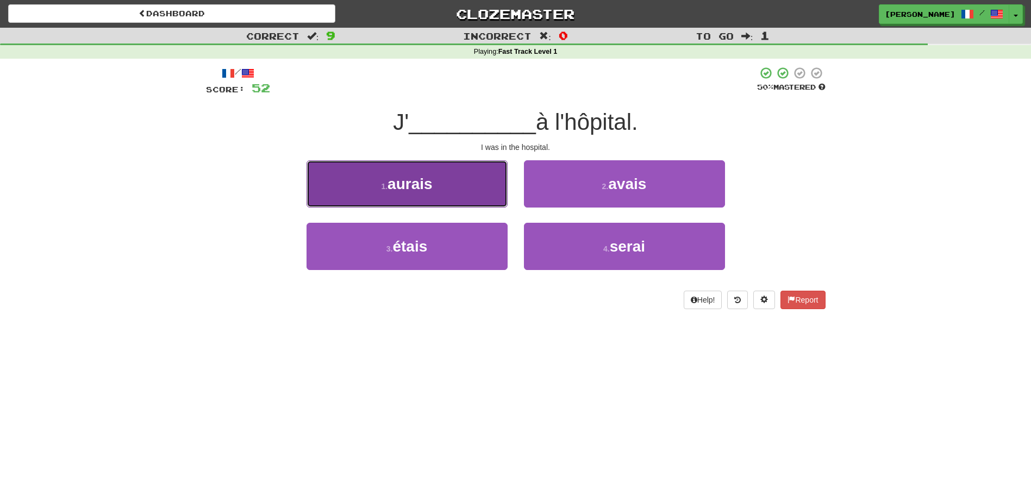
click at [492, 195] on button "1 . aurais" at bounding box center [407, 183] width 201 height 47
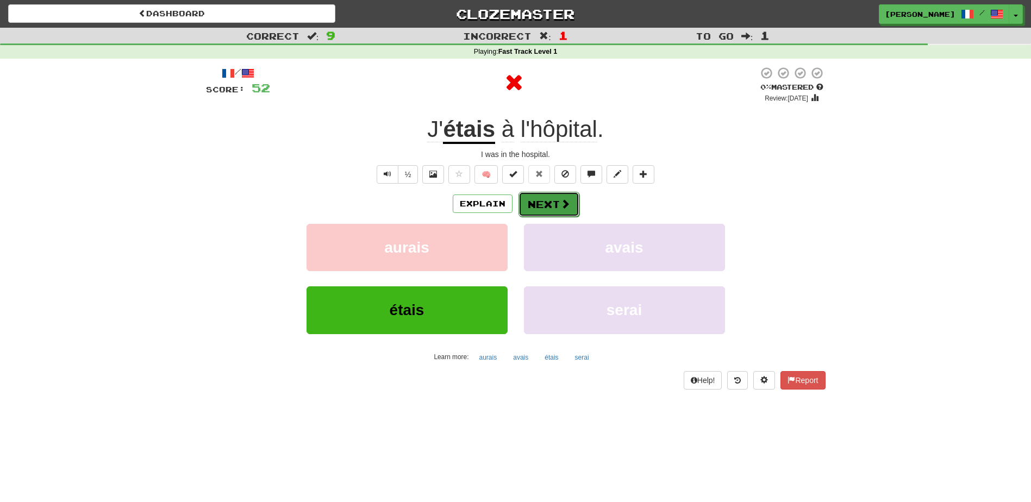
click at [558, 204] on button "Next" at bounding box center [549, 204] width 61 height 25
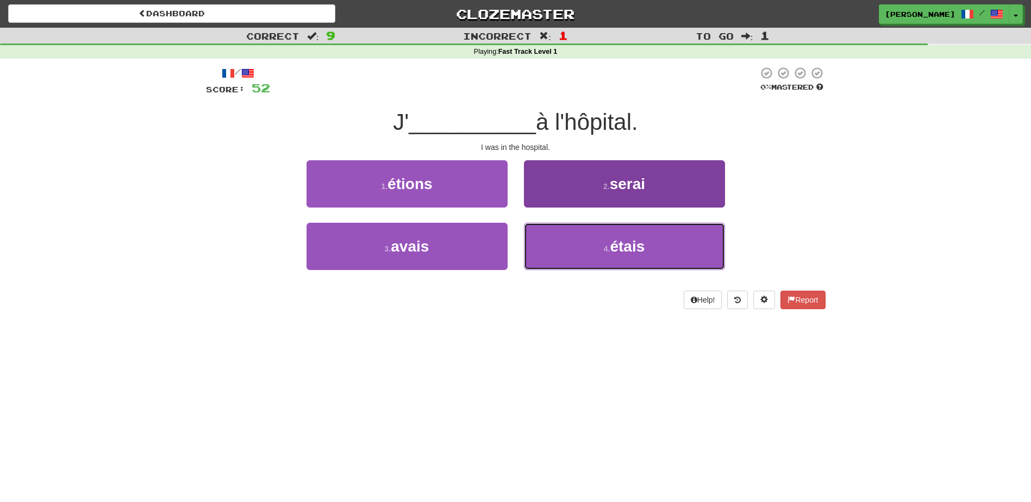
click at [589, 248] on button "4 . étais" at bounding box center [624, 246] width 201 height 47
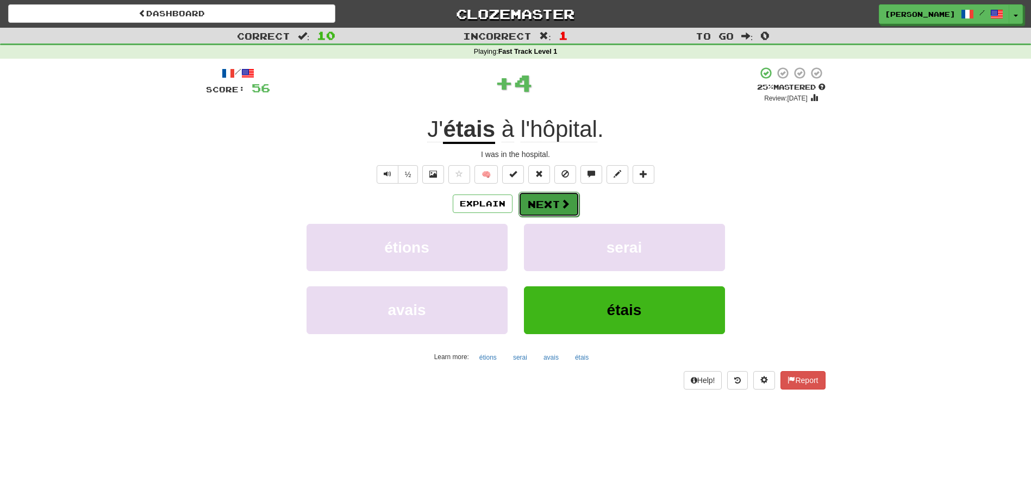
click at [555, 198] on button "Next" at bounding box center [549, 204] width 61 height 25
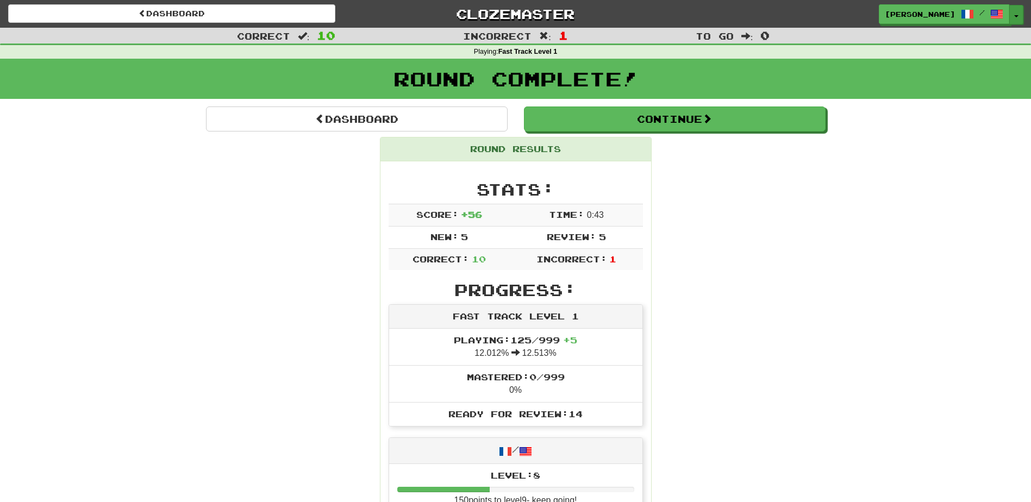
click at [1018, 10] on button "Toggle Dropdown" at bounding box center [1016, 15] width 14 height 20
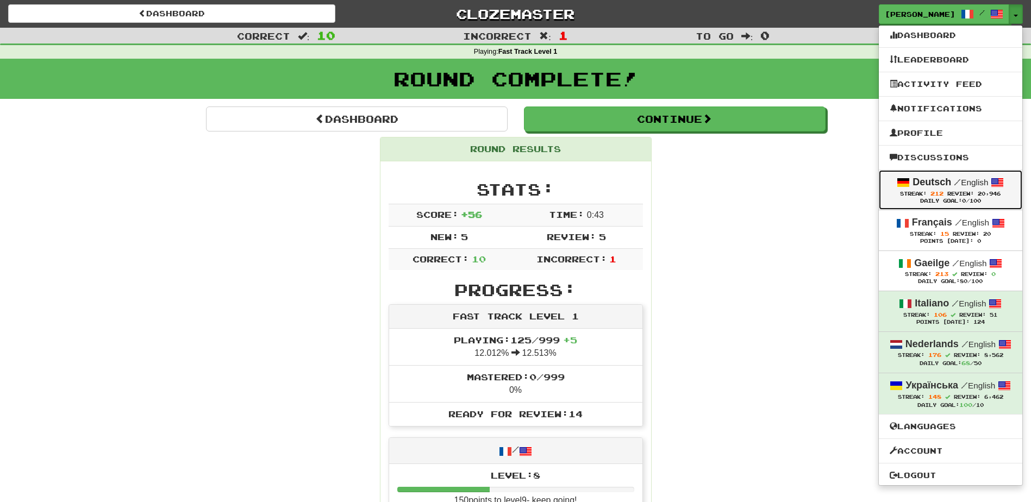
click at [931, 180] on strong "Deutsch" at bounding box center [932, 182] width 39 height 11
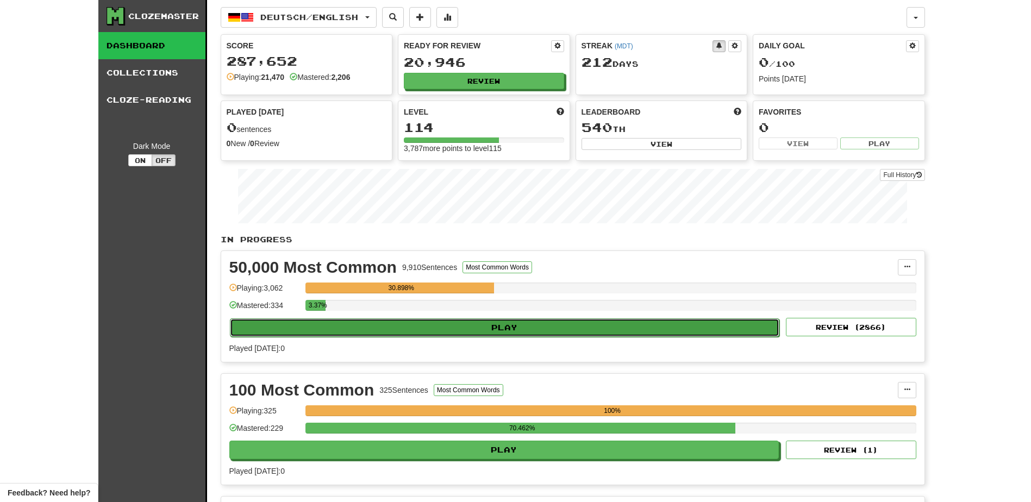
click at [472, 330] on button "Play" at bounding box center [505, 328] width 550 height 18
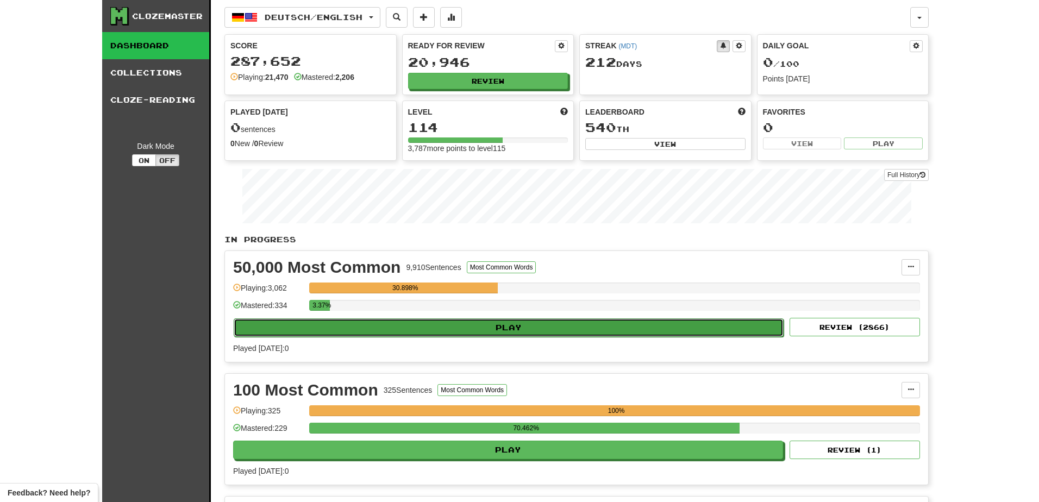
select select "**"
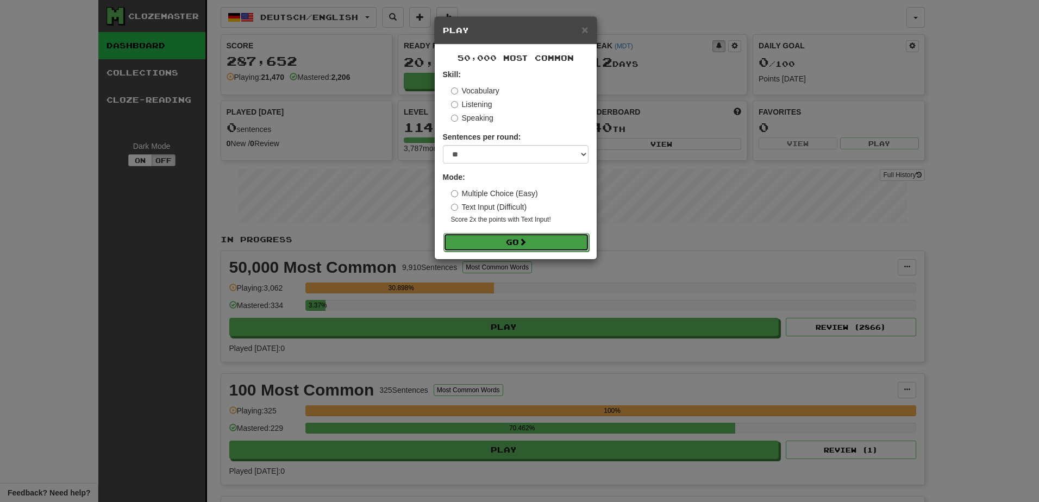
click at [487, 242] on button "Go" at bounding box center [517, 242] width 146 height 18
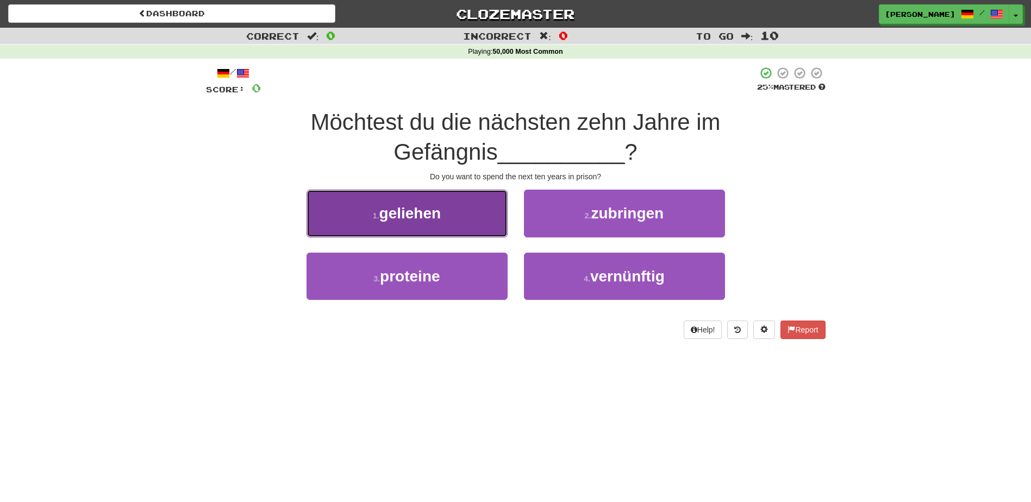
click at [467, 224] on button "1 . geliehen" at bounding box center [407, 213] width 201 height 47
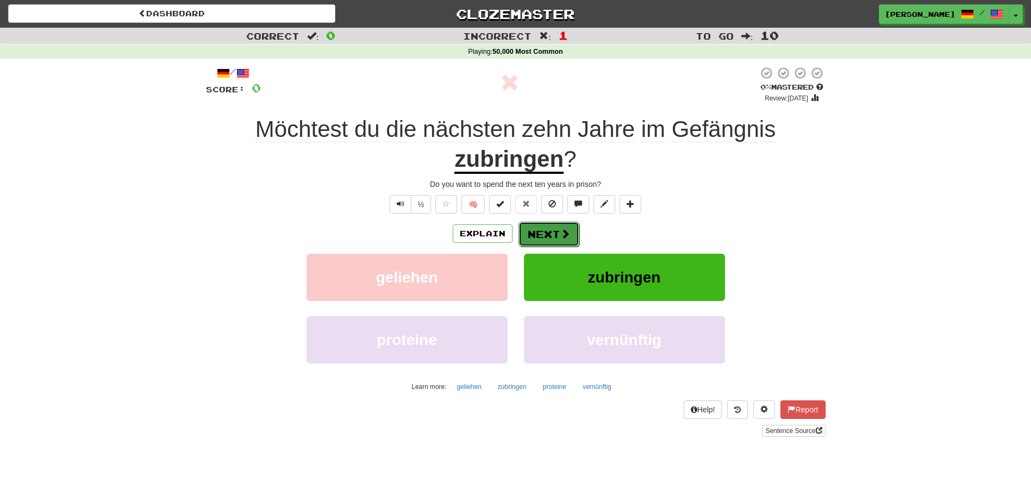
click at [551, 240] on button "Next" at bounding box center [549, 234] width 61 height 25
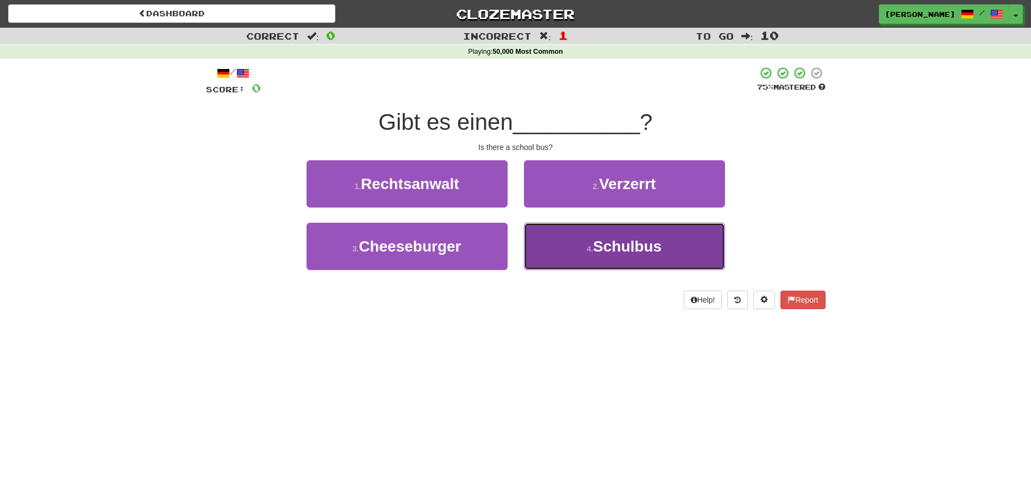
click at [577, 252] on button "4 . Schulbus" at bounding box center [624, 246] width 201 height 47
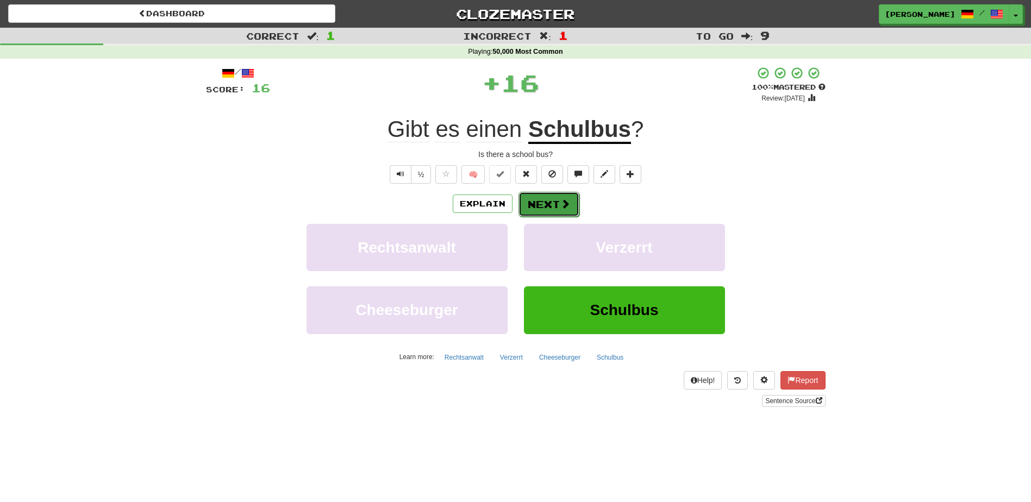
click at [541, 201] on button "Next" at bounding box center [549, 204] width 61 height 25
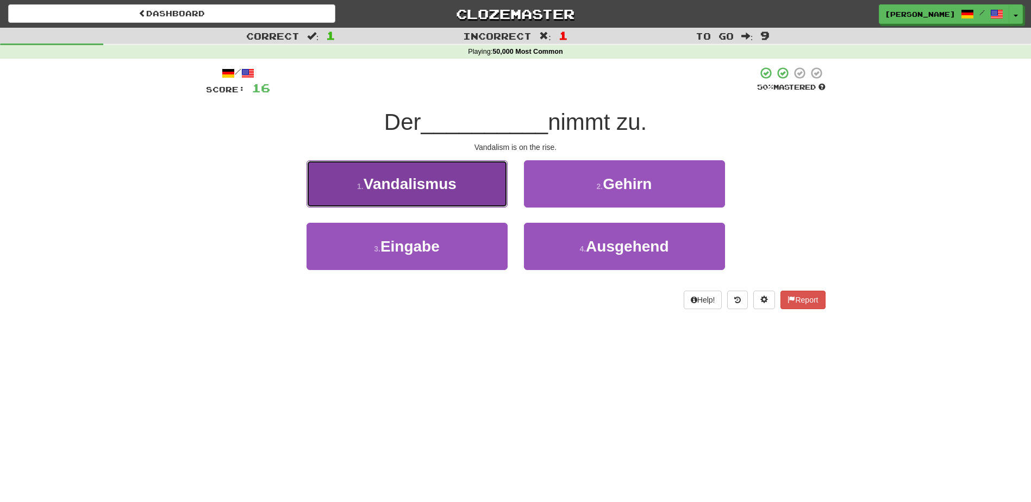
click at [484, 203] on button "1 . Vandalismus" at bounding box center [407, 183] width 201 height 47
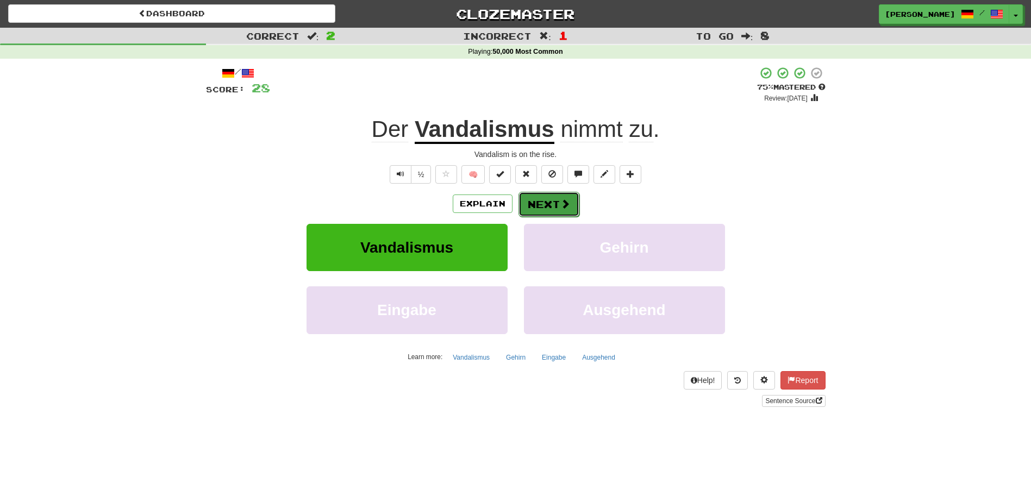
click at [541, 207] on button "Next" at bounding box center [549, 204] width 61 height 25
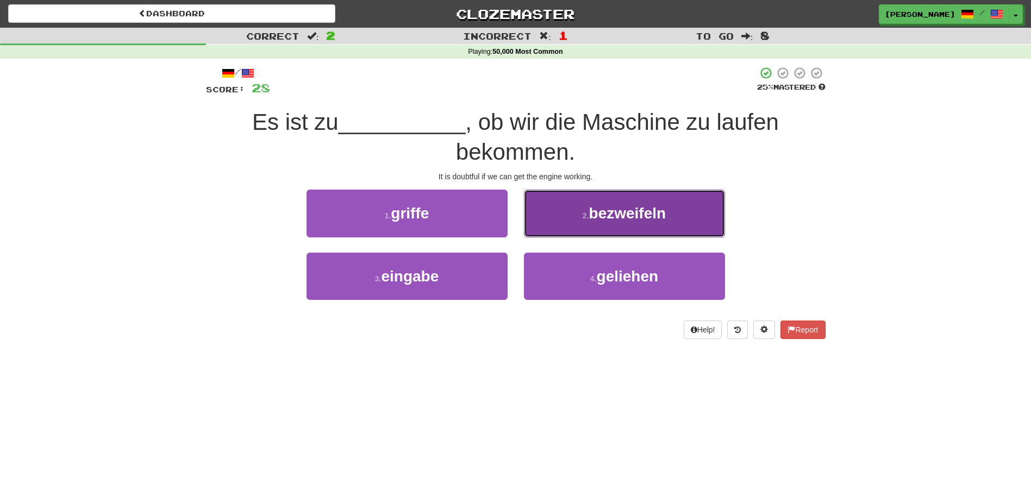
click at [550, 217] on button "2 . bezweifeln" at bounding box center [624, 213] width 201 height 47
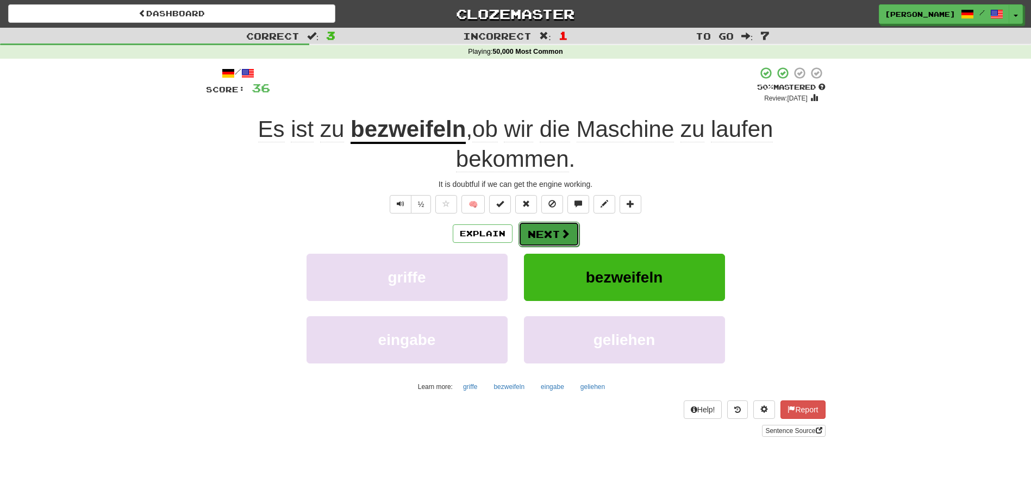
click at [541, 231] on button "Next" at bounding box center [549, 234] width 61 height 25
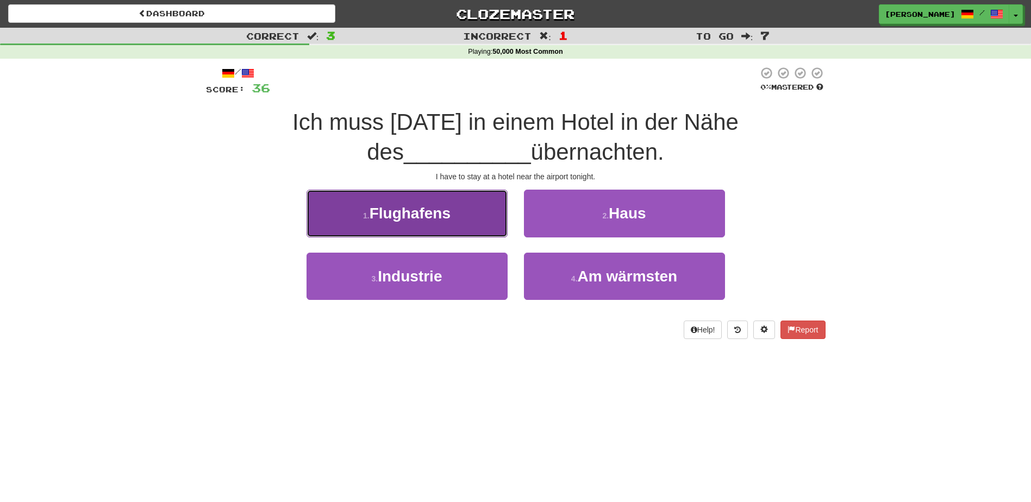
click at [475, 225] on button "1 . Flughafens" at bounding box center [407, 213] width 201 height 47
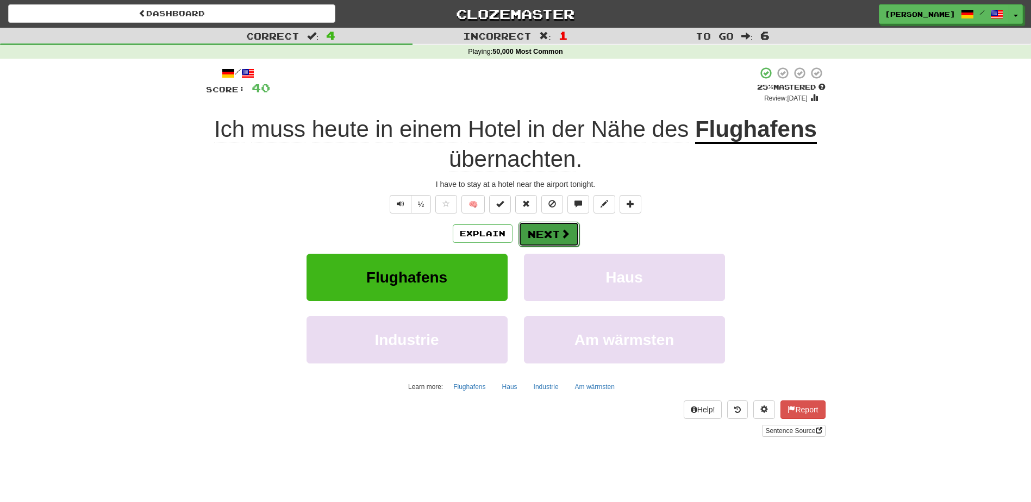
click at [542, 232] on button "Next" at bounding box center [549, 234] width 61 height 25
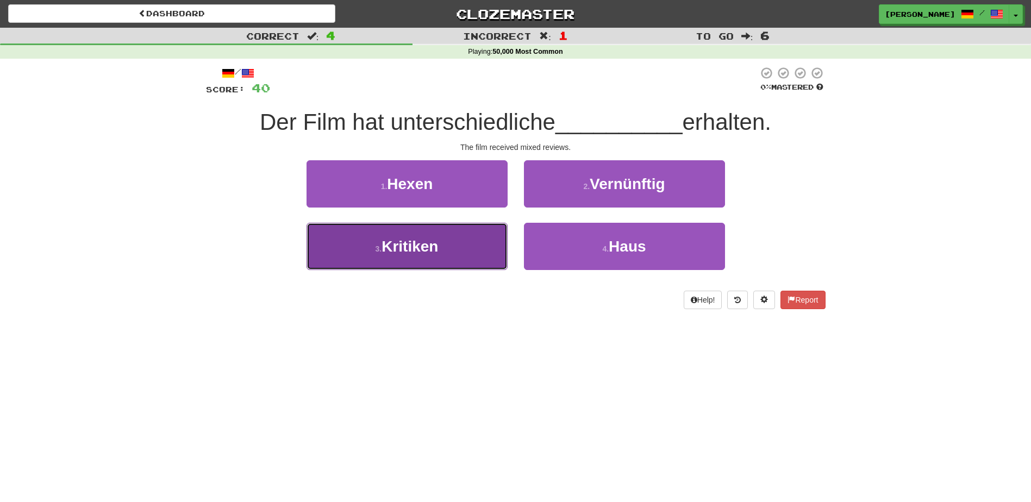
click at [498, 247] on button "3 . Kritiken" at bounding box center [407, 246] width 201 height 47
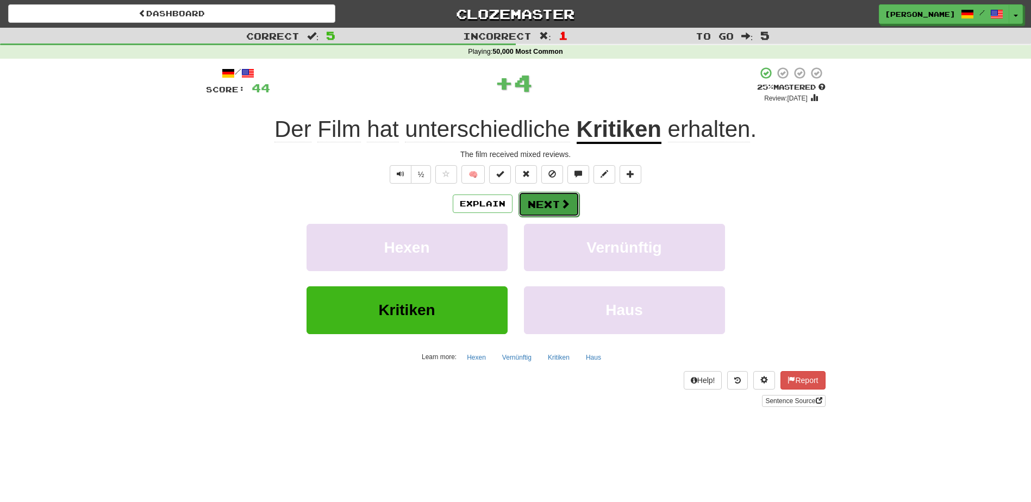
click at [528, 206] on button "Next" at bounding box center [549, 204] width 61 height 25
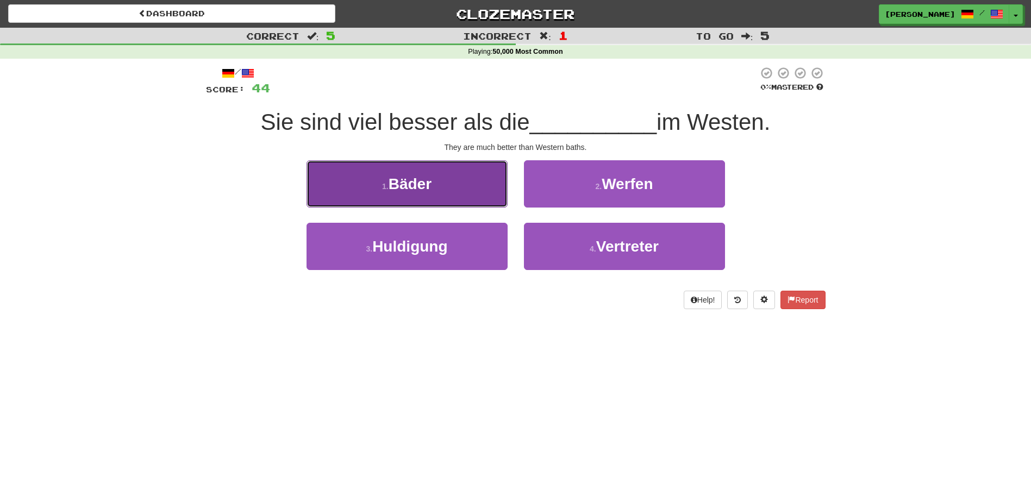
click at [474, 195] on button "1 . Bäder" at bounding box center [407, 183] width 201 height 47
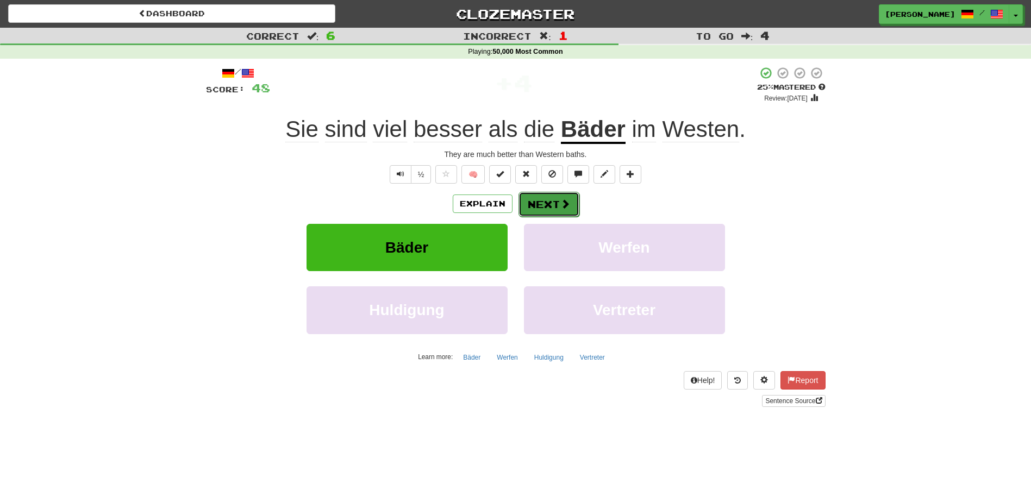
click at [535, 198] on button "Next" at bounding box center [549, 204] width 61 height 25
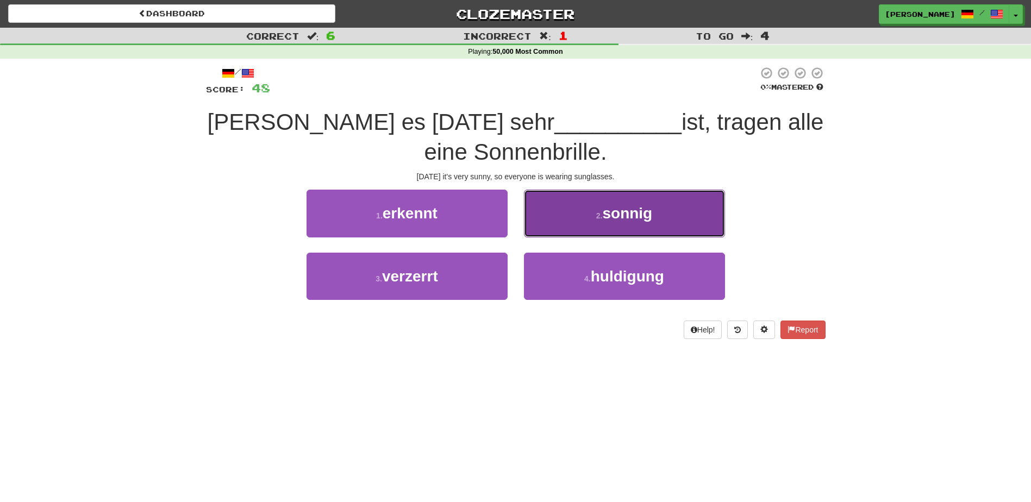
click at [547, 214] on button "2 . sonnig" at bounding box center [624, 213] width 201 height 47
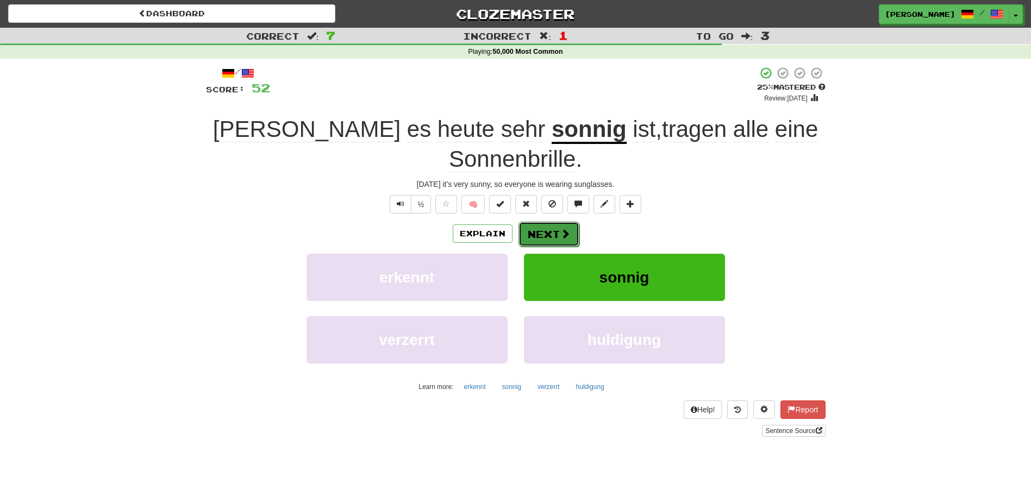
click at [534, 222] on button "Next" at bounding box center [549, 234] width 61 height 25
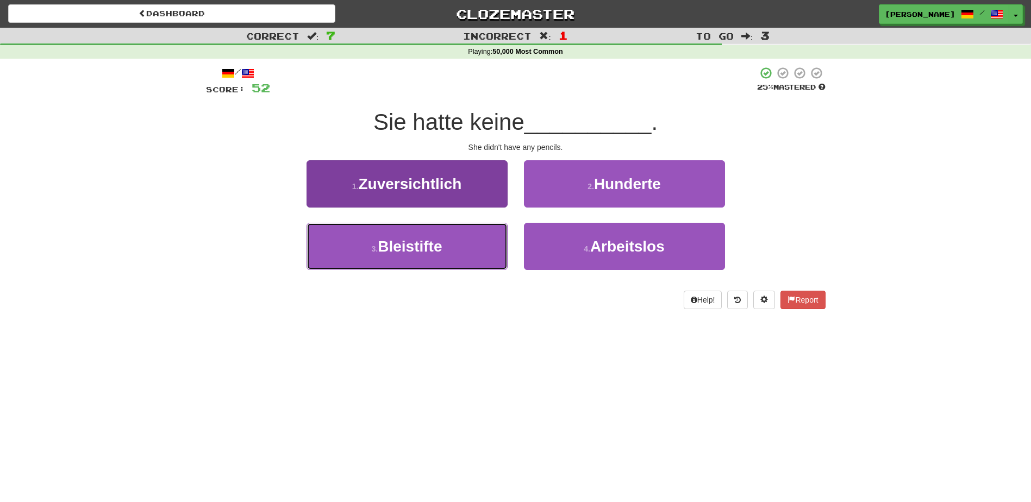
click at [477, 236] on button "3 . Bleistifte" at bounding box center [407, 246] width 201 height 47
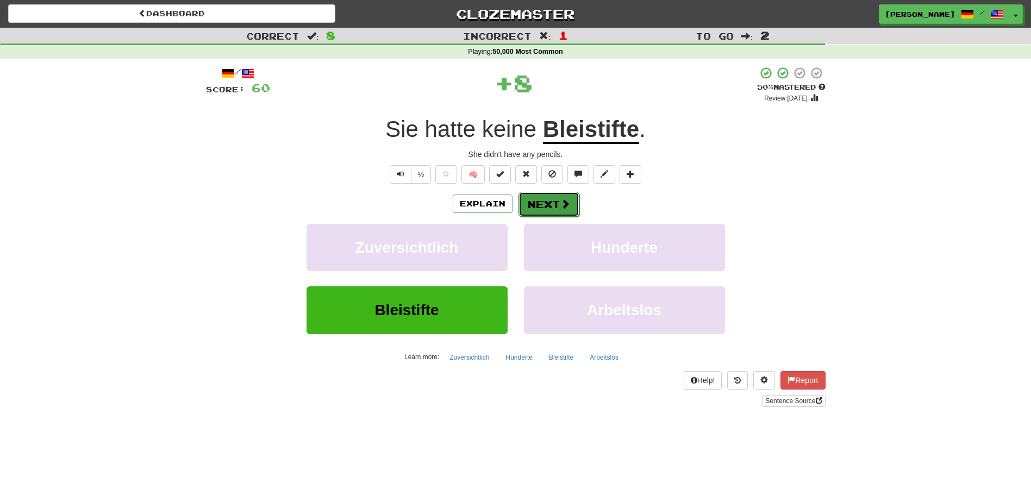
click at [531, 200] on button "Next" at bounding box center [549, 204] width 61 height 25
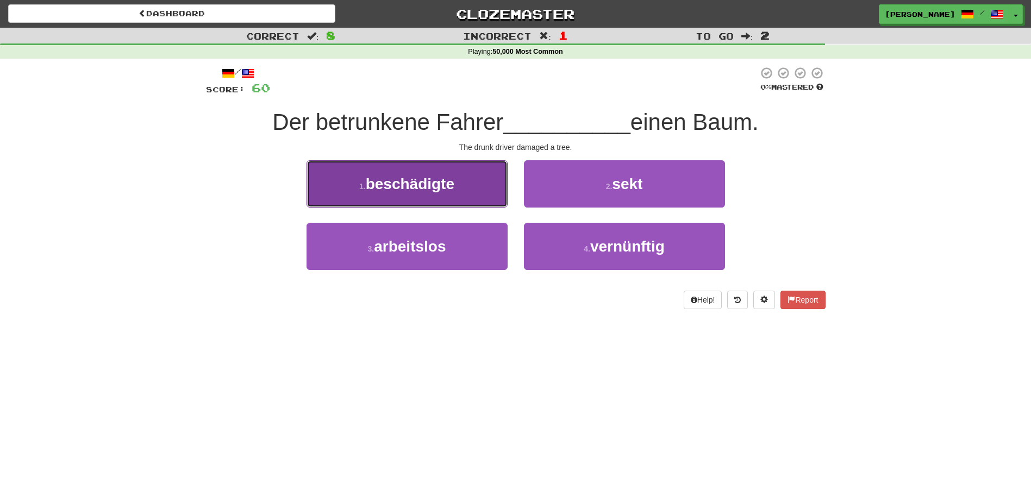
click at [477, 198] on button "1 . beschädigte" at bounding box center [407, 183] width 201 height 47
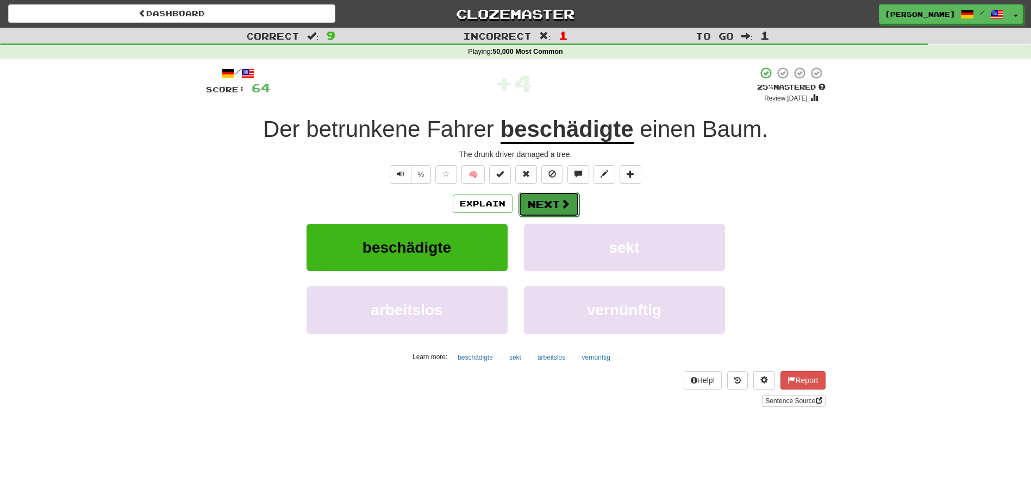
click at [550, 202] on button "Next" at bounding box center [549, 204] width 61 height 25
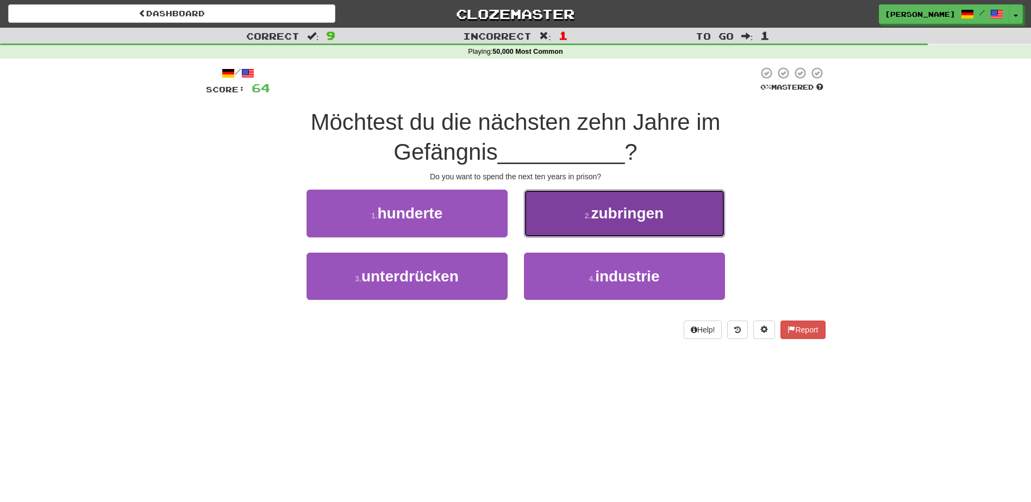
click at [538, 217] on button "2 . zubringen" at bounding box center [624, 213] width 201 height 47
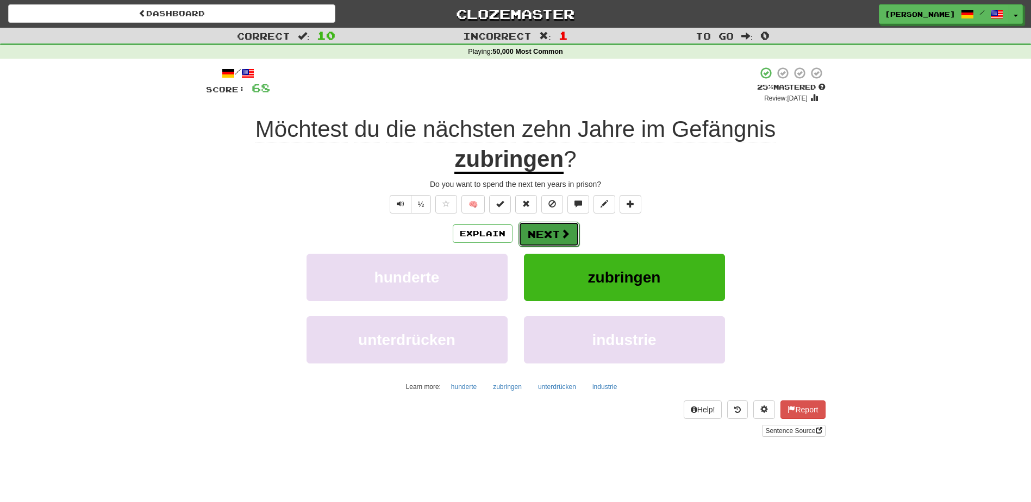
click at [539, 228] on button "Next" at bounding box center [549, 234] width 61 height 25
